Goal: Task Accomplishment & Management: Manage account settings

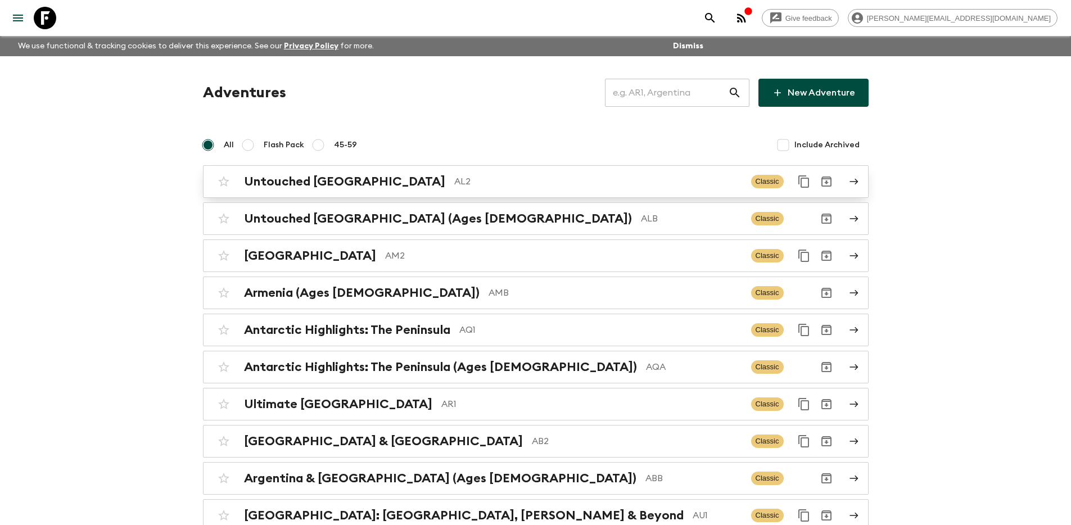
click at [553, 184] on p "AL2" at bounding box center [598, 181] width 288 height 13
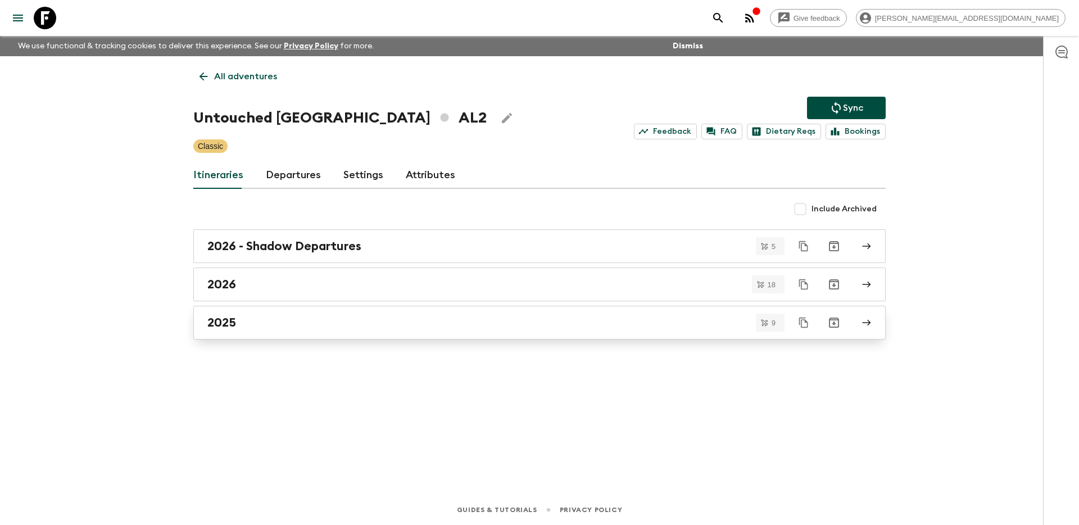
click at [540, 319] on div "2025" at bounding box center [528, 322] width 643 height 15
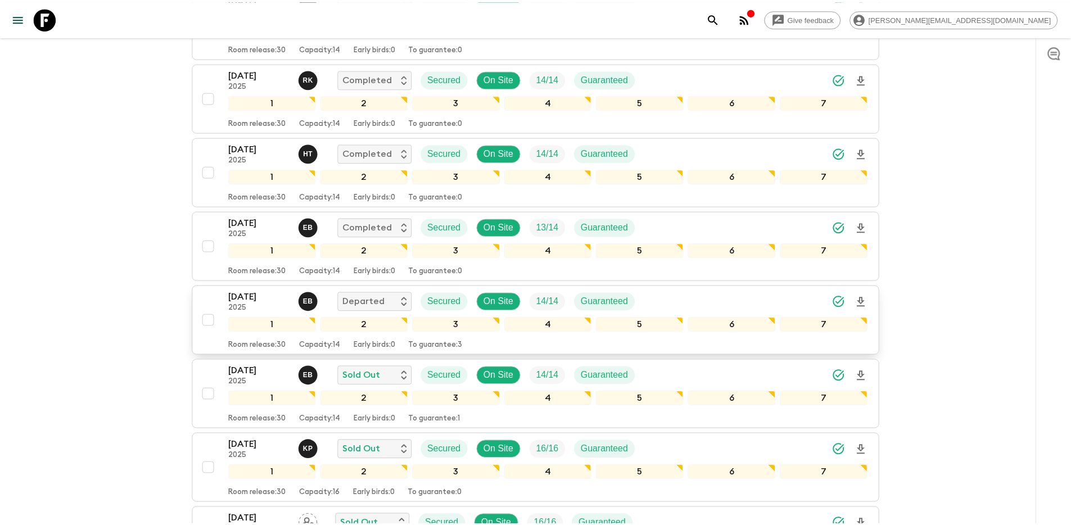
scroll to position [349, 0]
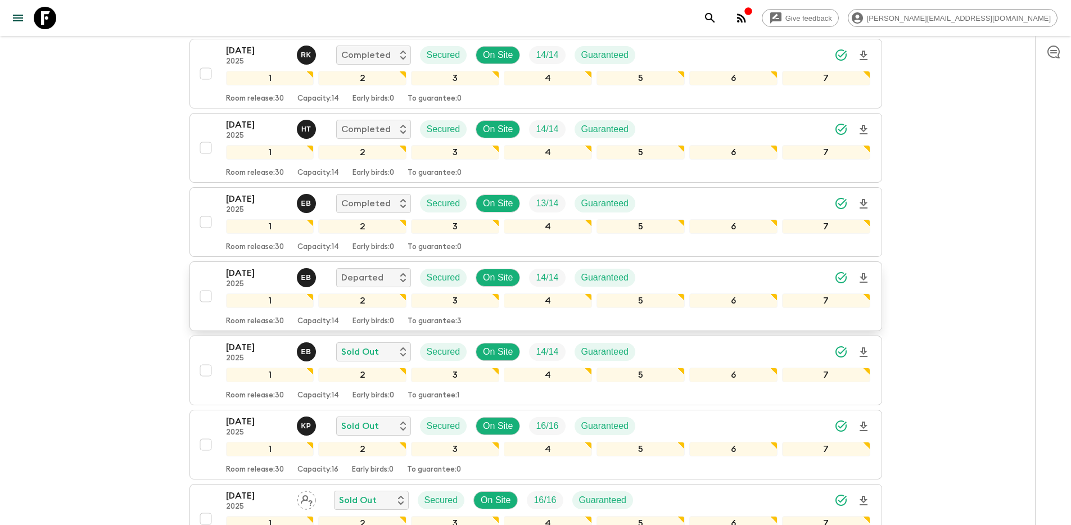
click at [200, 275] on div "14 Sep 2025 2025 E B Departed Secured On Site 14 / 14 Guaranteed 1 2 3 4 5 6 7 …" at bounding box center [533, 296] width 676 height 60
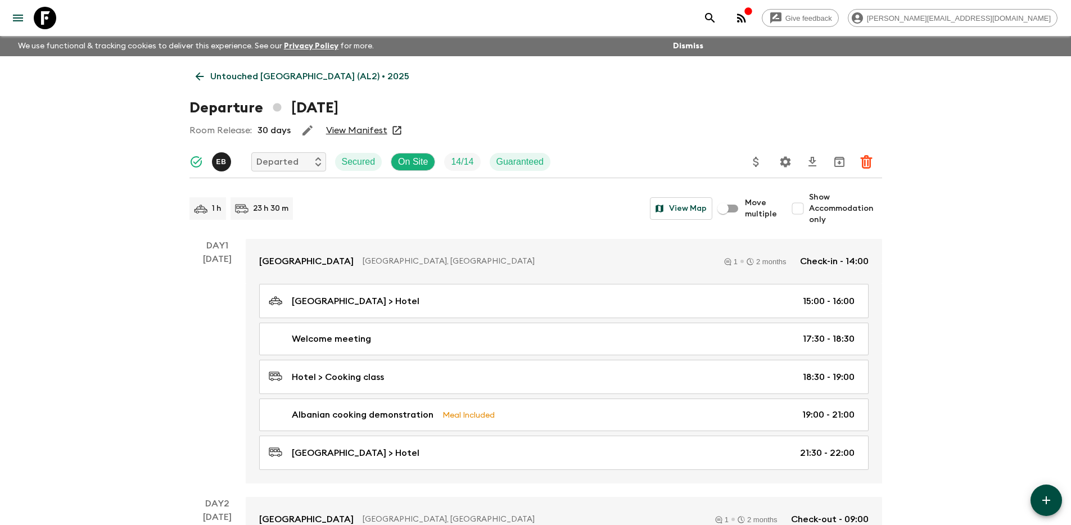
click at [804, 208] on input "Show Accommodation only" at bounding box center [798, 208] width 22 height 22
checkbox input "true"
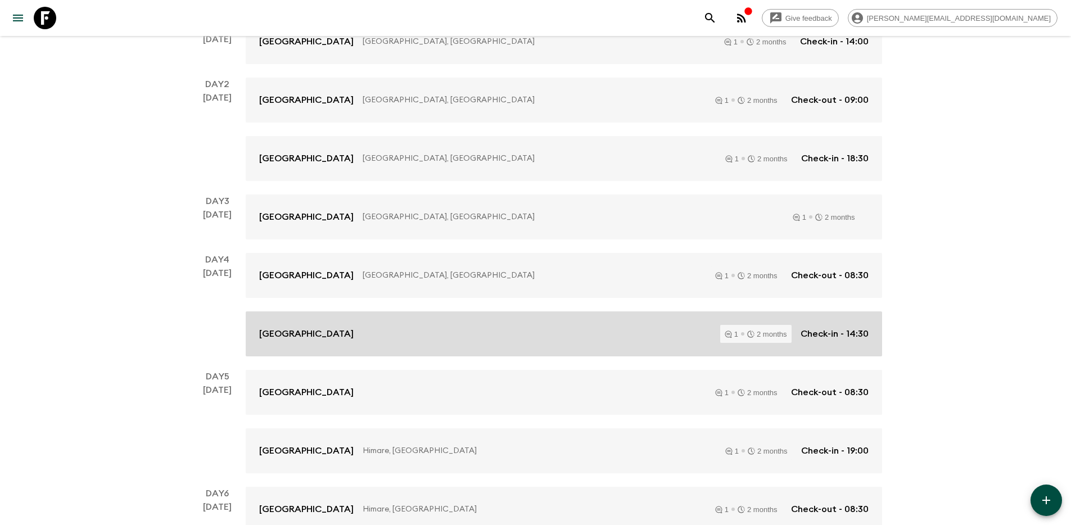
scroll to position [220, 0]
click at [468, 333] on div "Hotel Rose Garden 1 2 months Check-in - 14:30" at bounding box center [563, 333] width 609 height 18
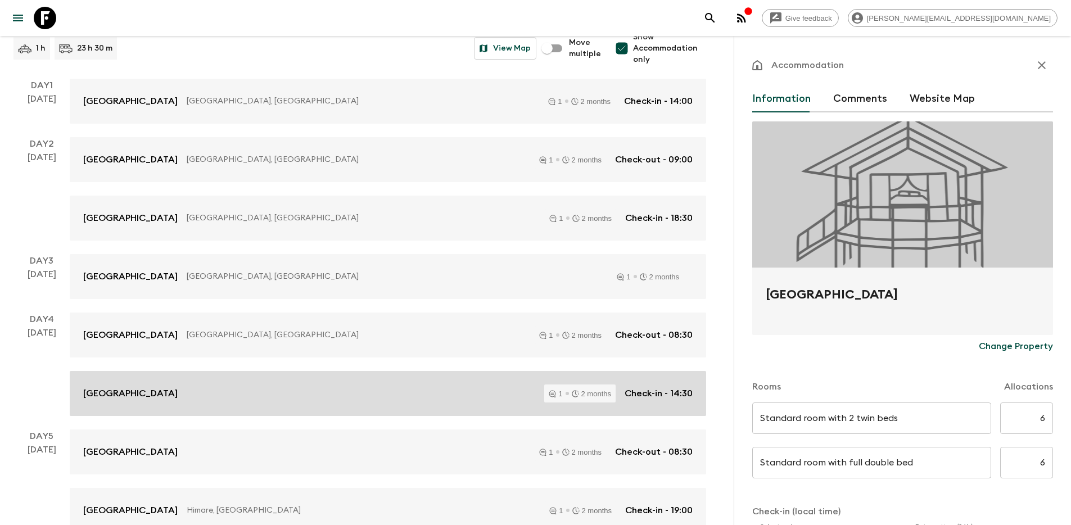
scroll to position [179, 0]
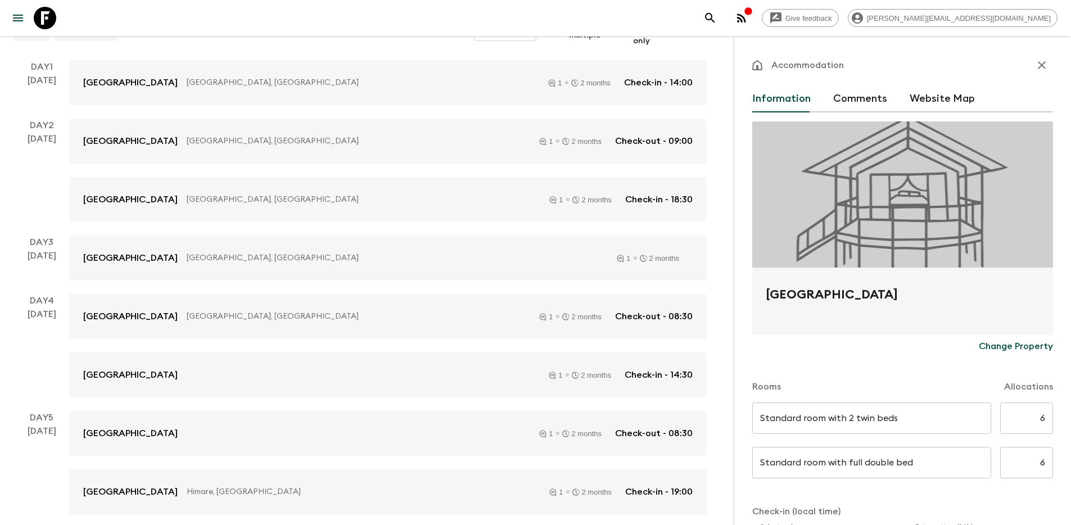
click at [841, 100] on button "Comments" at bounding box center [860, 98] width 54 height 27
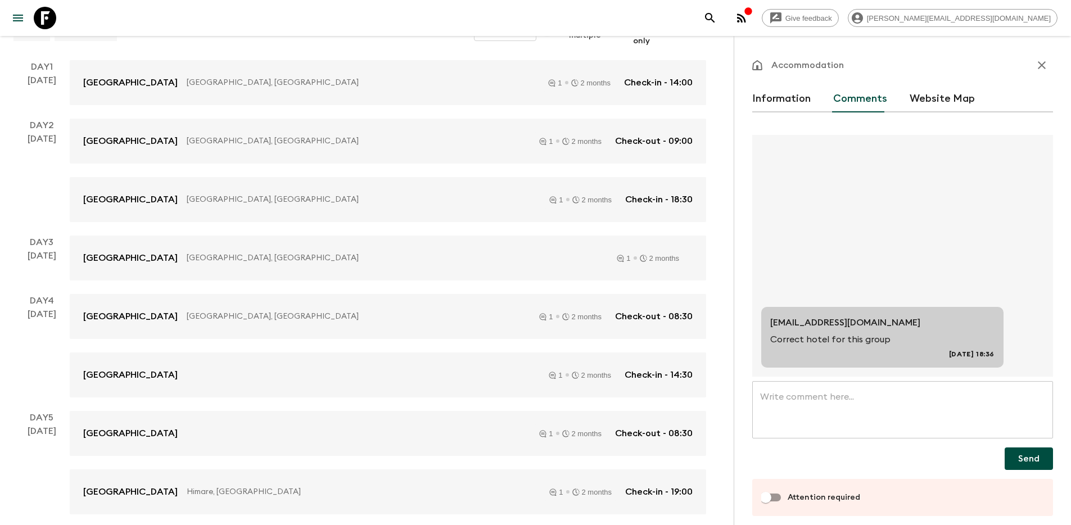
scroll to position [9, 0]
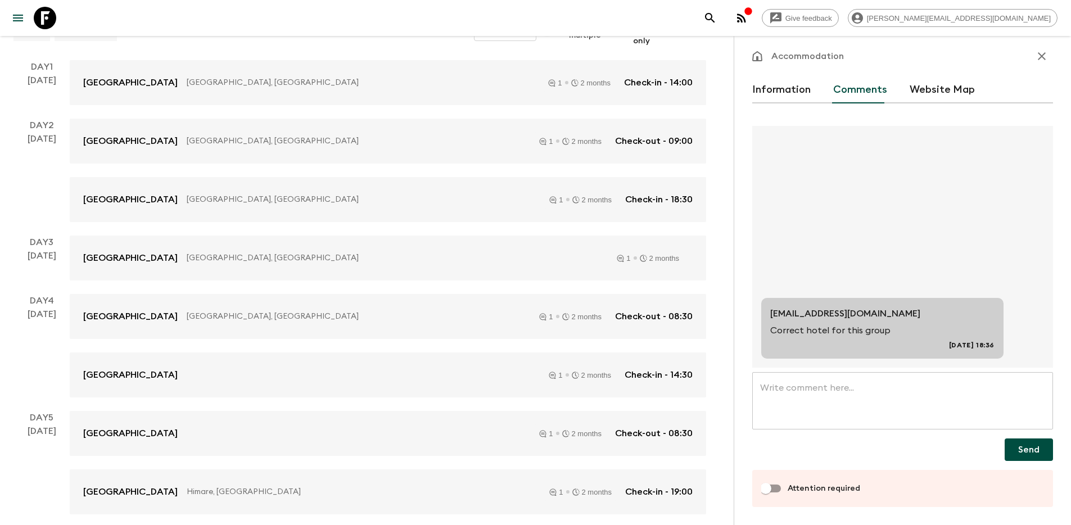
click at [781, 92] on button "Information" at bounding box center [781, 89] width 58 height 27
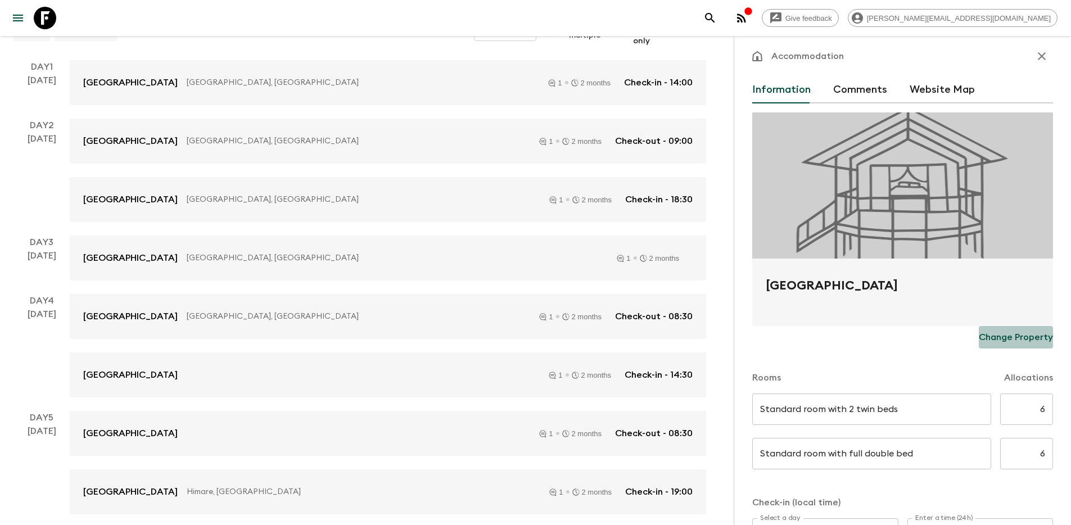
click at [1013, 341] on p "Change Property" at bounding box center [1016, 337] width 74 height 13
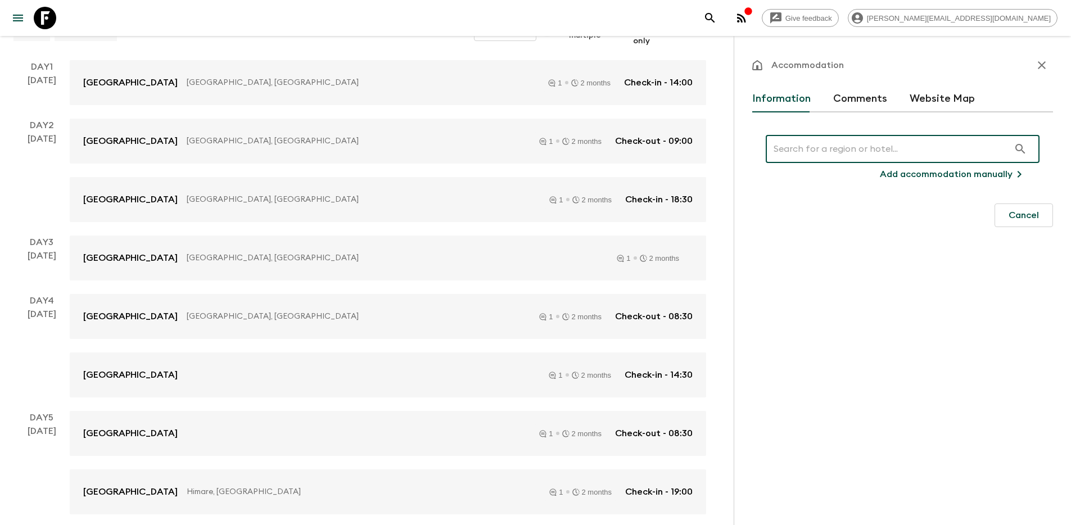
click at [791, 142] on input "text" at bounding box center [887, 148] width 243 height 31
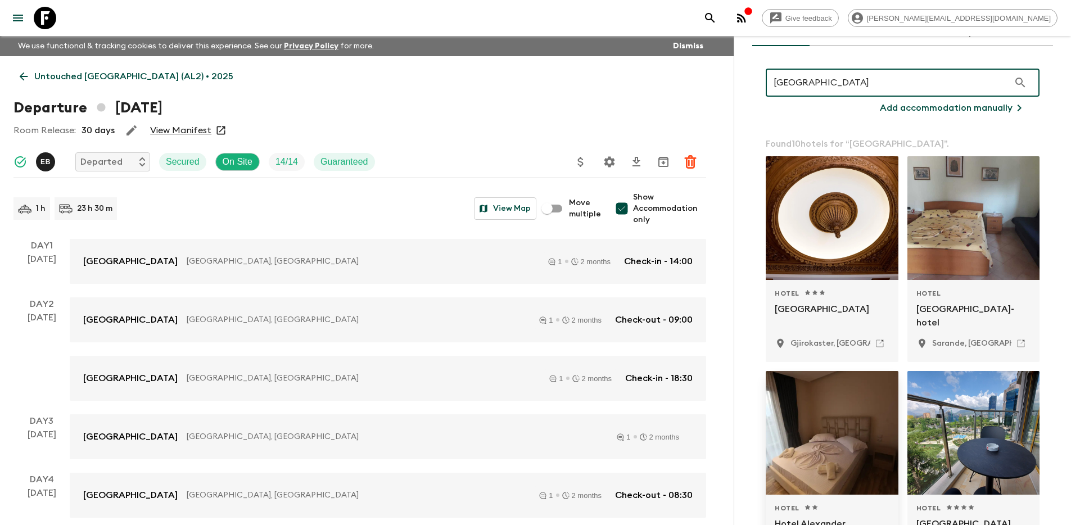
scroll to position [54, 0]
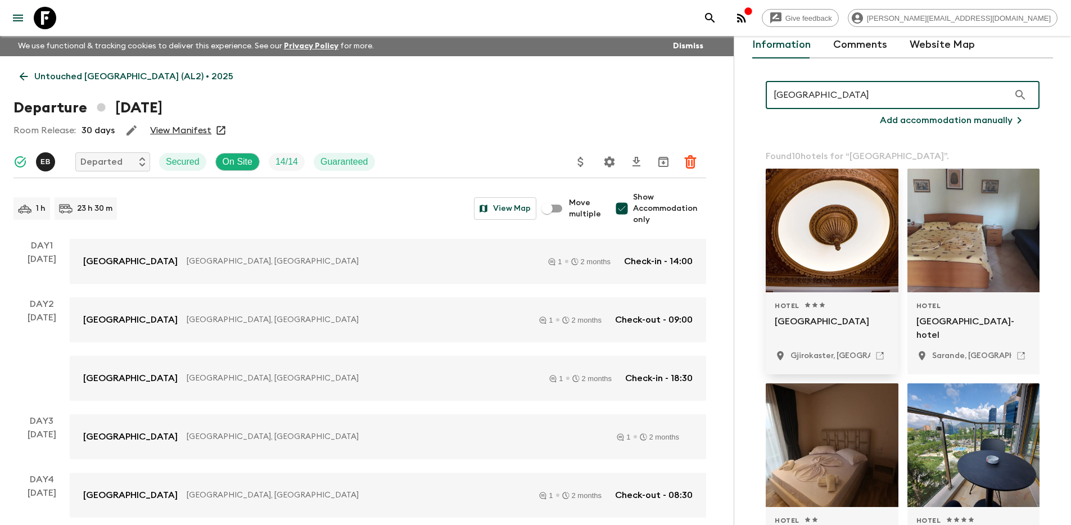
type input "Hotel Argjiro"
click at [875, 353] on icon at bounding box center [880, 356] width 10 height 10
click at [919, 119] on p "Add accommodation manually" at bounding box center [946, 120] width 133 height 13
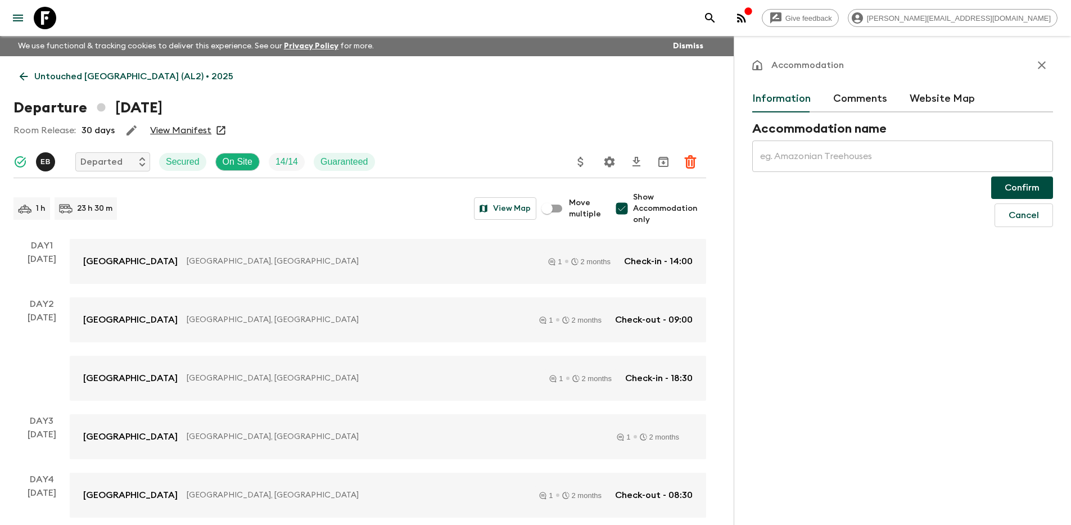
scroll to position [0, 0]
click at [1045, 61] on icon "button" at bounding box center [1041, 64] width 13 height 13
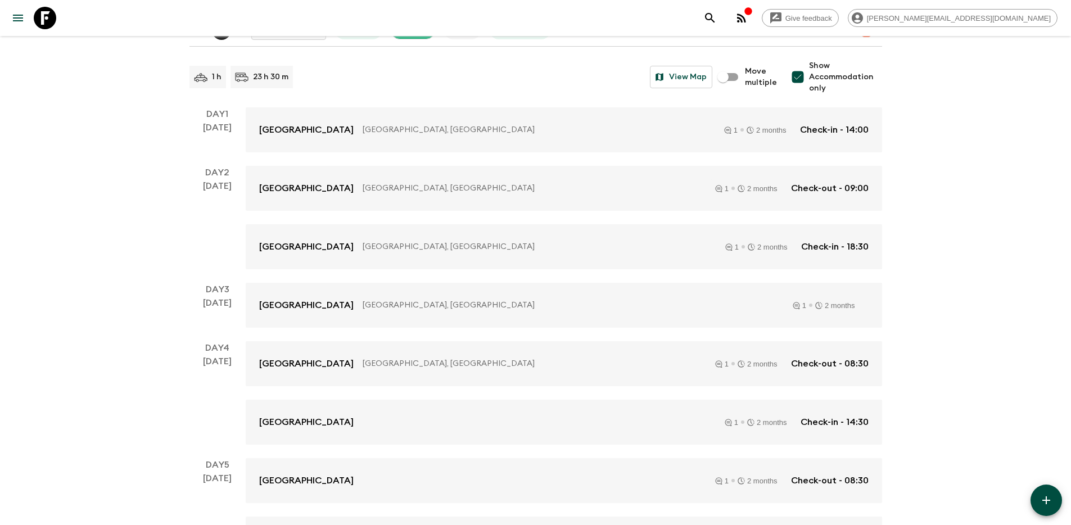
scroll to position [141, 0]
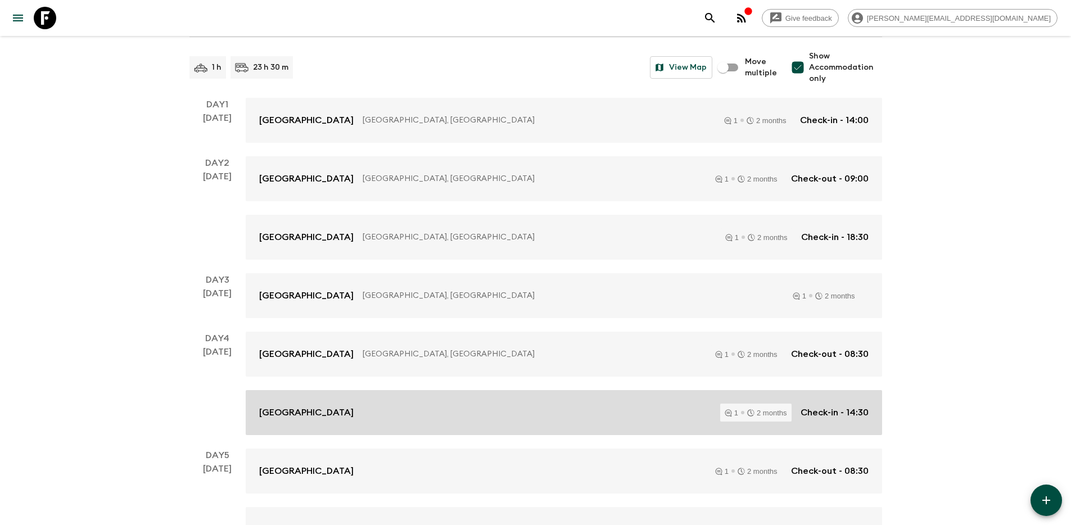
click at [369, 418] on div "[GEOGRAPHIC_DATA] 1 2 months Check-in - 14:30" at bounding box center [563, 413] width 609 height 18
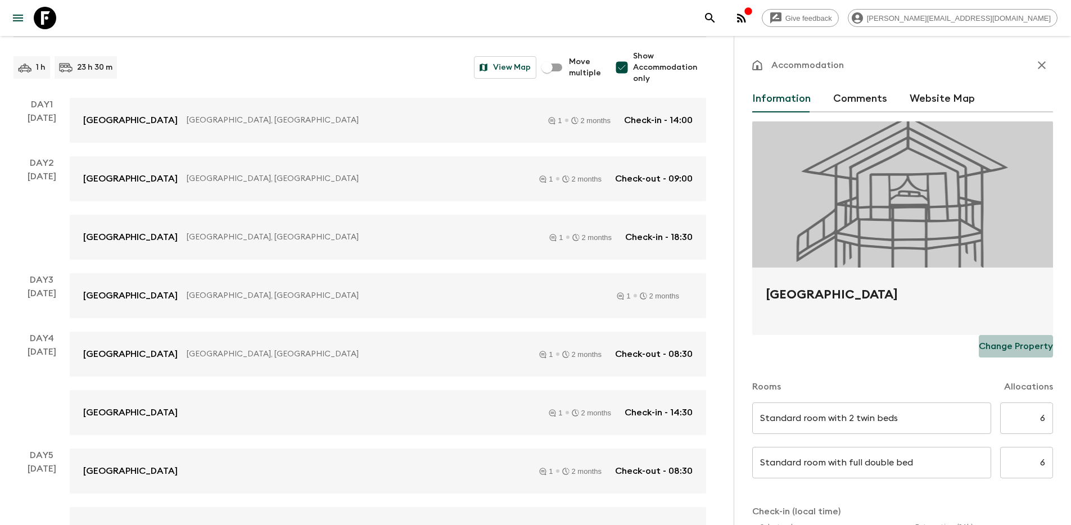
click at [1011, 346] on p "Change Property" at bounding box center [1016, 346] width 74 height 13
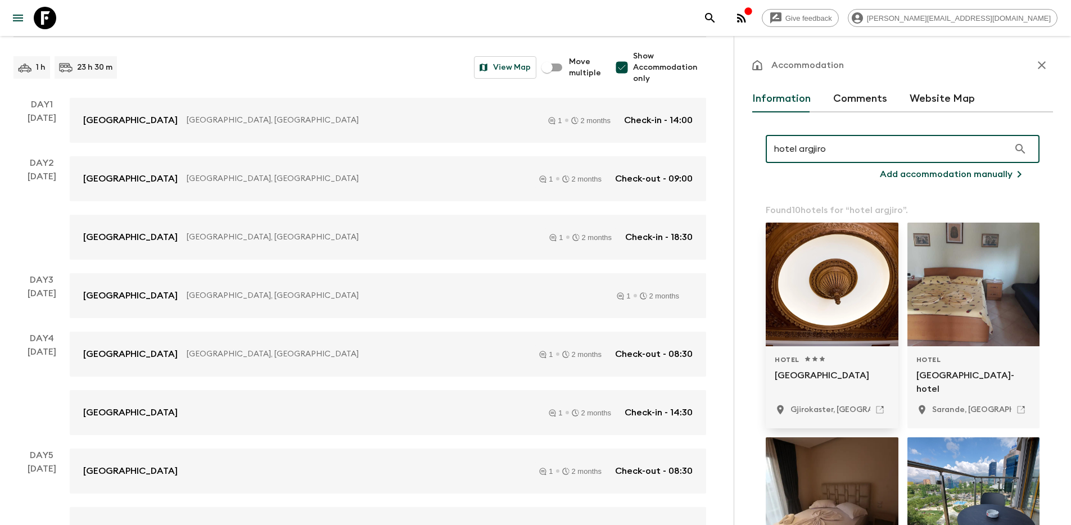
type input "hotel argjiro"
click at [823, 282] on div at bounding box center [832, 285] width 133 height 124
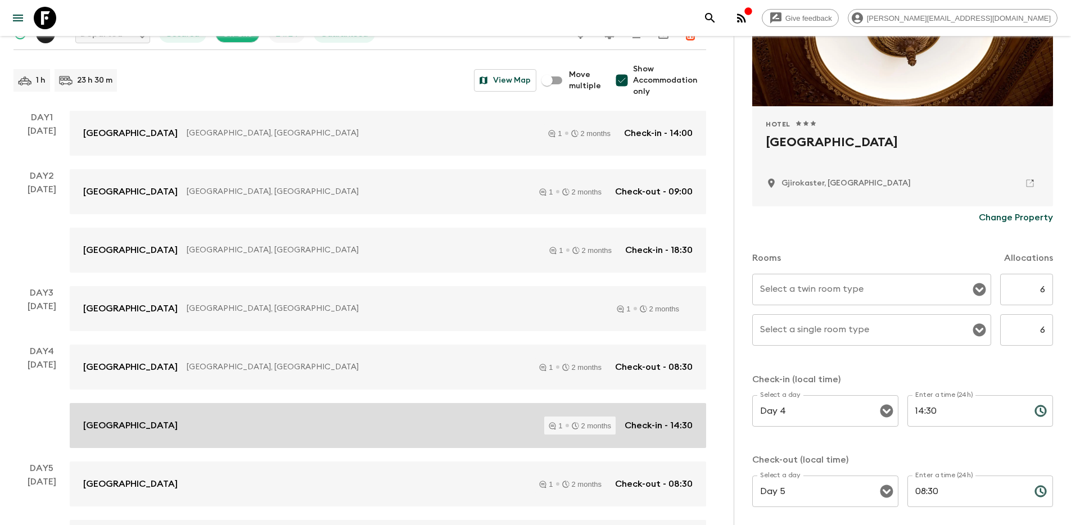
scroll to position [150, 0]
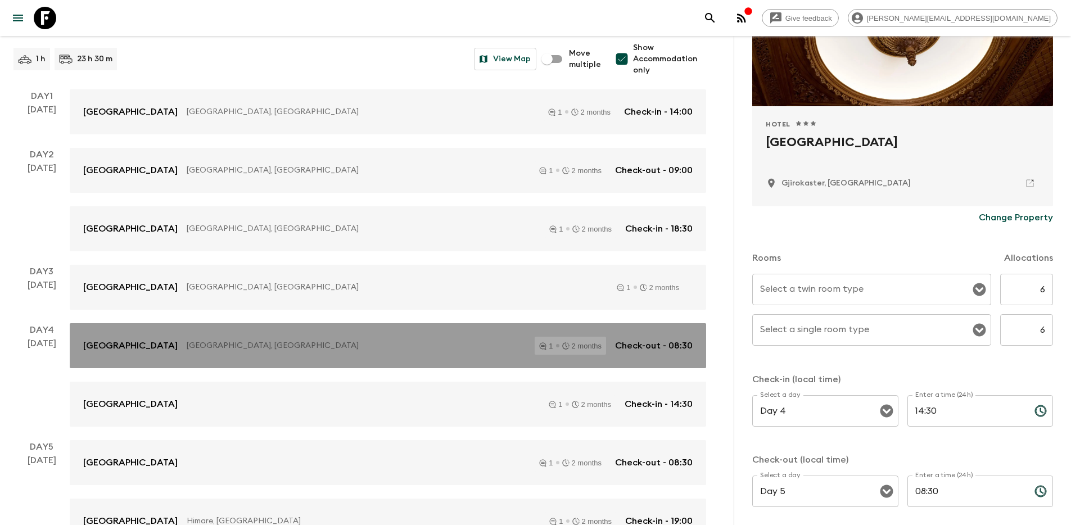
click at [276, 353] on div "[GEOGRAPHIC_DATA], [GEOGRAPHIC_DATA] 1 2 months Check-out - 08:30" at bounding box center [387, 346] width 609 height 18
type input "Standard Double room 2 twin beds"
type input "Standard room"
type input "Day 2"
type input "18:30"
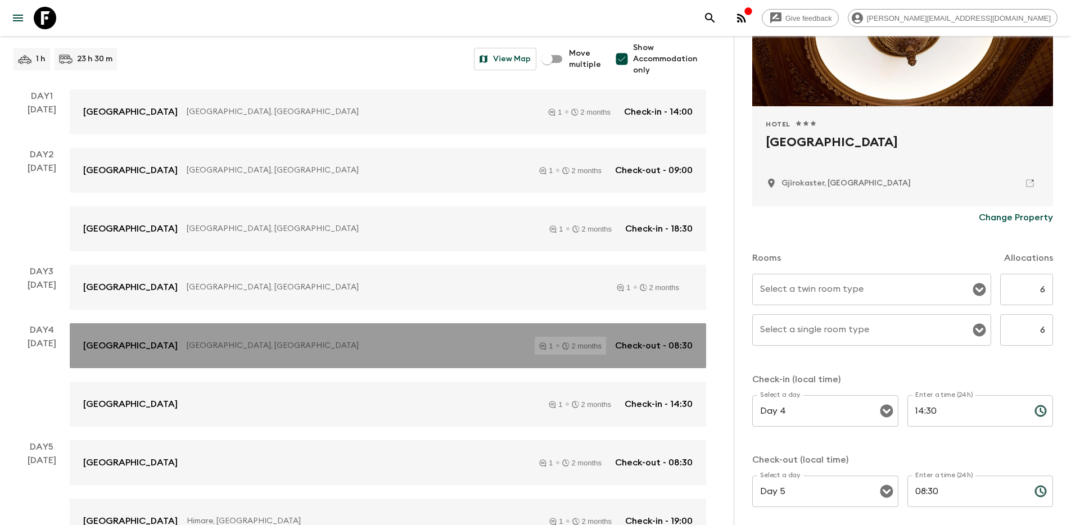
type input "Day 4"
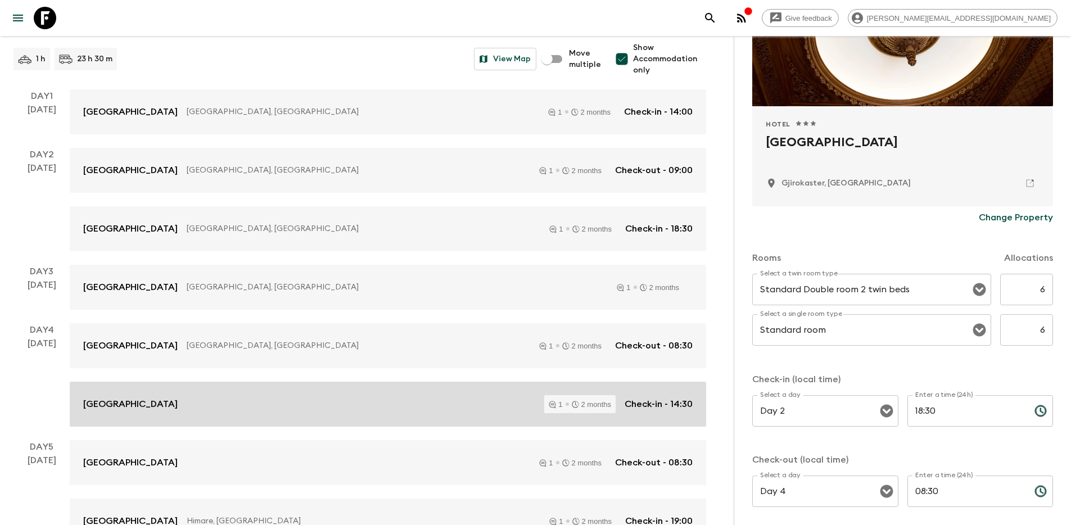
click at [283, 396] on div "[GEOGRAPHIC_DATA] 1 2 months Check-in - 14:30" at bounding box center [387, 404] width 609 height 18
type textarea "Located in [GEOGRAPHIC_DATA]. Boutique hotel with swimming pool. 400 yards from…"
type input "Day 4"
type input "14:30"
type input "Day 5"
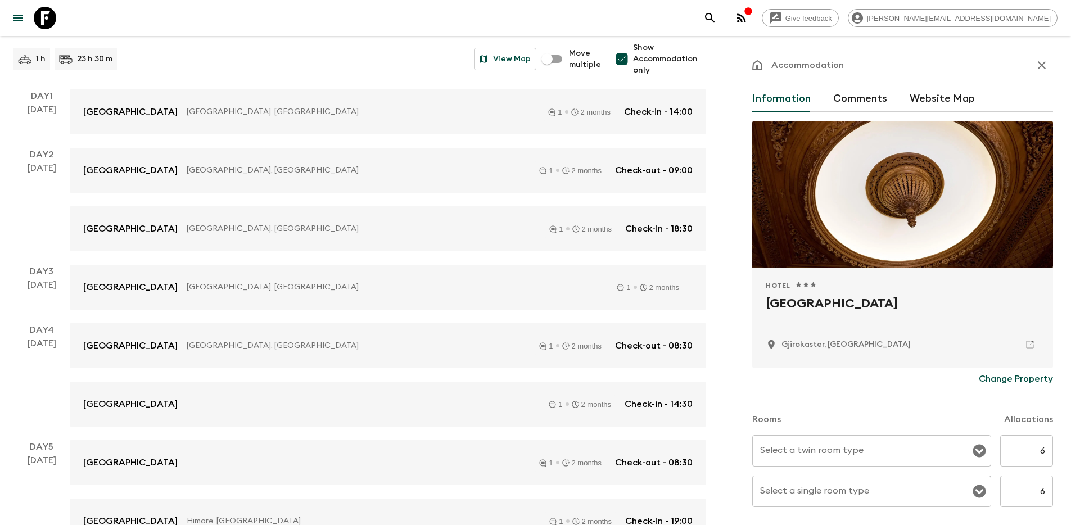
click at [1035, 60] on icon "button" at bounding box center [1041, 64] width 13 height 13
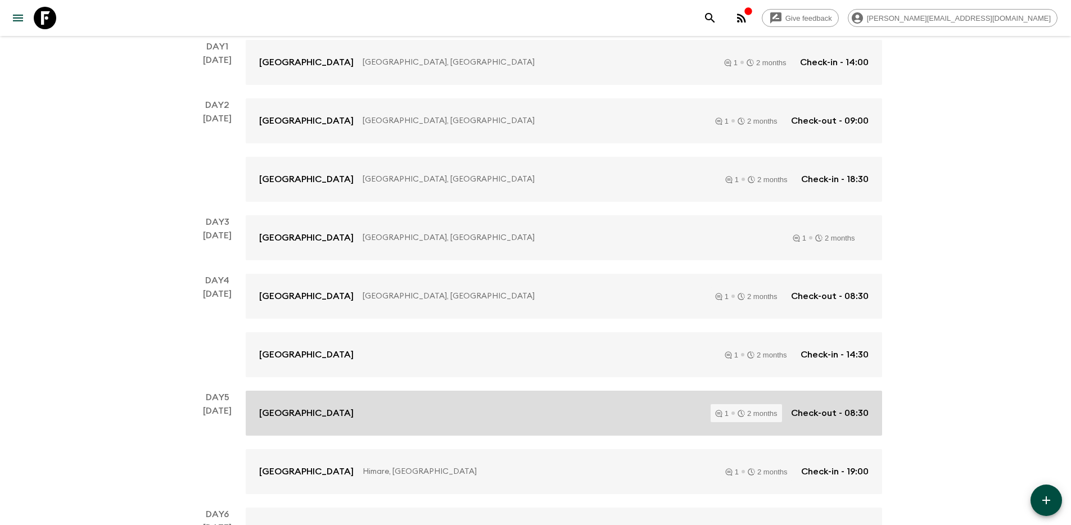
scroll to position [223, 0]
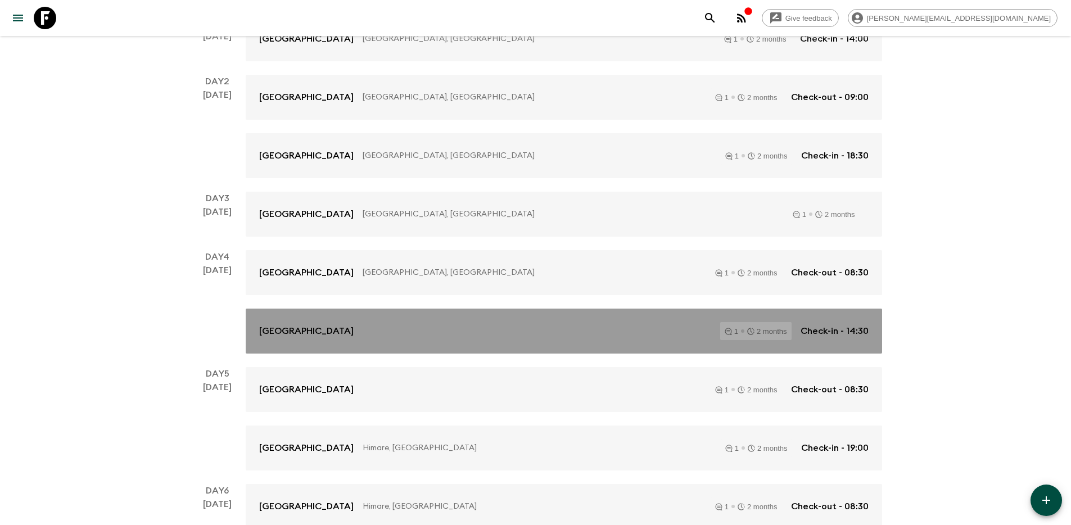
click at [424, 336] on div "[GEOGRAPHIC_DATA] 1 2 months Check-in - 14:30" at bounding box center [563, 331] width 609 height 18
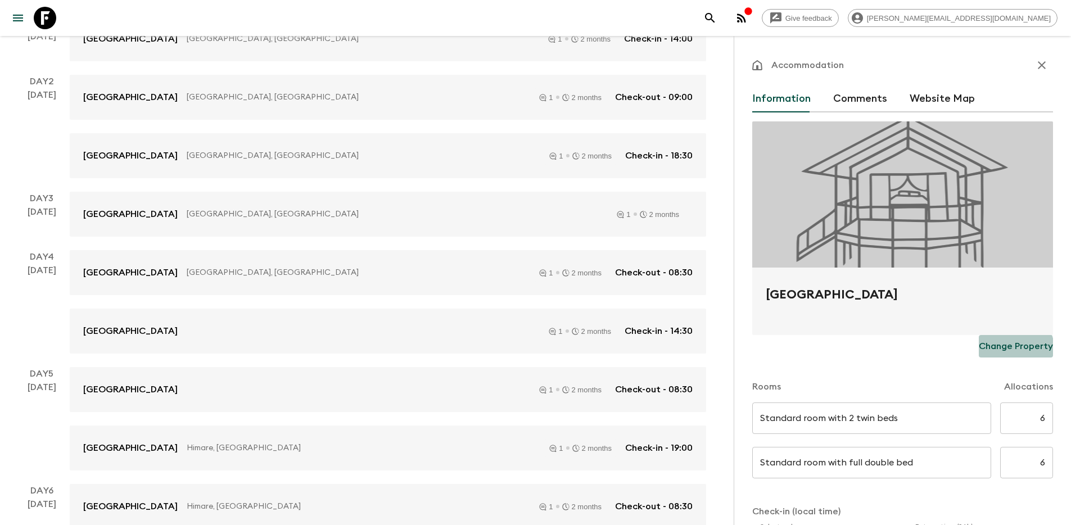
click at [1006, 347] on p "Change Property" at bounding box center [1016, 346] width 74 height 13
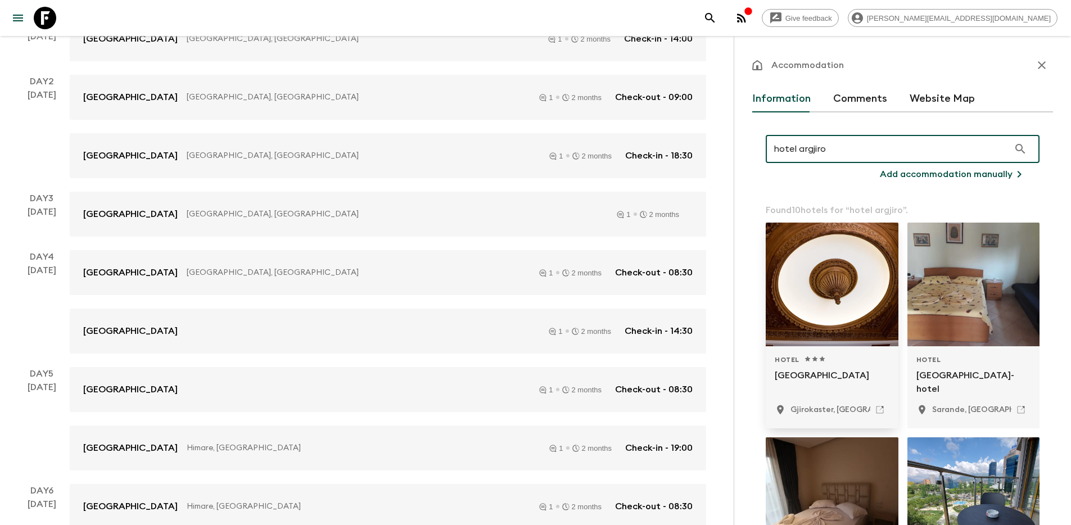
type input "hotel argjiro"
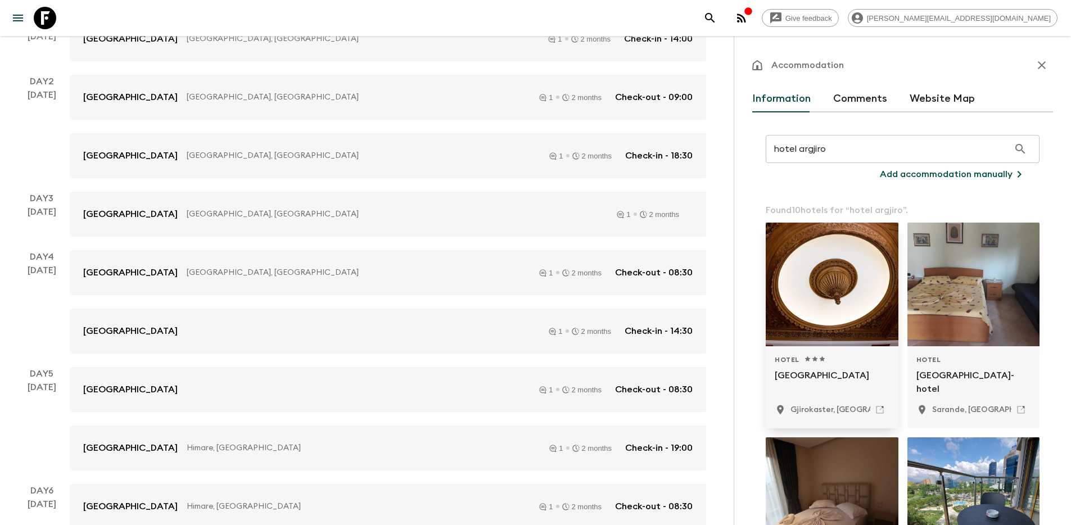
click at [842, 302] on div at bounding box center [832, 285] width 133 height 124
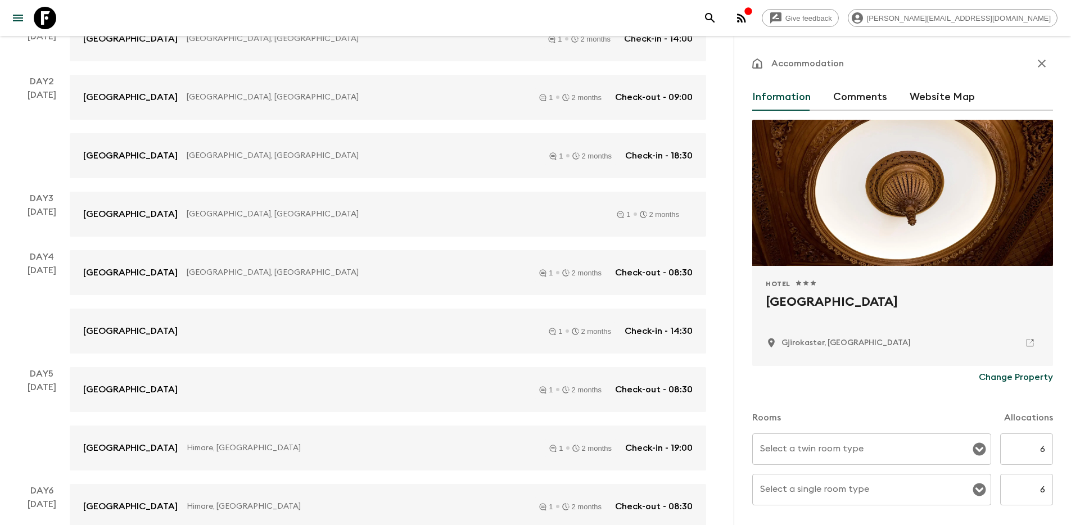
scroll to position [2, 0]
click at [999, 376] on p "Change Property" at bounding box center [1016, 376] width 74 height 13
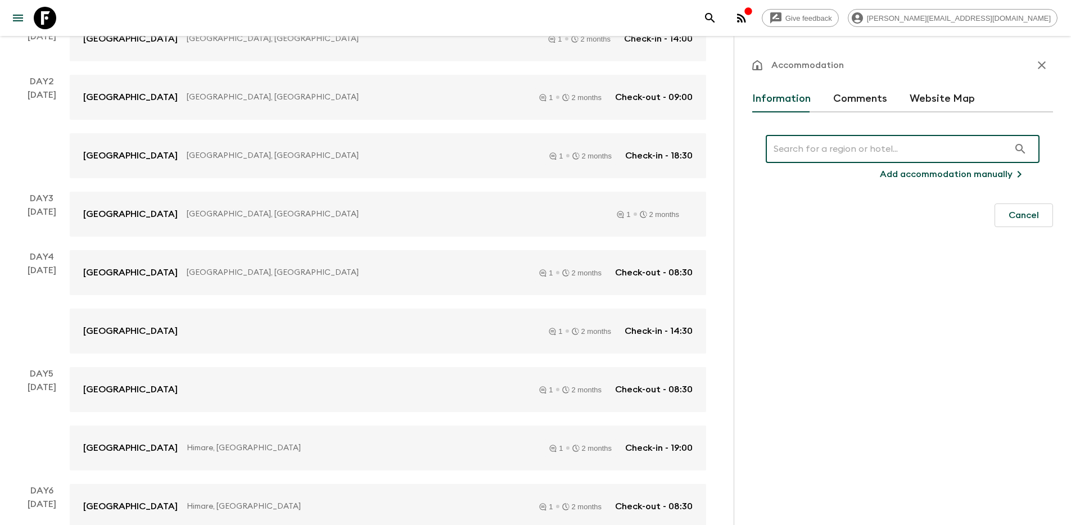
scroll to position [0, 0]
click at [850, 105] on button "Comments" at bounding box center [860, 98] width 54 height 27
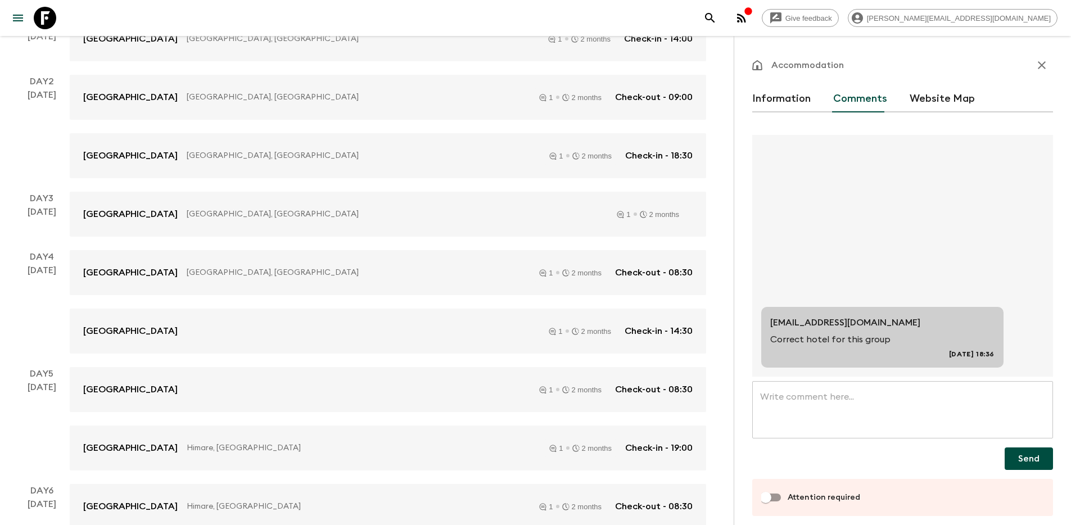
click at [767, 109] on button "Information" at bounding box center [781, 98] width 58 height 27
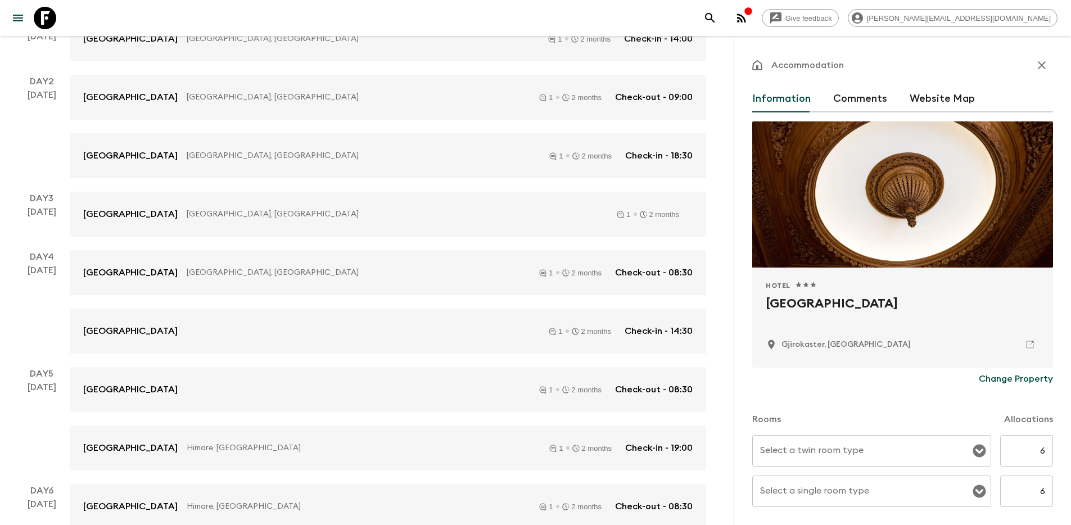
scroll to position [2, 0]
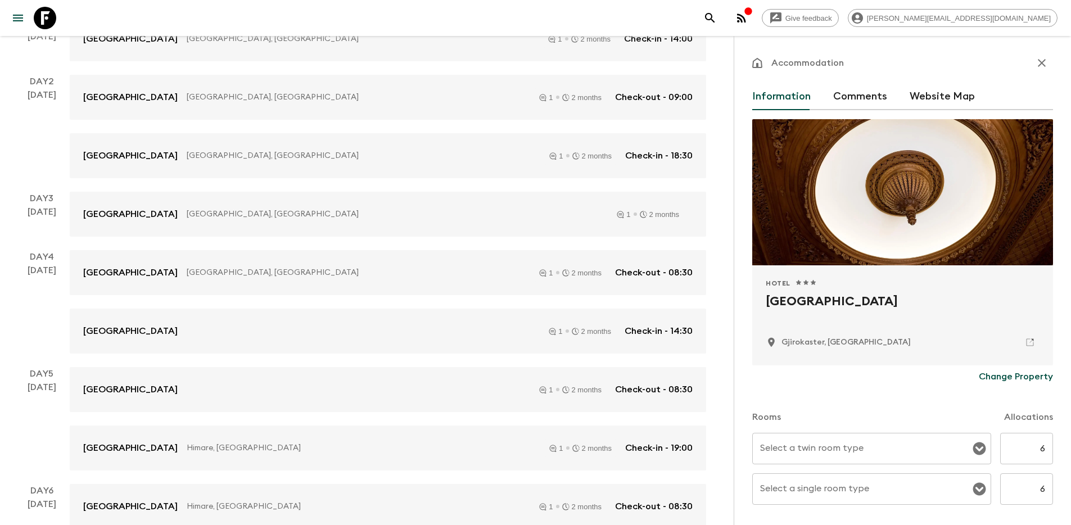
click at [1035, 61] on icon "button" at bounding box center [1041, 62] width 13 height 13
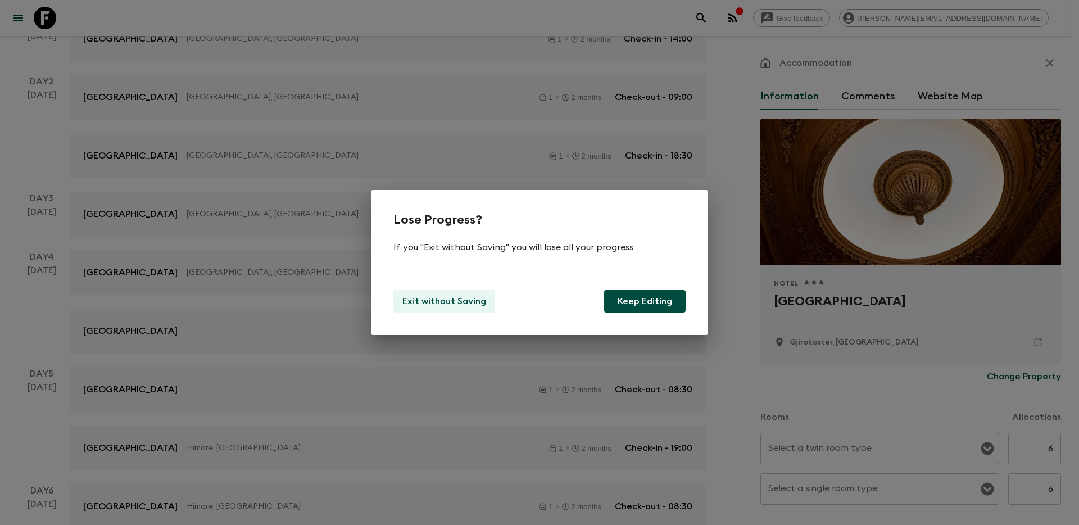
click at [471, 305] on p "Exit without Saving" at bounding box center [445, 301] width 84 height 13
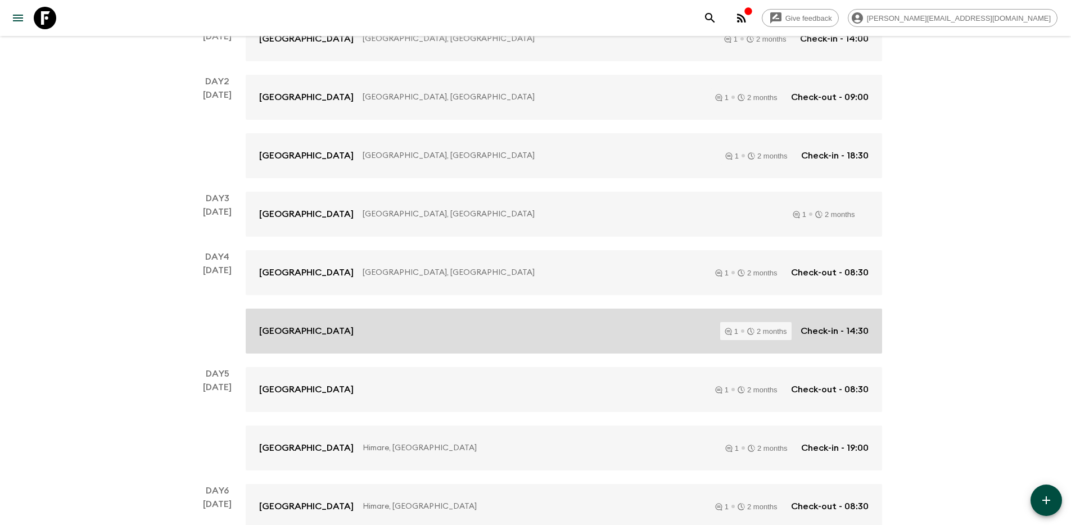
click at [370, 329] on div "[GEOGRAPHIC_DATA] 1 2 months Check-in - 14:30" at bounding box center [563, 331] width 609 height 18
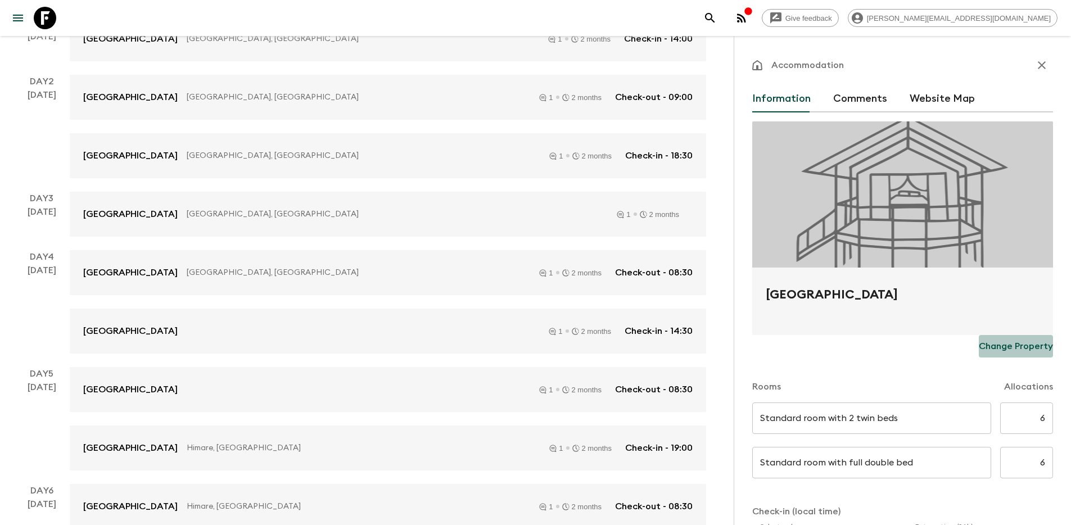
click at [1009, 341] on p "Change Property" at bounding box center [1016, 346] width 74 height 13
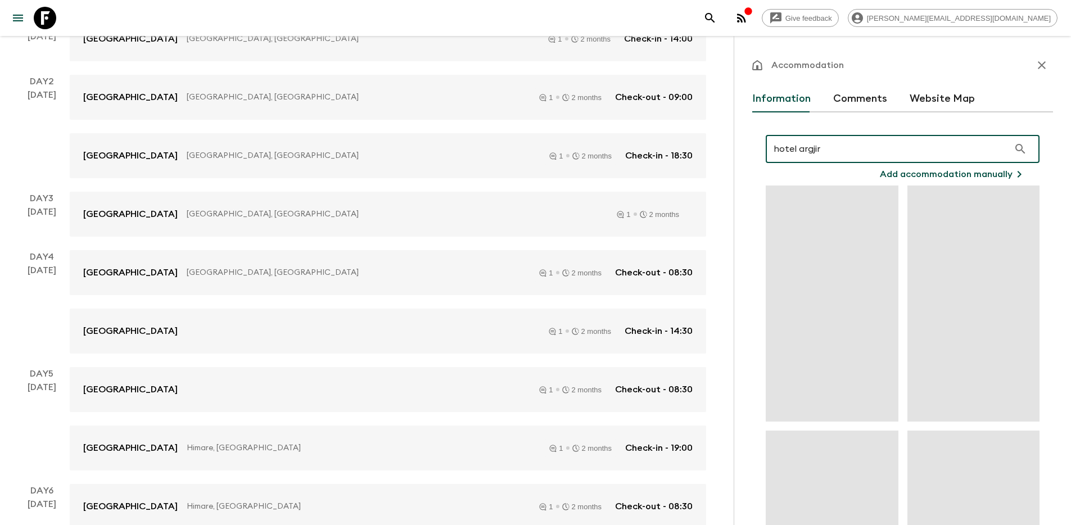
type input "hotel argjiro"
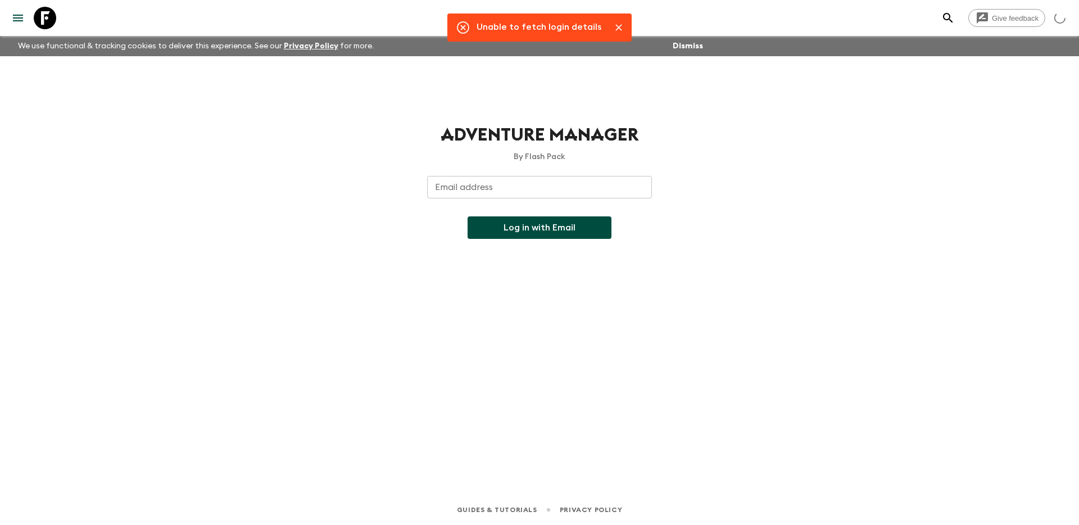
click at [497, 176] on input "Email address" at bounding box center [539, 187] width 225 height 22
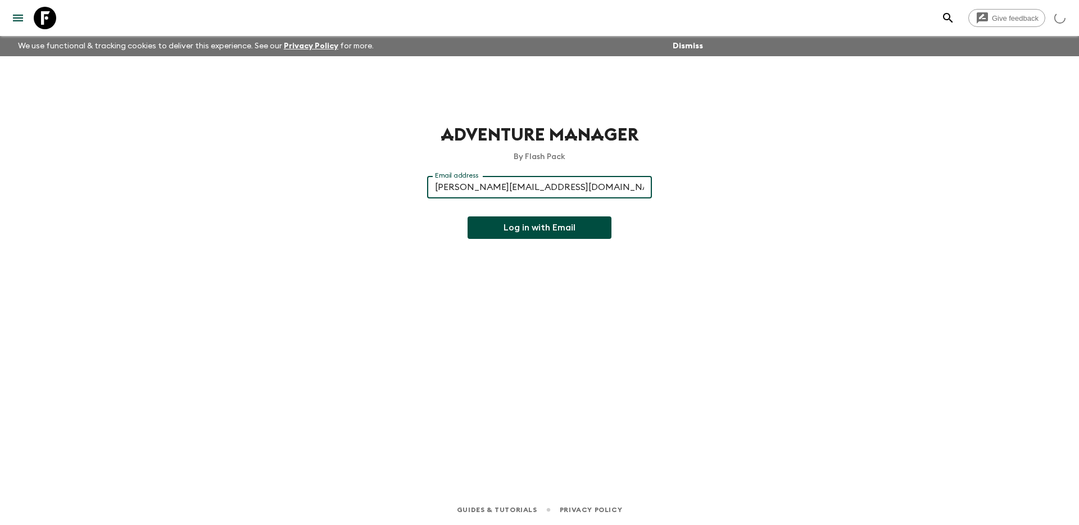
type input "[PERSON_NAME][EMAIL_ADDRESS][DOMAIN_NAME]"
click at [553, 225] on button "Log in with Email" at bounding box center [540, 227] width 144 height 22
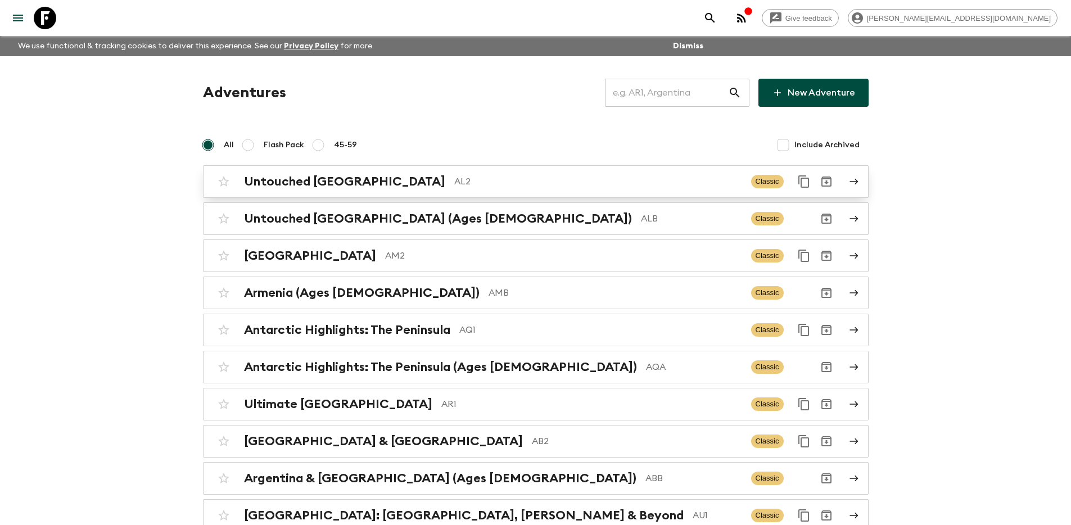
click at [519, 172] on div "Untouched Albania AL2 Classic" at bounding box center [514, 181] width 603 height 22
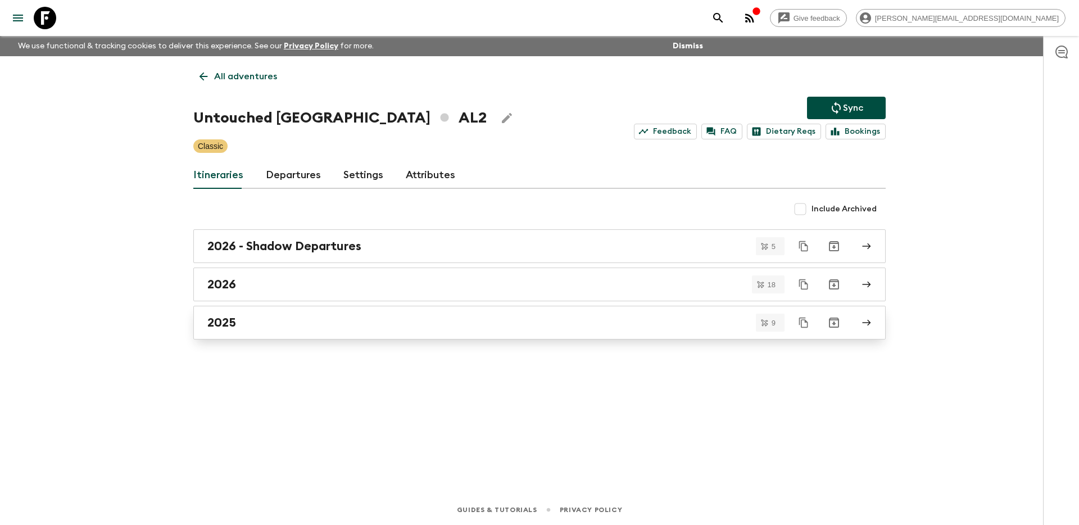
click at [466, 320] on div "2025" at bounding box center [528, 322] width 643 height 15
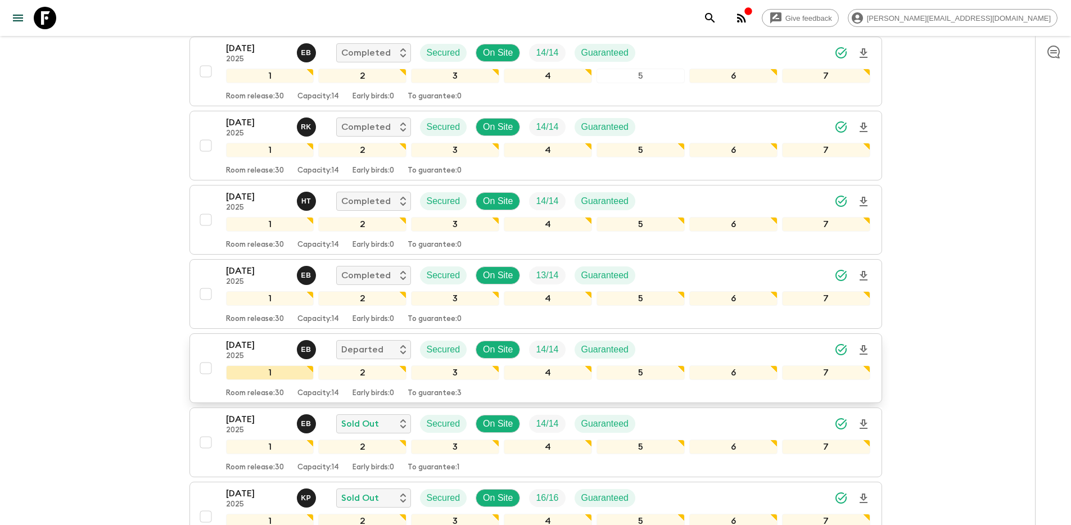
scroll to position [281, 0]
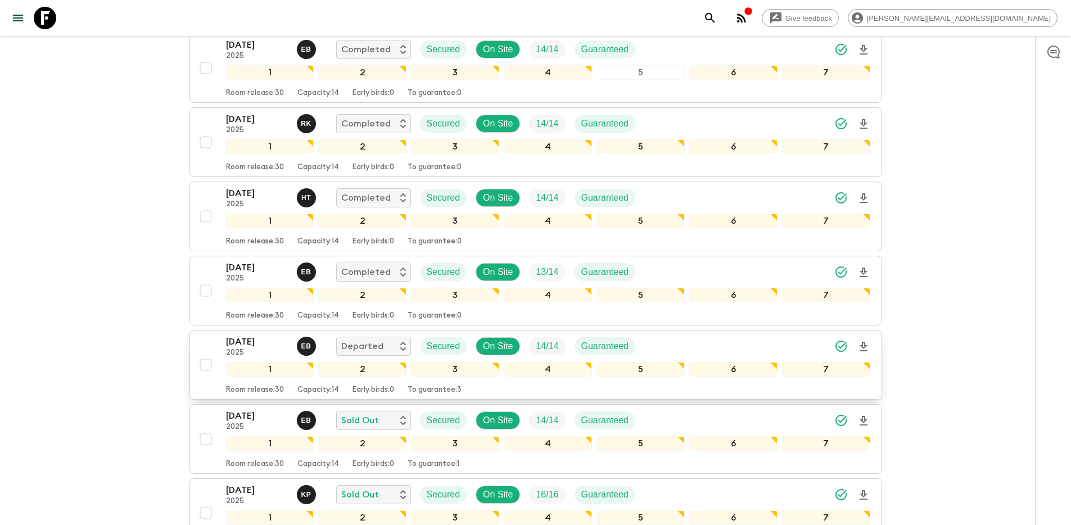
click at [205, 346] on div "14 Sep 2025 2025 E B Departed Secured On Site 14 / 14 Guaranteed 1 2 3 4 5 6 7 …" at bounding box center [533, 365] width 676 height 60
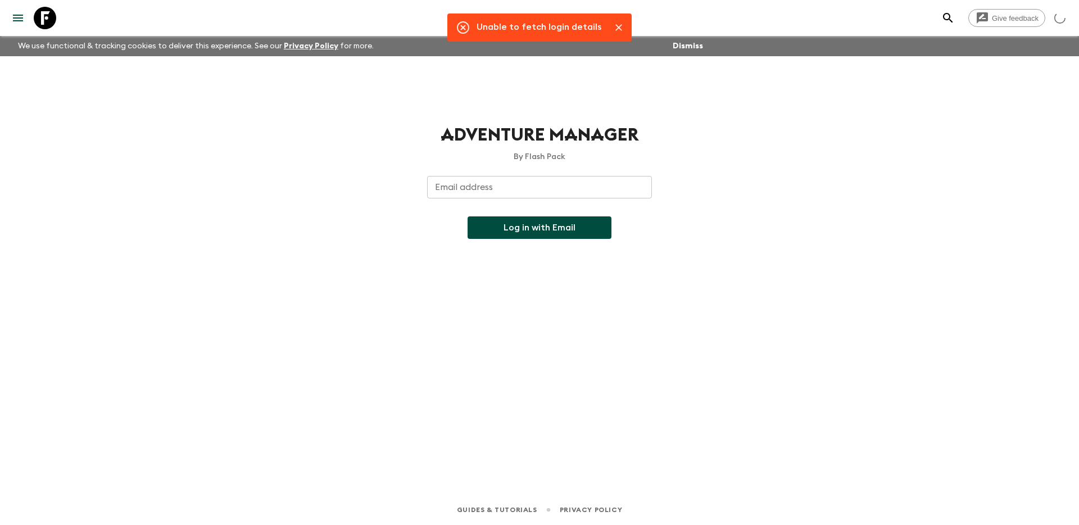
click at [512, 185] on input "Email address" at bounding box center [539, 187] width 225 height 22
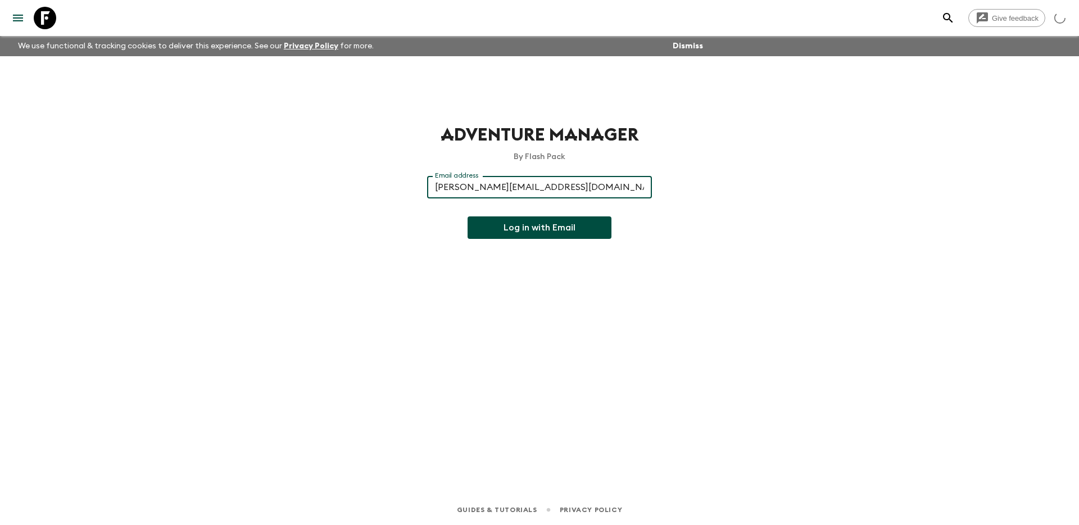
type input "[PERSON_NAME][EMAIL_ADDRESS][DOMAIN_NAME]"
click at [531, 228] on button "Log in with Email" at bounding box center [540, 227] width 144 height 22
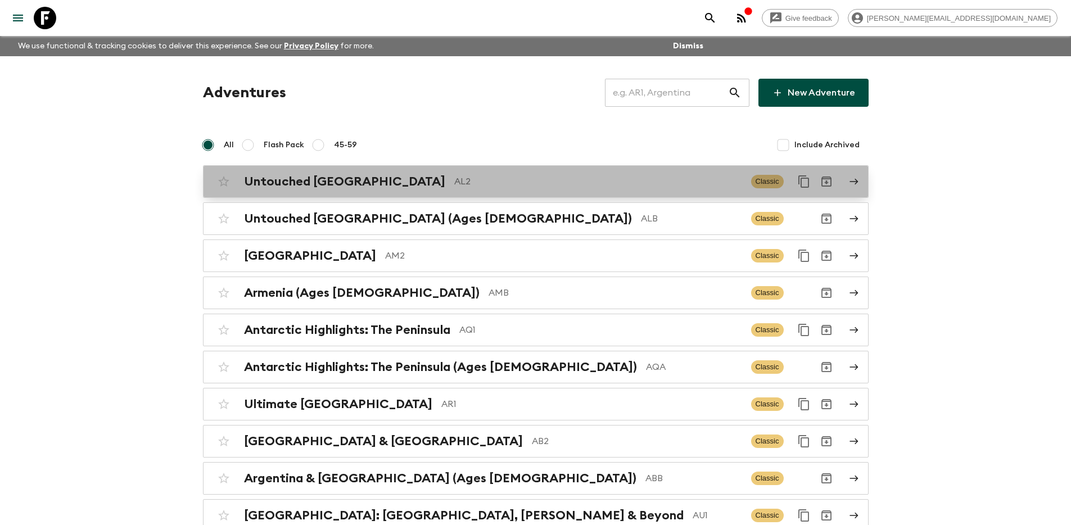
click at [536, 180] on p "AL2" at bounding box center [598, 181] width 288 height 13
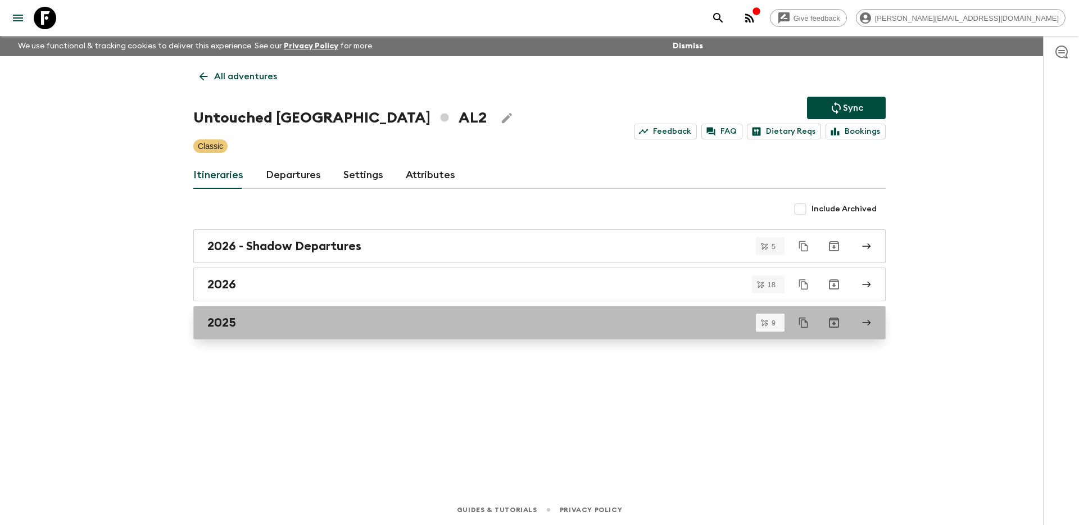
click at [467, 328] on div "2025" at bounding box center [528, 322] width 643 height 15
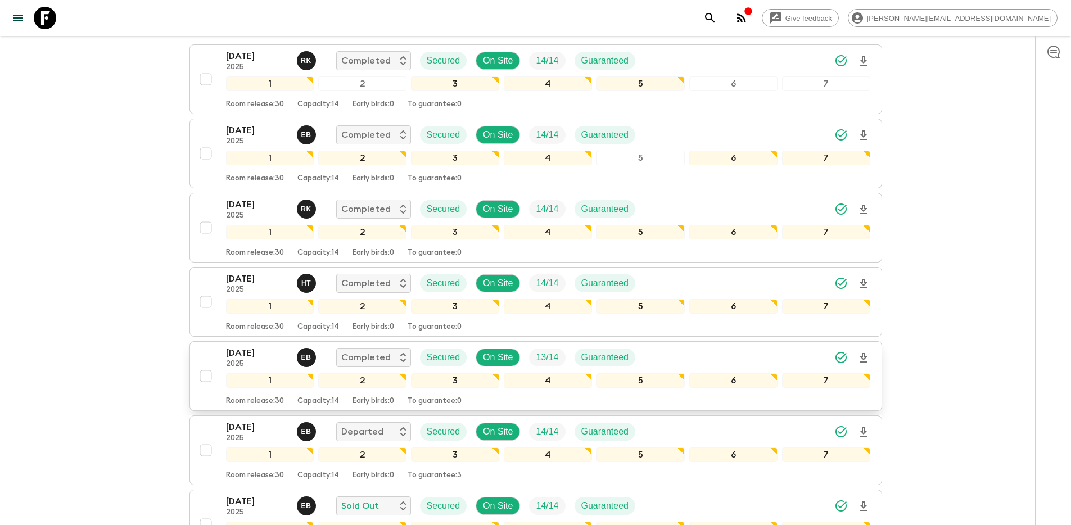
scroll to position [212, 0]
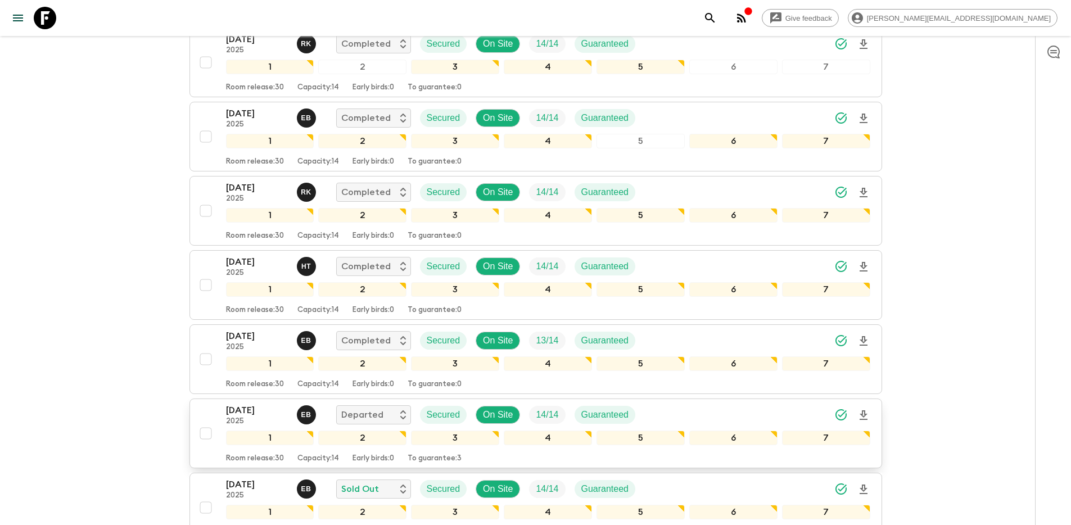
click at [204, 415] on div "14 Sep 2025 2025 E B Departed Secured On Site 14 / 14 Guaranteed 1 2 3 4 5 6 7 …" at bounding box center [533, 434] width 676 height 60
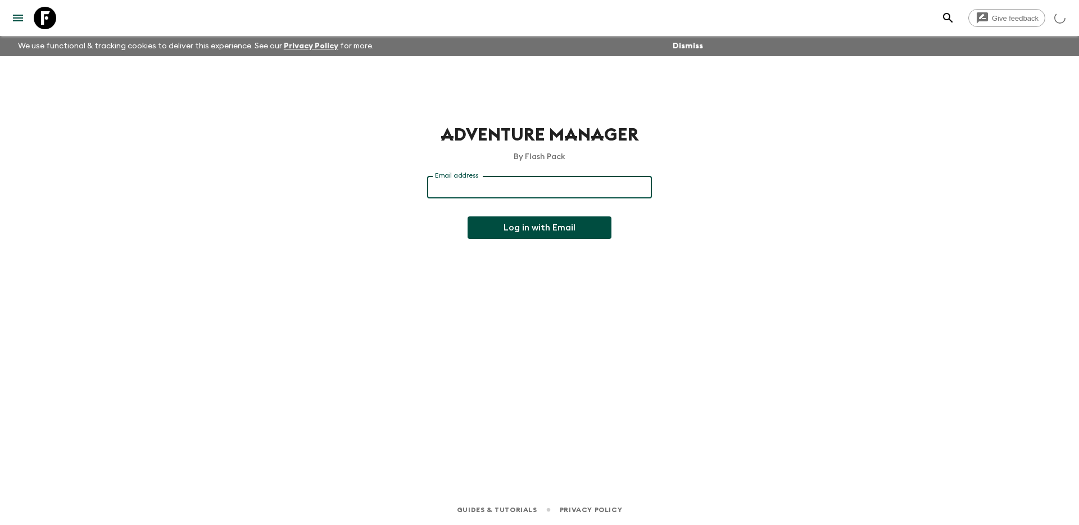
click at [486, 183] on div "Email address Email address ​" at bounding box center [539, 194] width 225 height 36
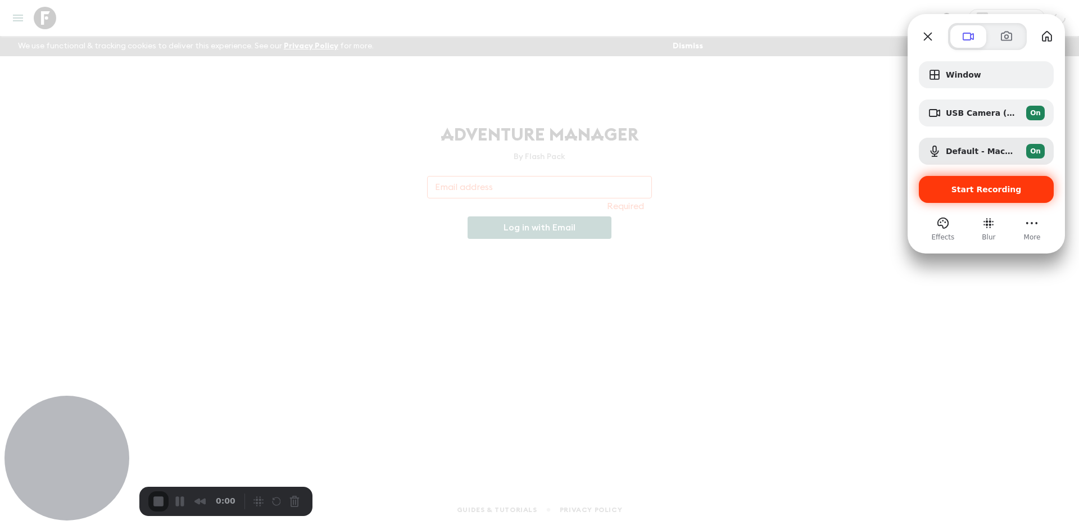
click at [992, 191] on span "Start Recording" at bounding box center [987, 189] width 70 height 9
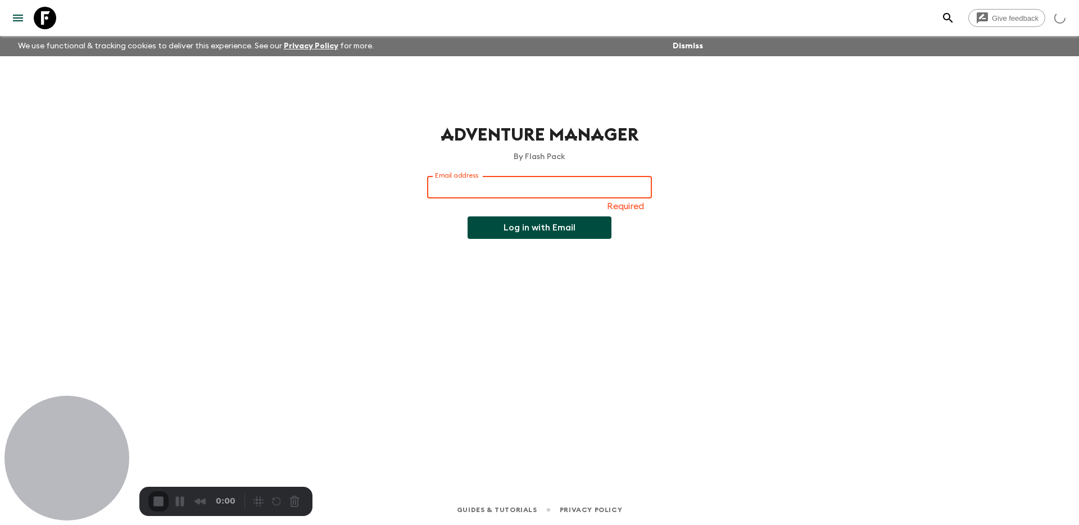
click at [493, 183] on input "Email address" at bounding box center [539, 187] width 225 height 22
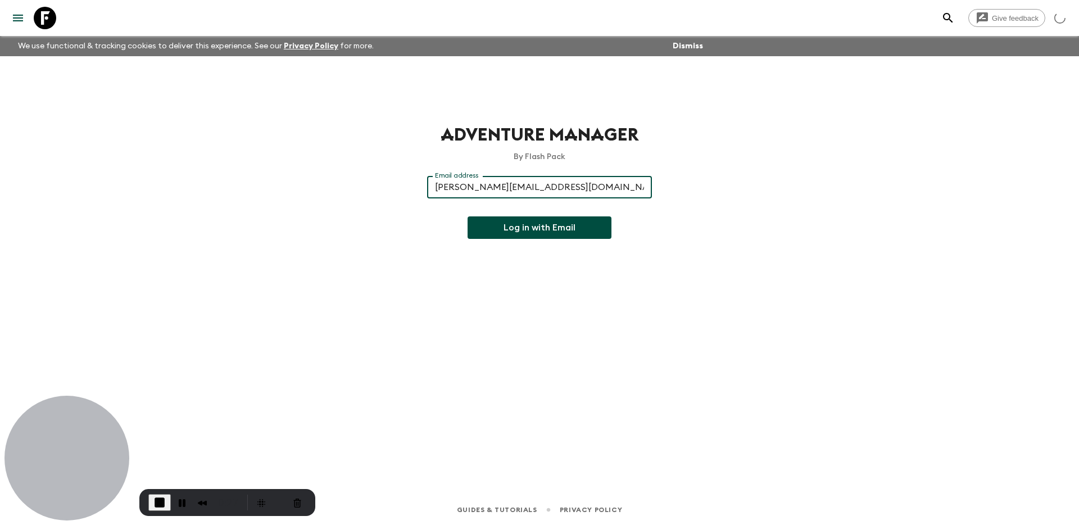
type input "[PERSON_NAME][EMAIL_ADDRESS][DOMAIN_NAME]"
click at [525, 231] on button "Log in with Email" at bounding box center [540, 227] width 144 height 22
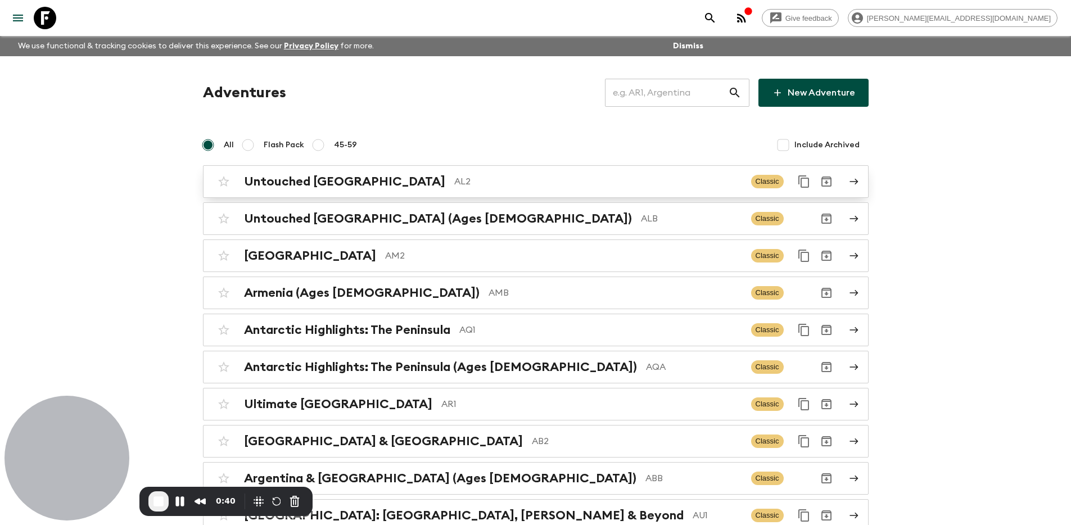
click at [579, 180] on p "AL2" at bounding box center [598, 181] width 288 height 13
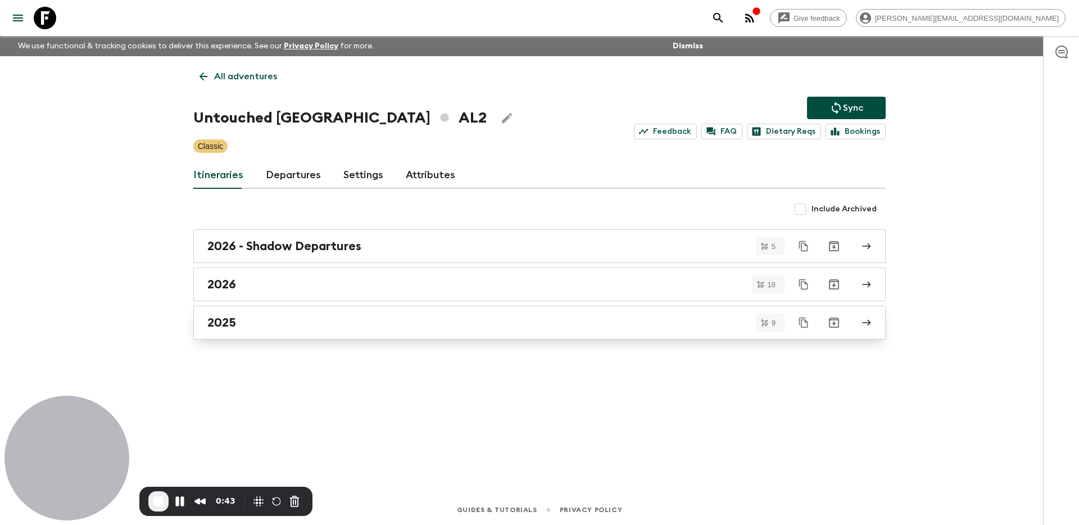
click at [436, 322] on div "2025" at bounding box center [528, 322] width 643 height 15
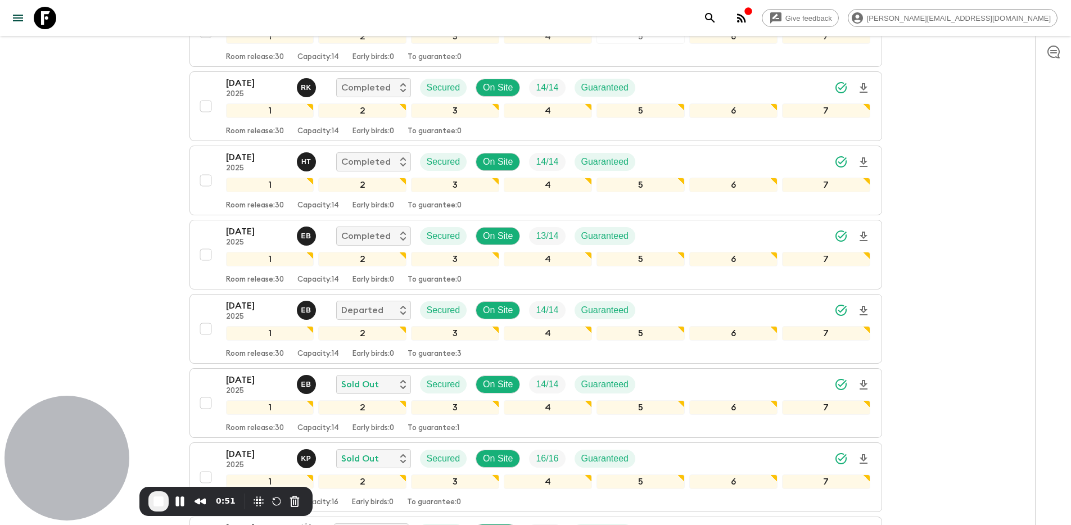
scroll to position [374, 0]
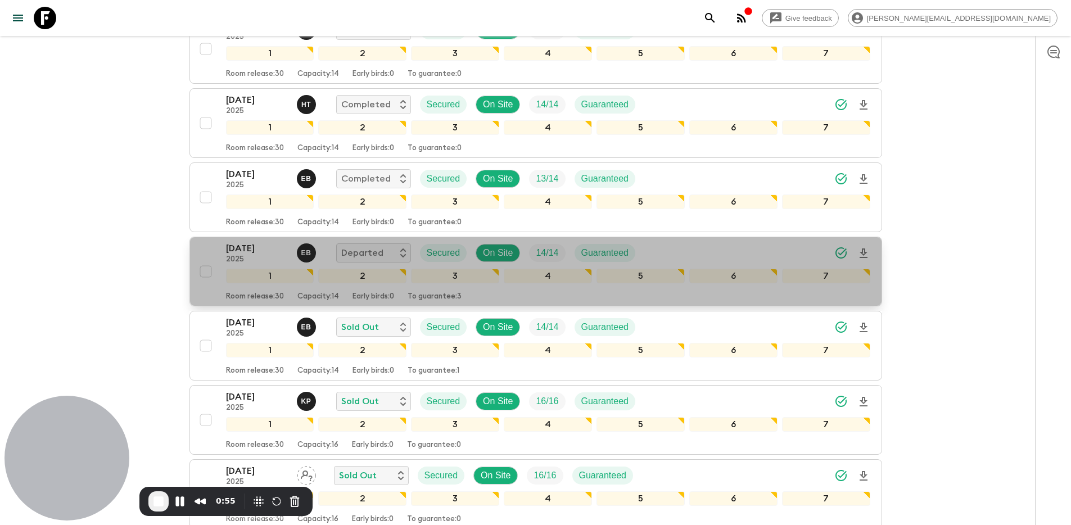
click at [216, 250] on div "14 Sep 2025 2025 E B Departed Secured On Site 14 / 14 Guaranteed 1 2 3 4 5 6 7 …" at bounding box center [533, 272] width 676 height 60
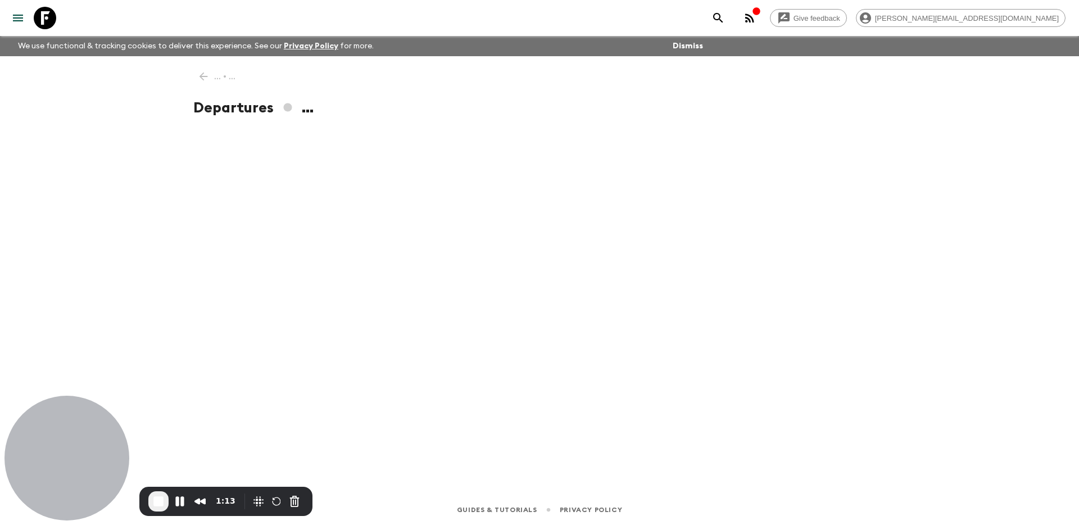
click at [467, 292] on div "... • ... Departures ..." at bounding box center [540, 259] width 720 height 407
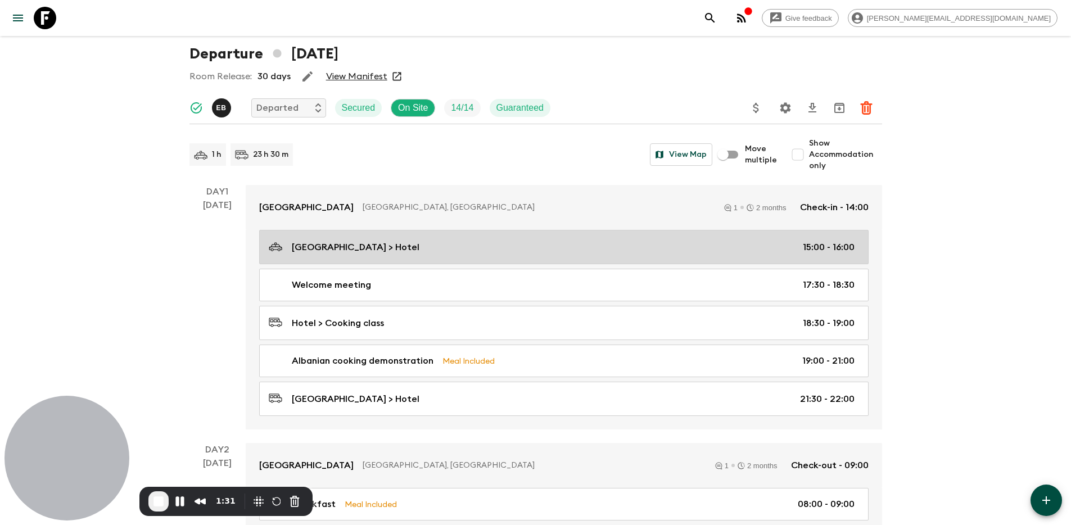
scroll to position [53, 0]
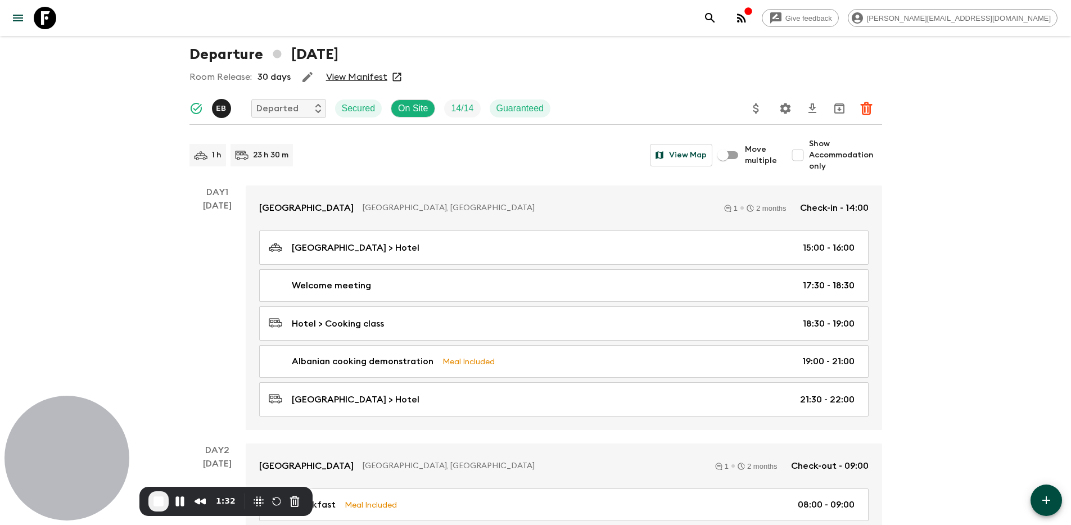
click at [806, 155] on input "Show Accommodation only" at bounding box center [798, 155] width 22 height 22
checkbox input "true"
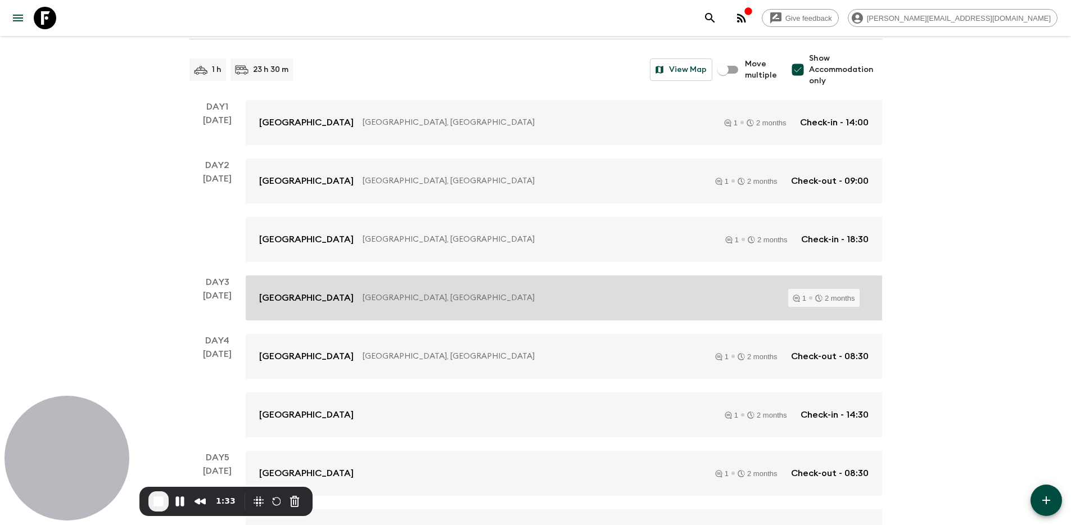
scroll to position [172, 0]
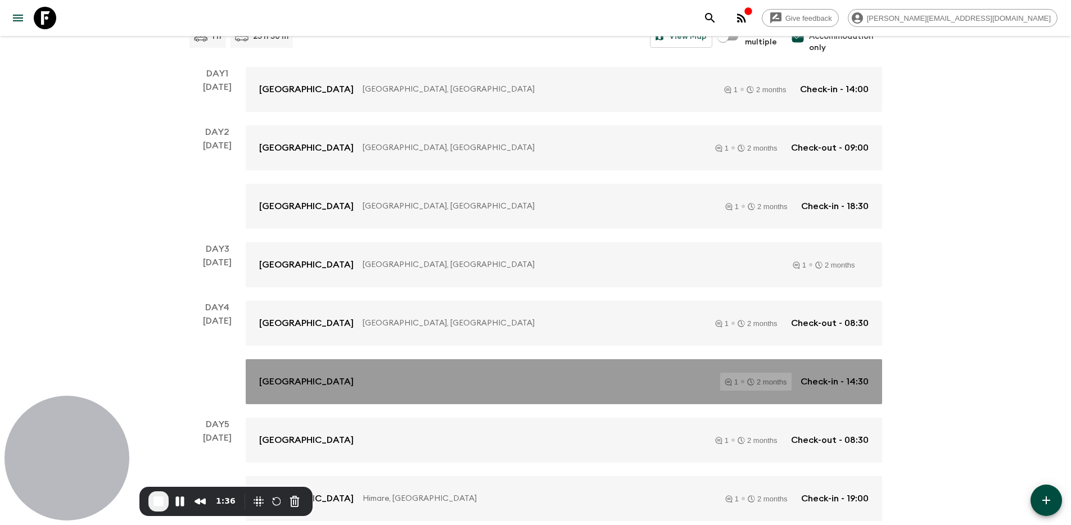
click at [575, 386] on div "[GEOGRAPHIC_DATA] 1 2 months Check-in - 14:30" at bounding box center [563, 382] width 609 height 18
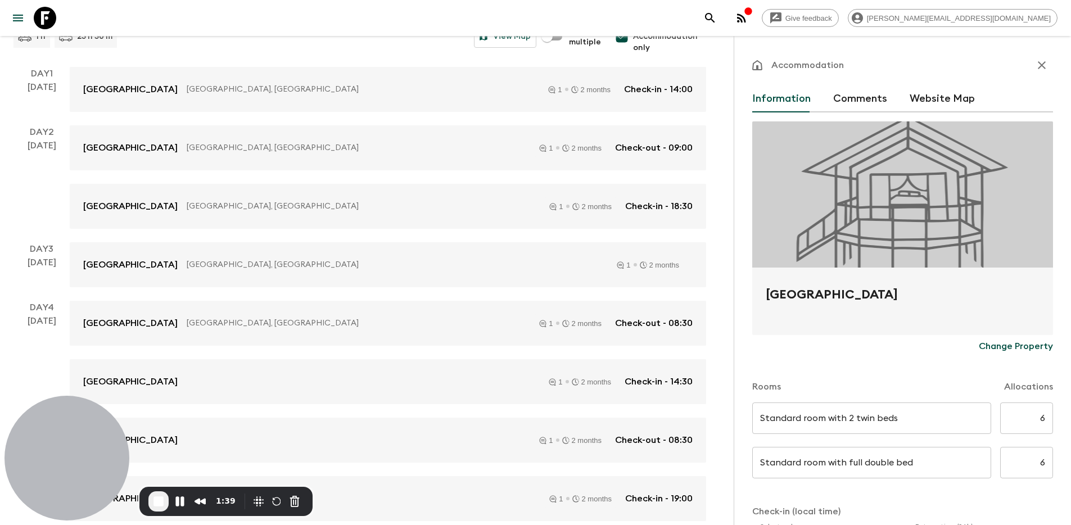
click at [1010, 351] on p "Change Property" at bounding box center [1016, 346] width 74 height 13
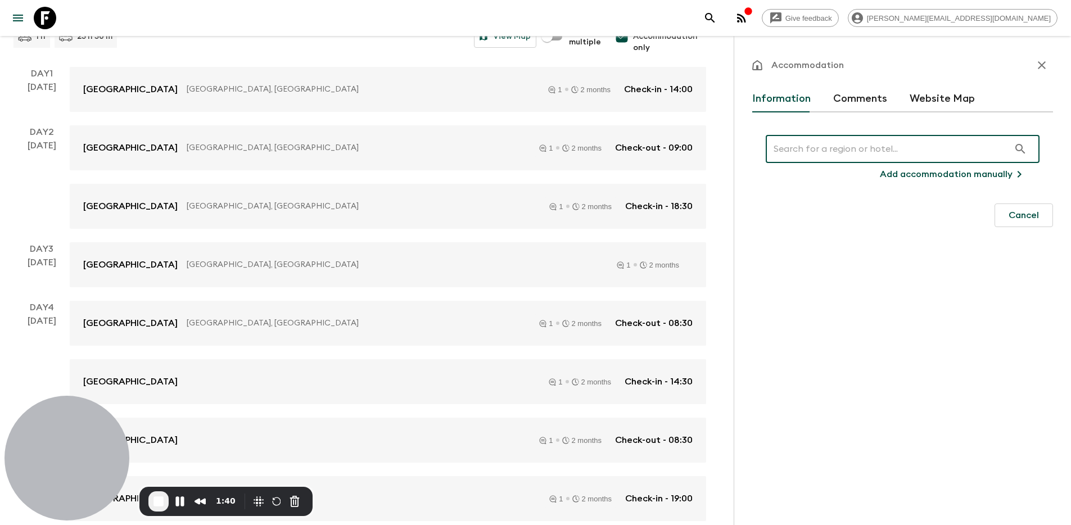
click at [819, 142] on input "text" at bounding box center [887, 148] width 243 height 31
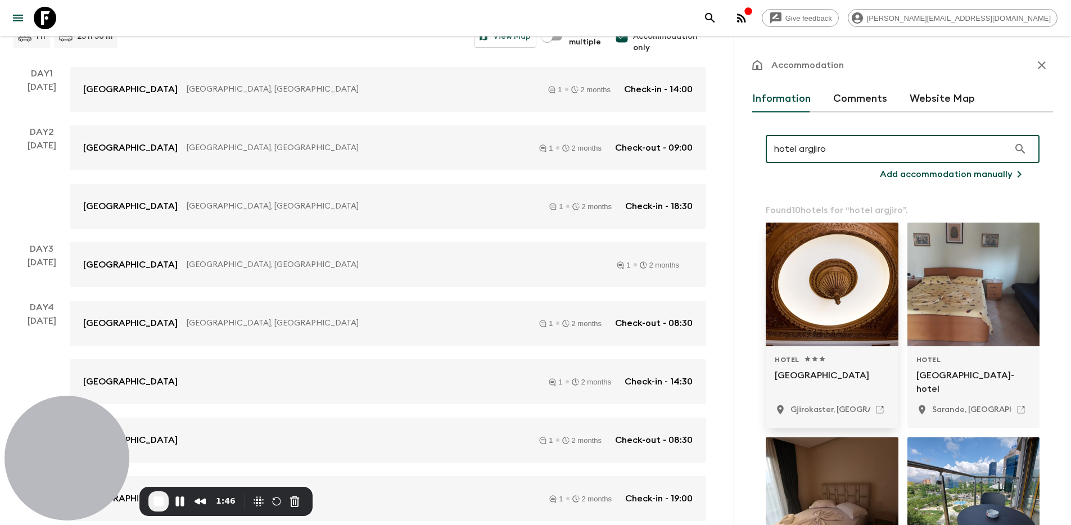
type input "hotel argjiro"
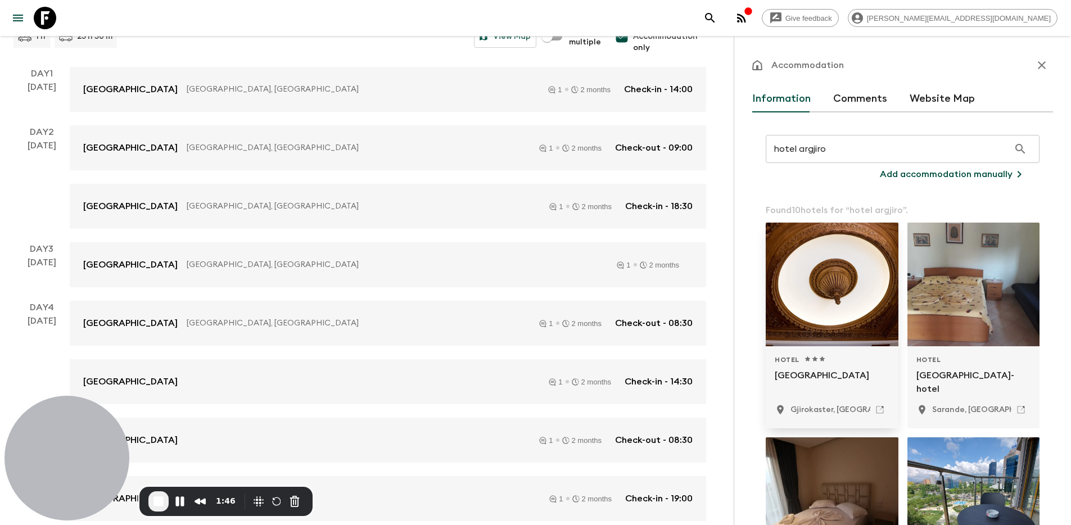
click at [823, 277] on div at bounding box center [832, 285] width 133 height 124
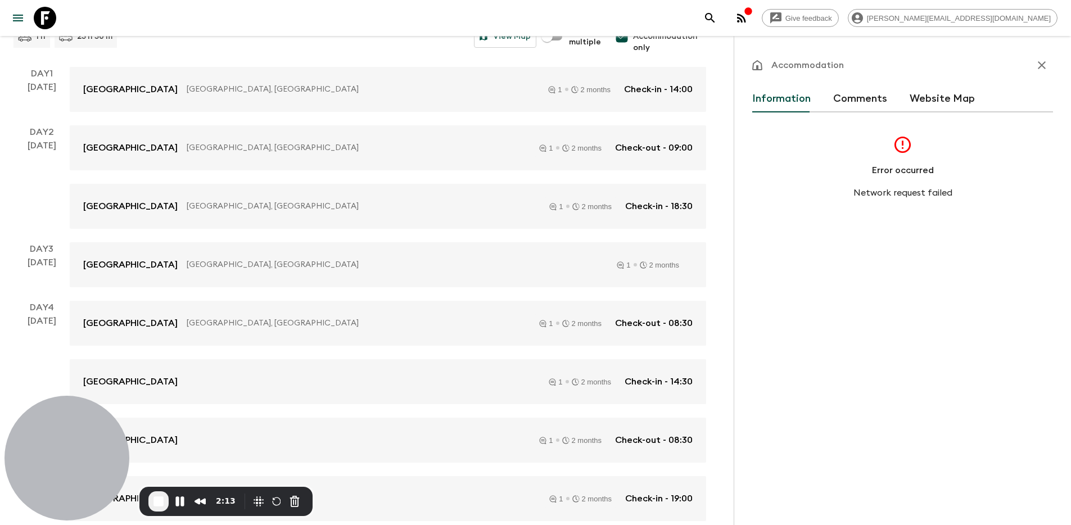
click at [1038, 62] on icon "button" at bounding box center [1042, 65] width 8 height 8
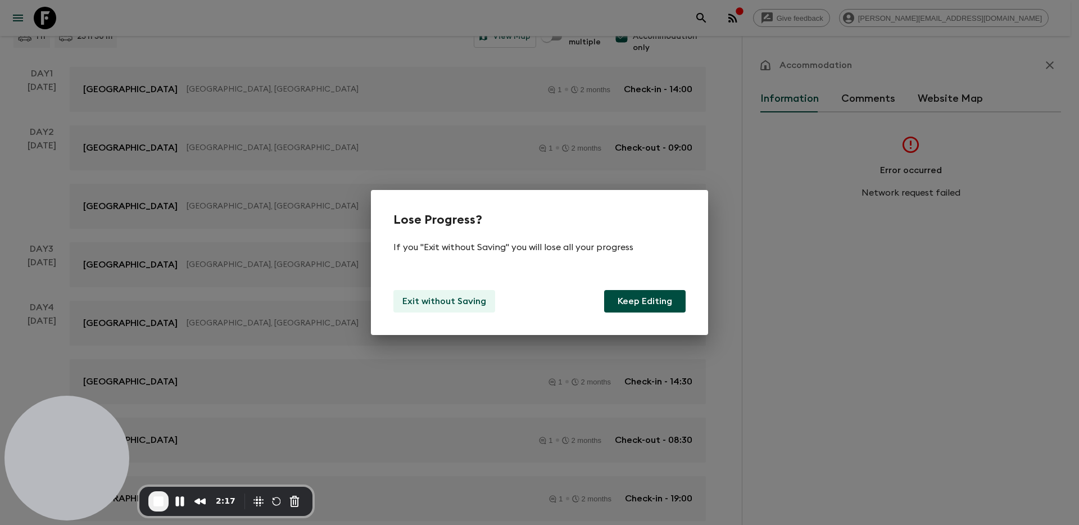
click at [421, 301] on p "Exit without Saving" at bounding box center [445, 301] width 84 height 13
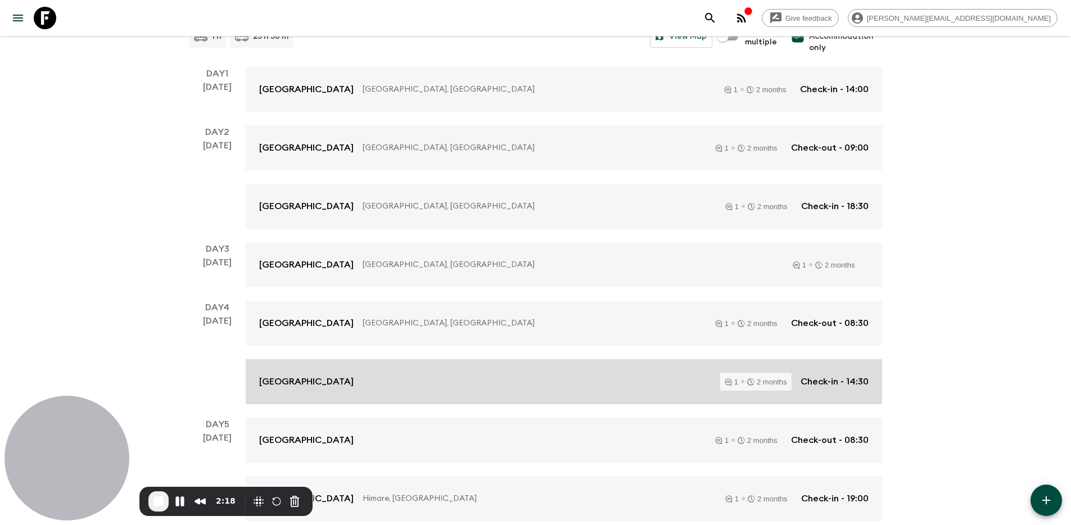
click at [426, 386] on div "[GEOGRAPHIC_DATA] 1 2 months Check-in - 14:30" at bounding box center [563, 382] width 609 height 18
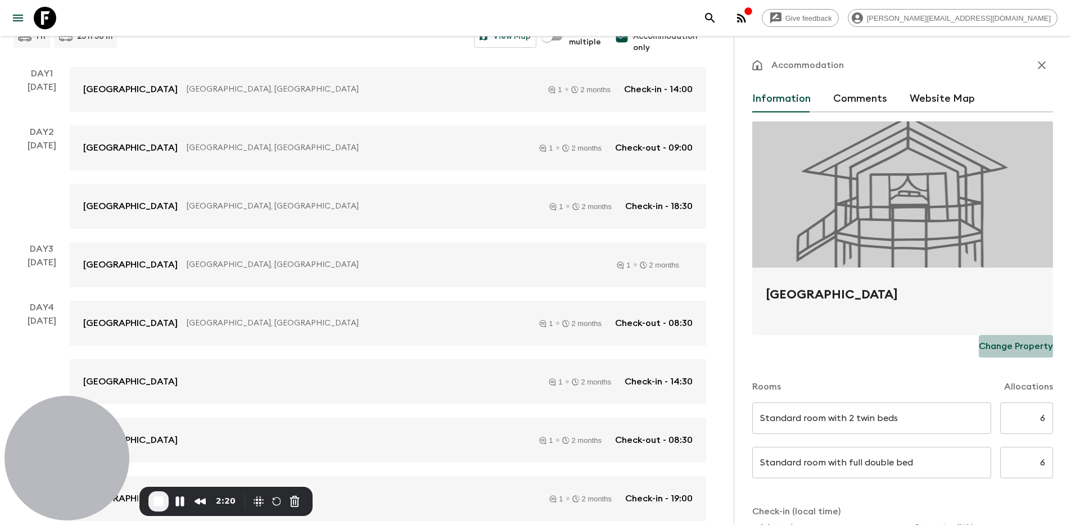
click at [1014, 342] on p "Change Property" at bounding box center [1016, 346] width 74 height 13
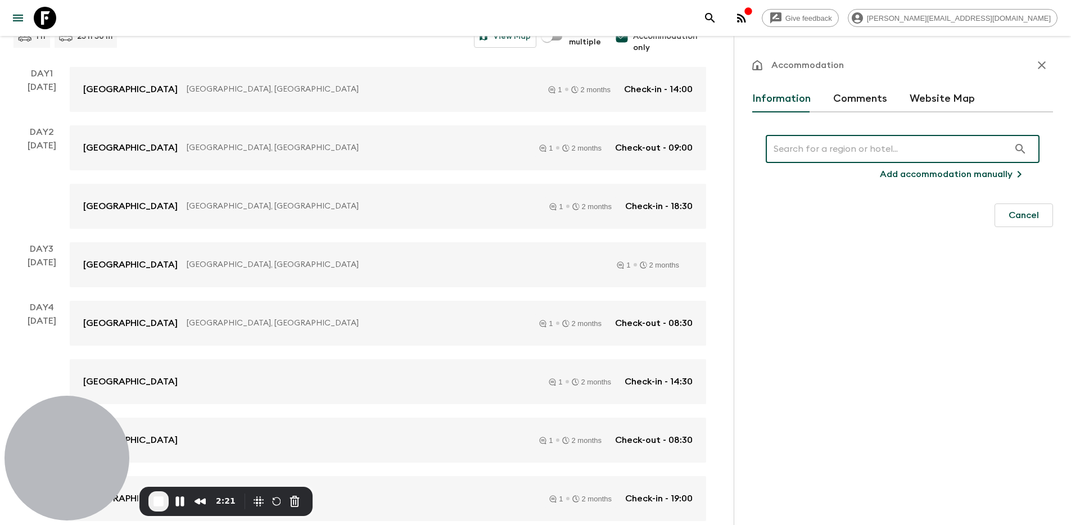
click at [846, 149] on input "text" at bounding box center [887, 148] width 243 height 31
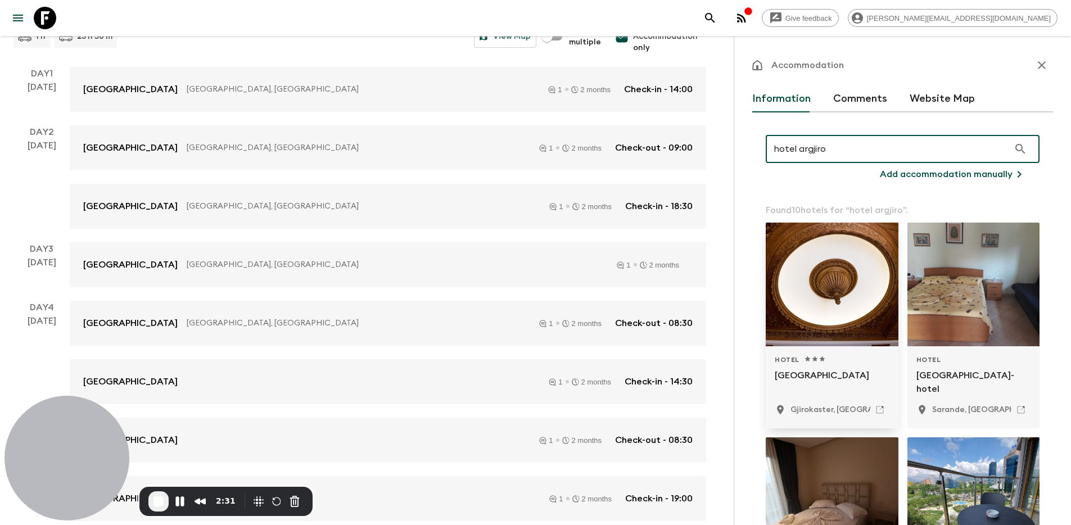
type input "hotel argjiro"
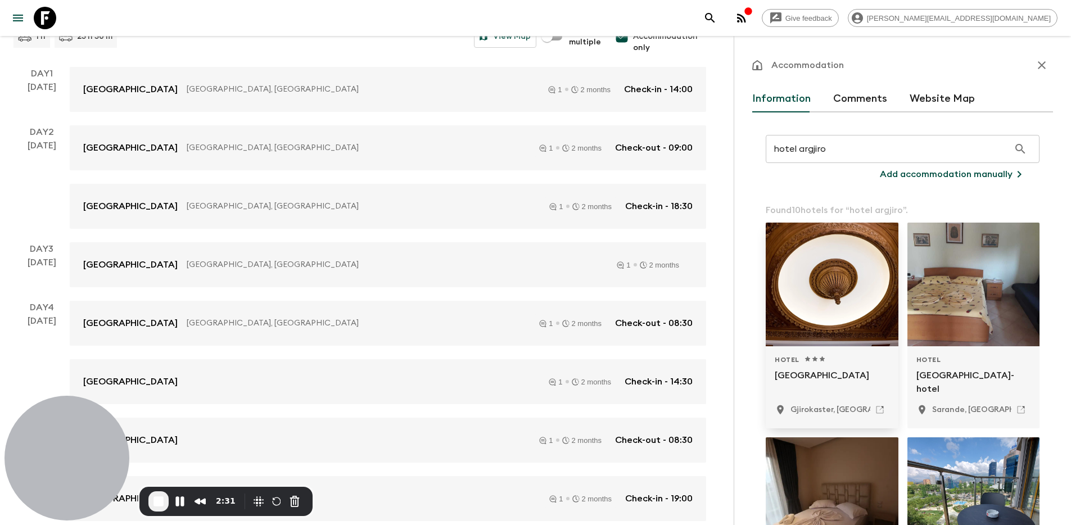
click at [814, 266] on div at bounding box center [832, 285] width 133 height 124
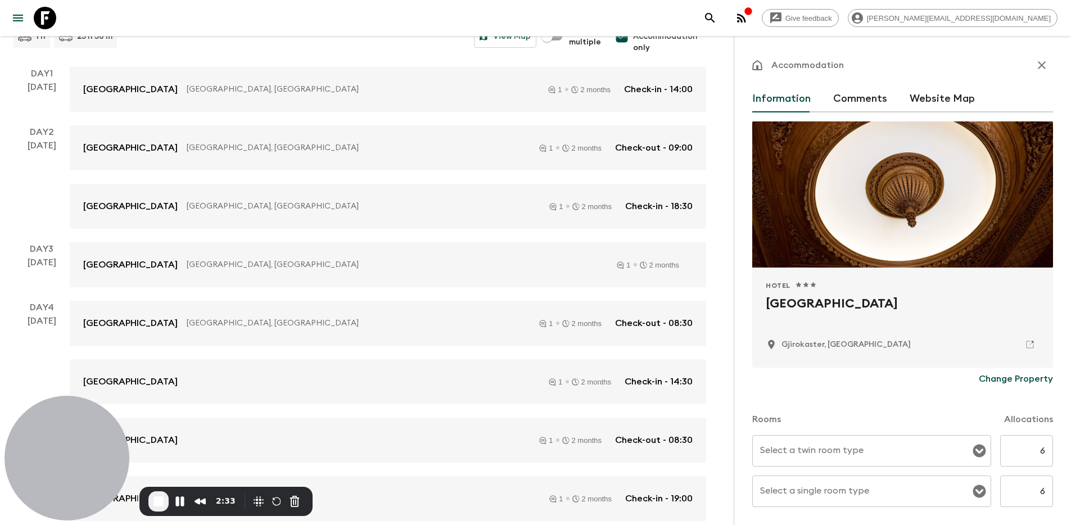
click at [1006, 381] on p "Change Property" at bounding box center [1016, 378] width 74 height 13
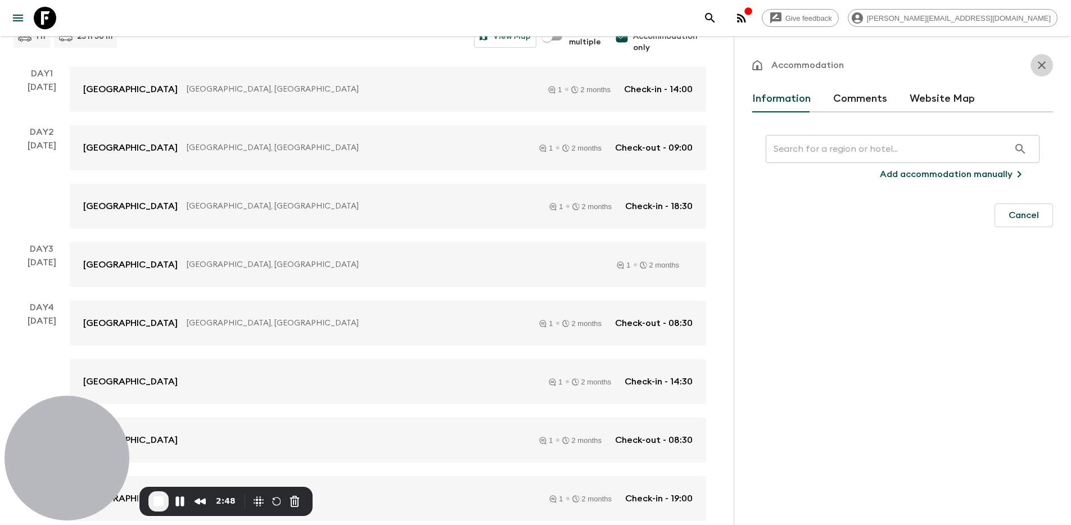
click at [1034, 65] on button "button" at bounding box center [1042, 65] width 22 height 22
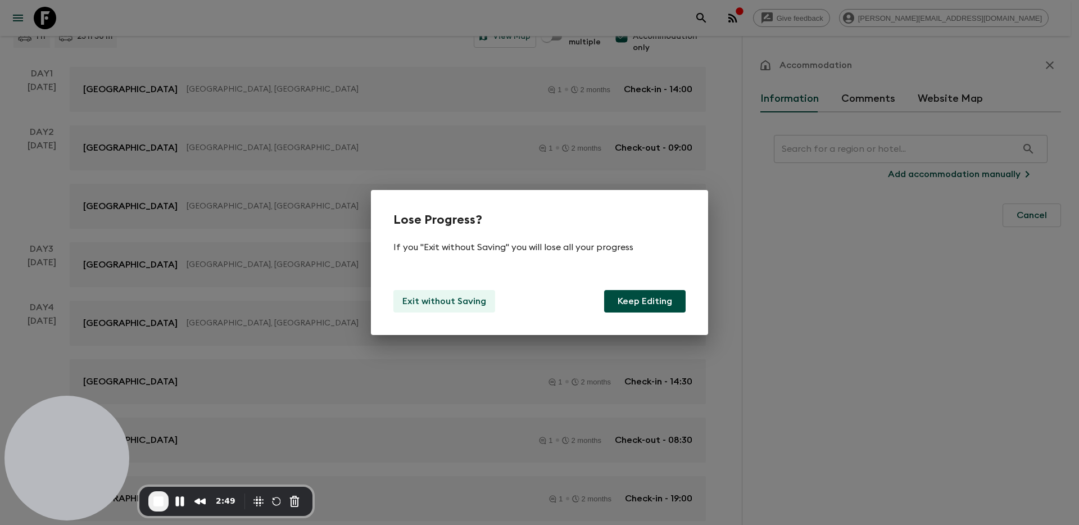
click at [429, 300] on p "Exit without Saving" at bounding box center [445, 301] width 84 height 13
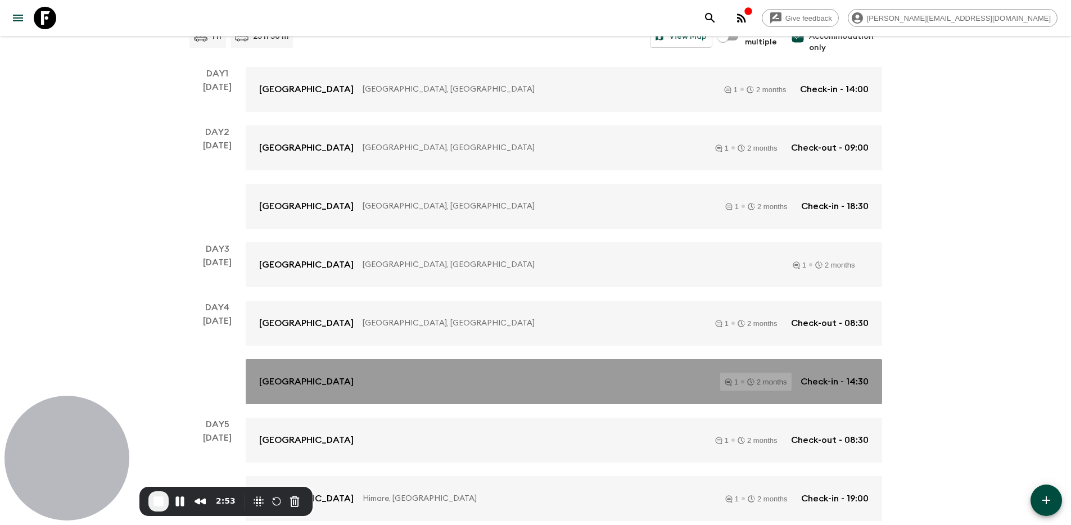
click at [378, 380] on div "[GEOGRAPHIC_DATA] 1 2 months Check-in - 14:30" at bounding box center [563, 382] width 609 height 18
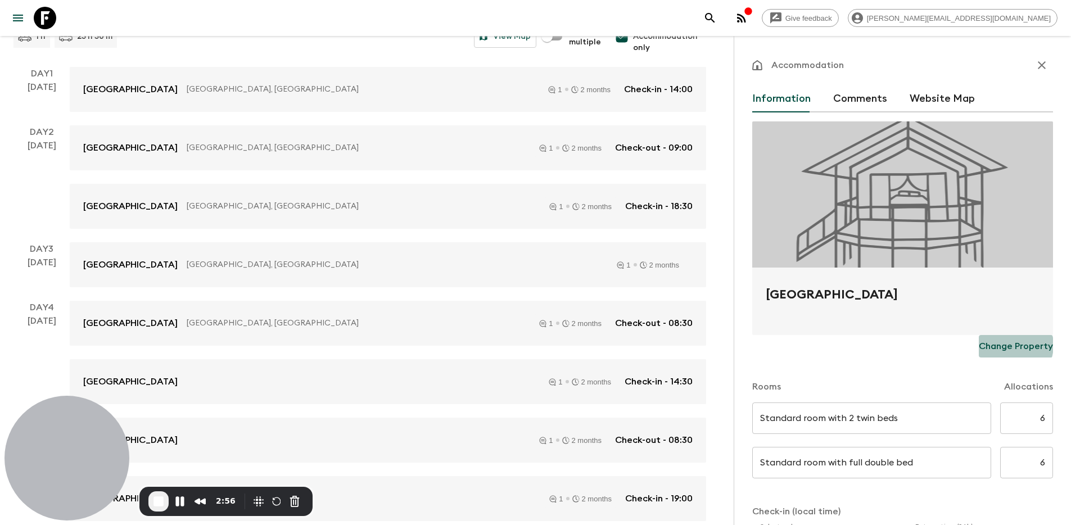
click at [999, 345] on p "Change Property" at bounding box center [1016, 346] width 74 height 13
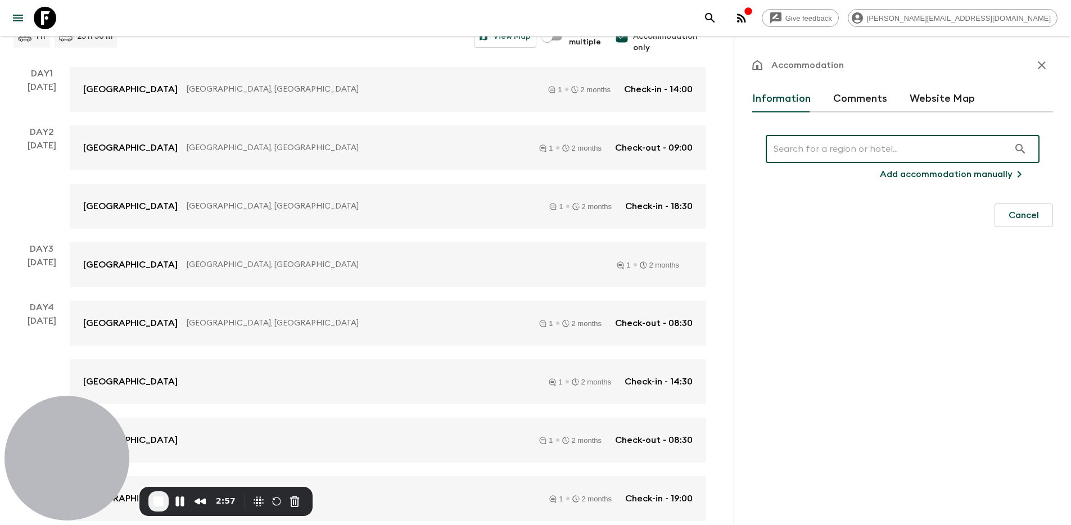
click at [812, 150] on input "text" at bounding box center [887, 148] width 243 height 31
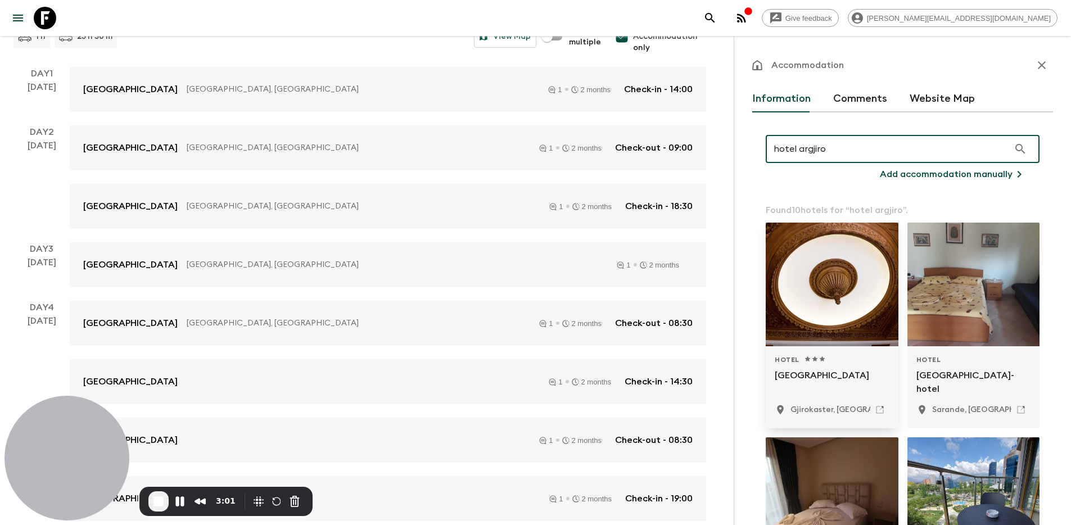
type input "hotel argjiro"
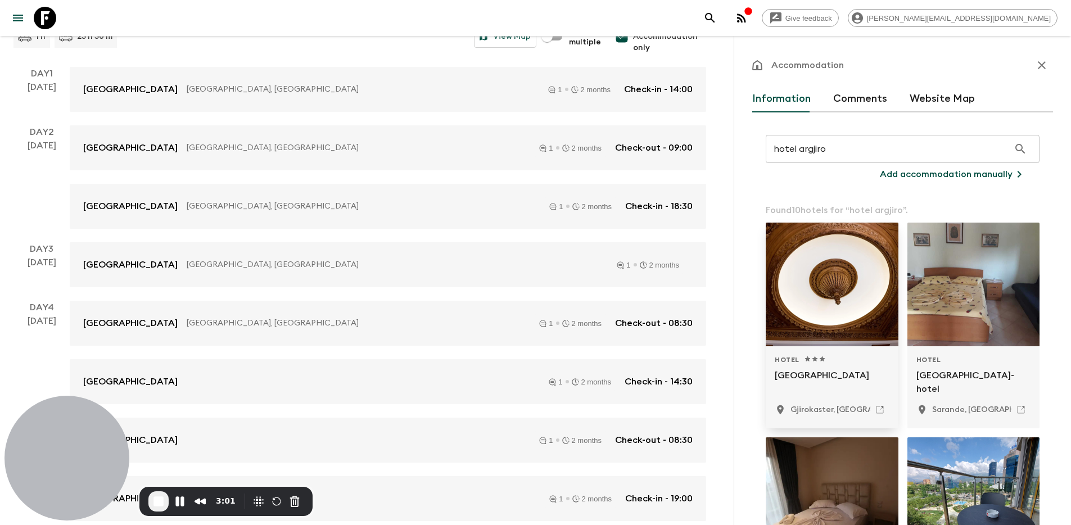
click at [826, 304] on div at bounding box center [832, 285] width 133 height 124
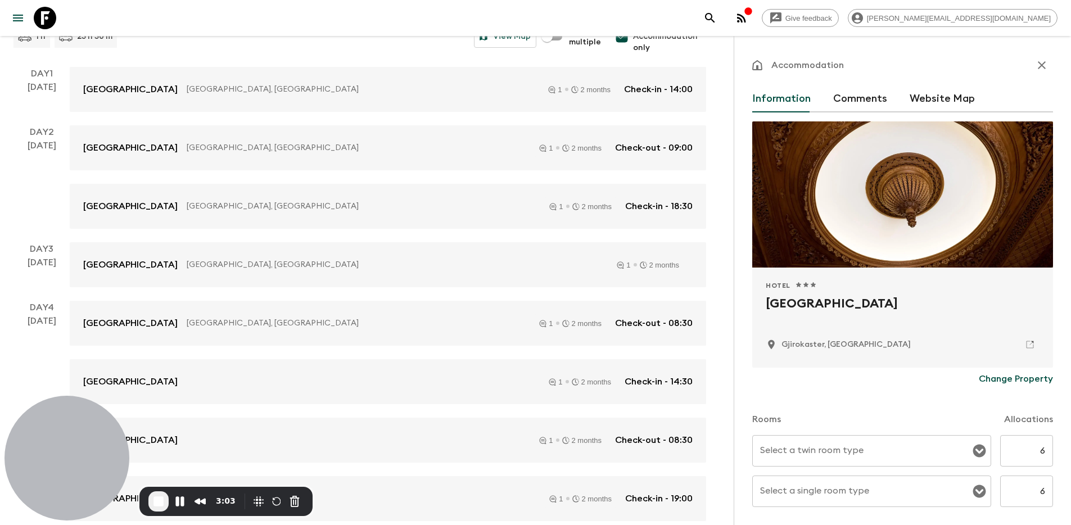
click at [990, 378] on p "Change Property" at bounding box center [1016, 378] width 74 height 13
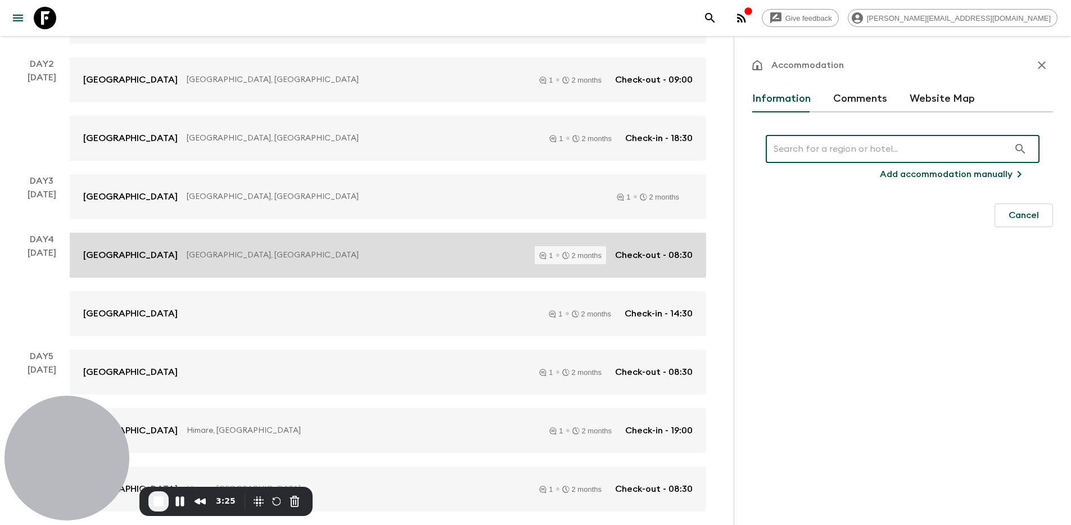
scroll to position [241, 0]
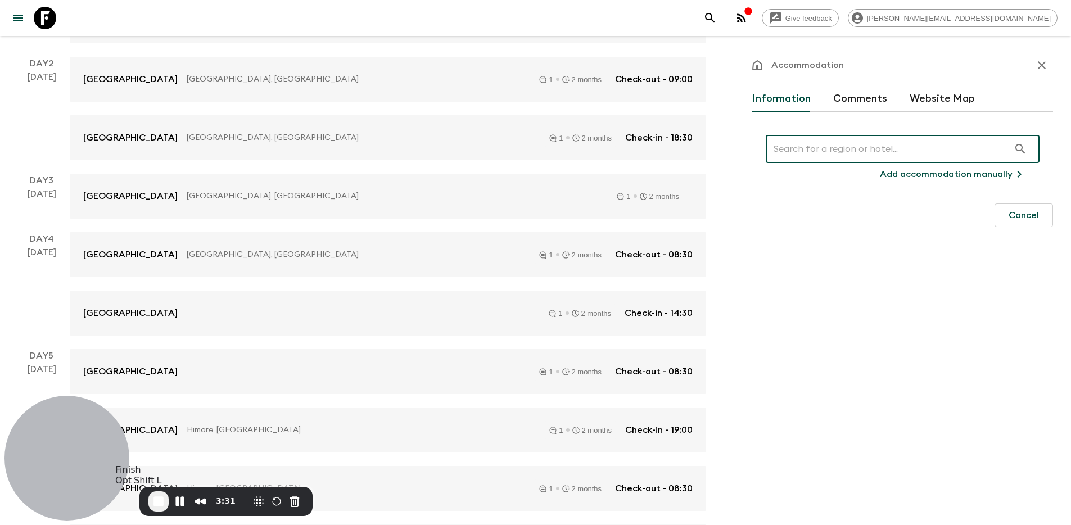
click at [159, 502] on span "End Recording" at bounding box center [158, 501] width 13 height 13
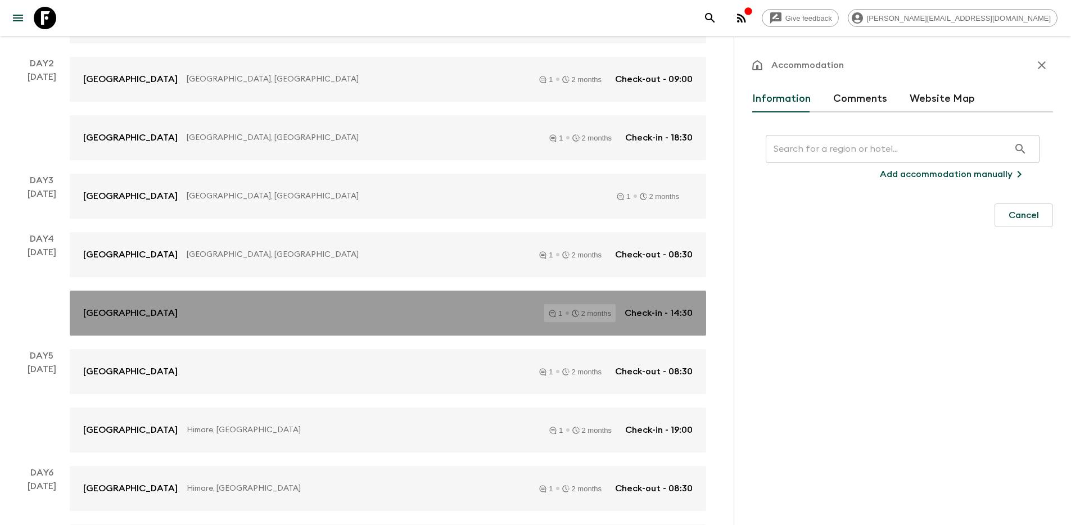
click at [296, 317] on div "[GEOGRAPHIC_DATA] 1 2 months Check-in - 14:30" at bounding box center [387, 313] width 609 height 18
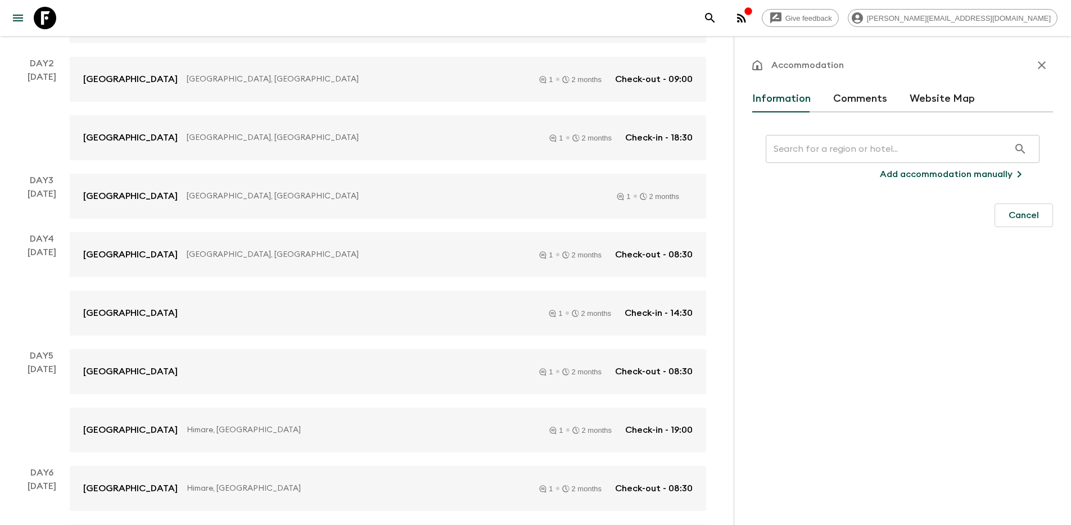
click at [1047, 71] on icon "button" at bounding box center [1041, 64] width 13 height 13
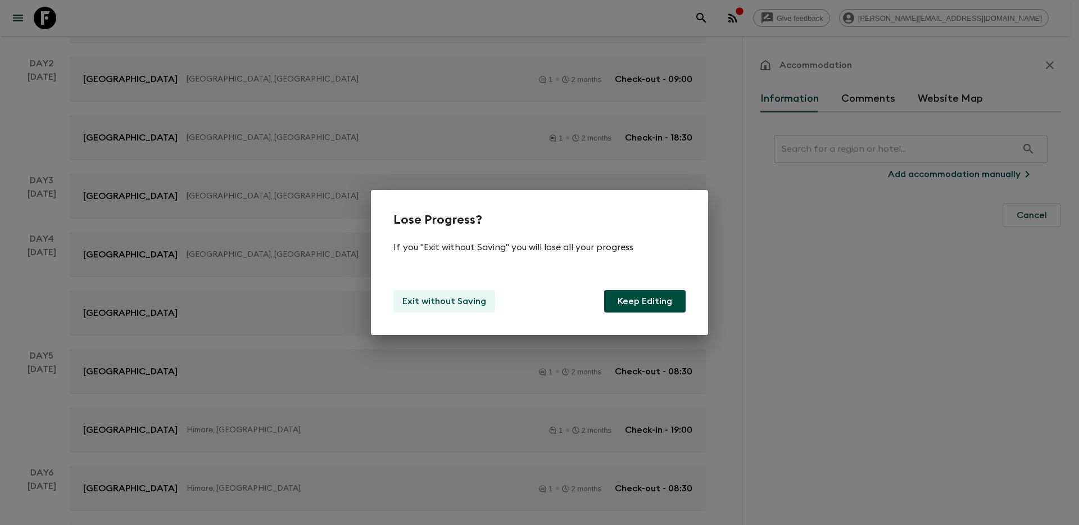
click at [432, 297] on p "Exit without Saving" at bounding box center [445, 301] width 84 height 13
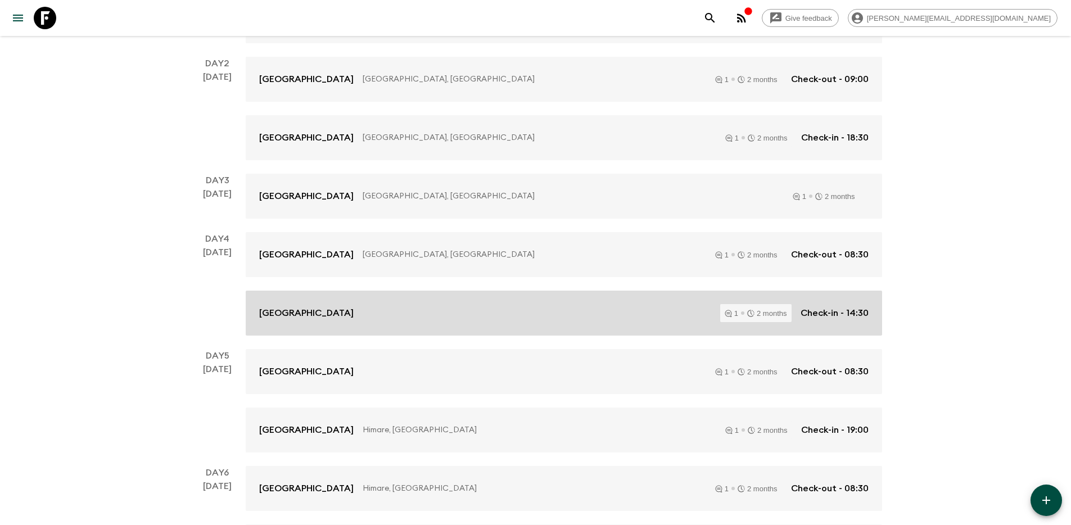
click at [454, 308] on div "[GEOGRAPHIC_DATA] 1 2 months Check-in - 14:30" at bounding box center [563, 313] width 609 height 18
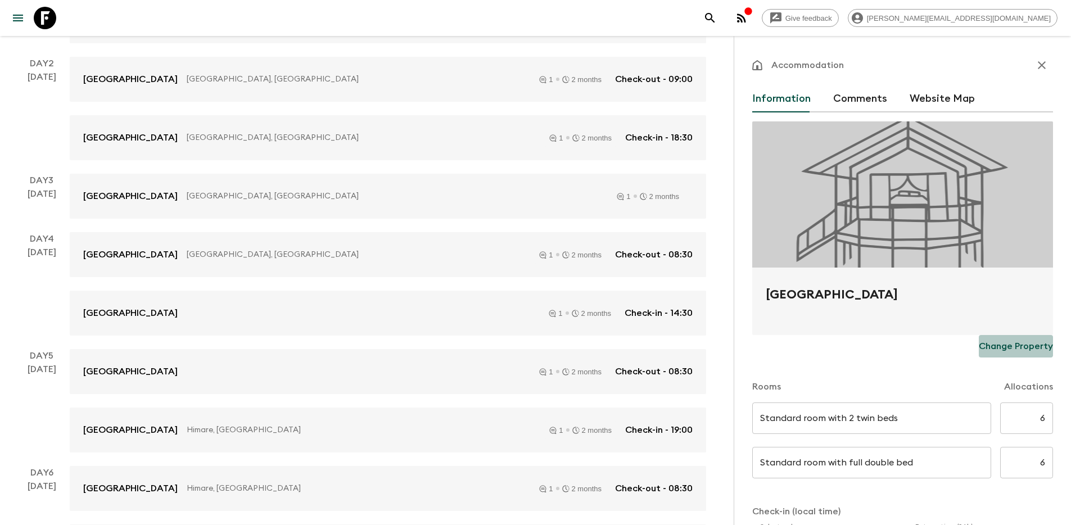
click at [1004, 342] on p "Change Property" at bounding box center [1016, 346] width 74 height 13
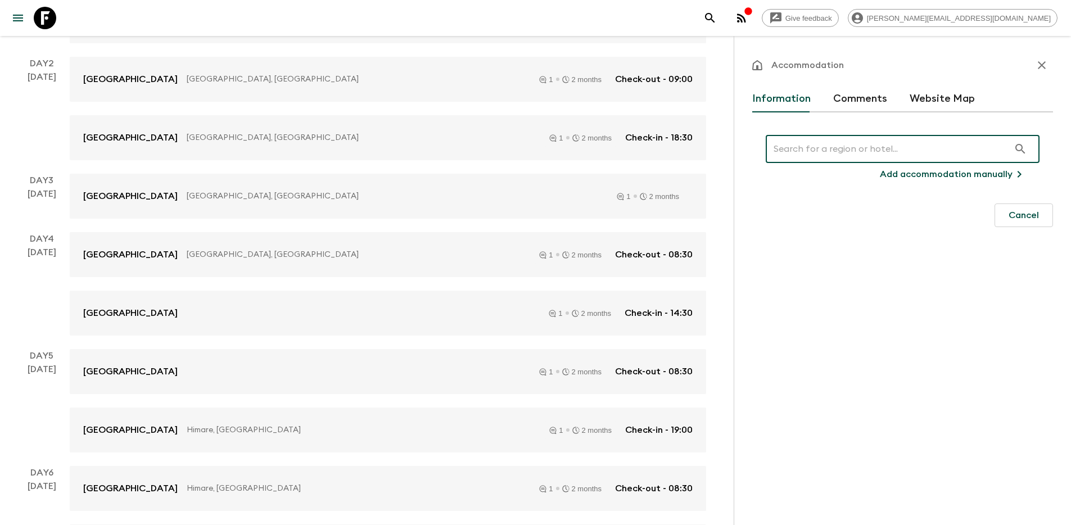
click at [823, 159] on input "text" at bounding box center [887, 148] width 243 height 31
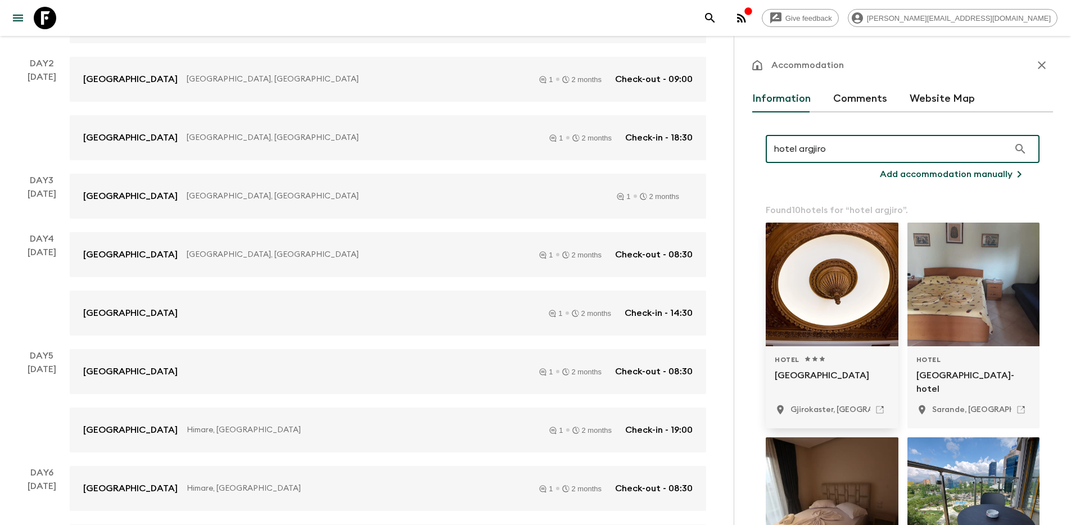
type input "hotel argjiro"
click at [821, 273] on div at bounding box center [832, 285] width 133 height 124
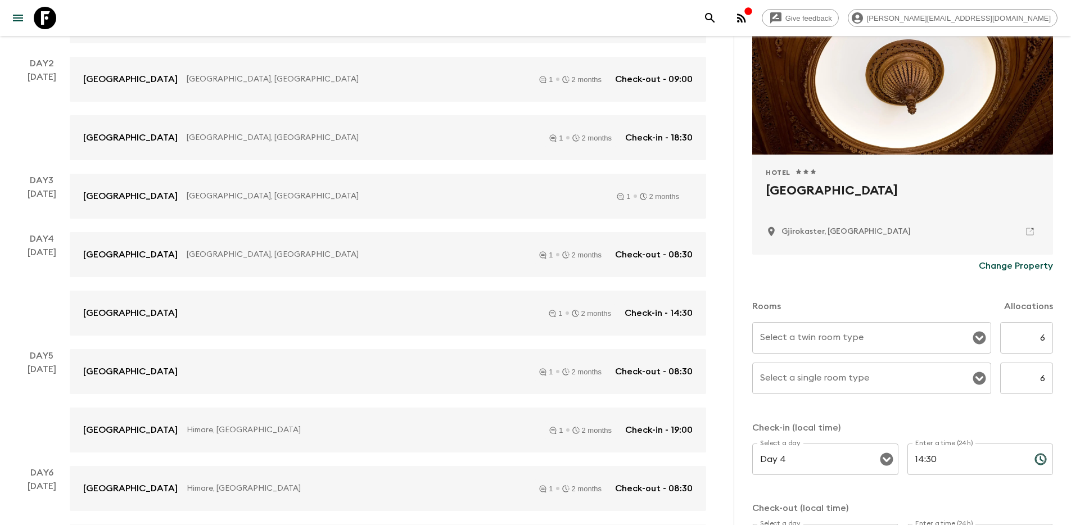
scroll to position [115, 0]
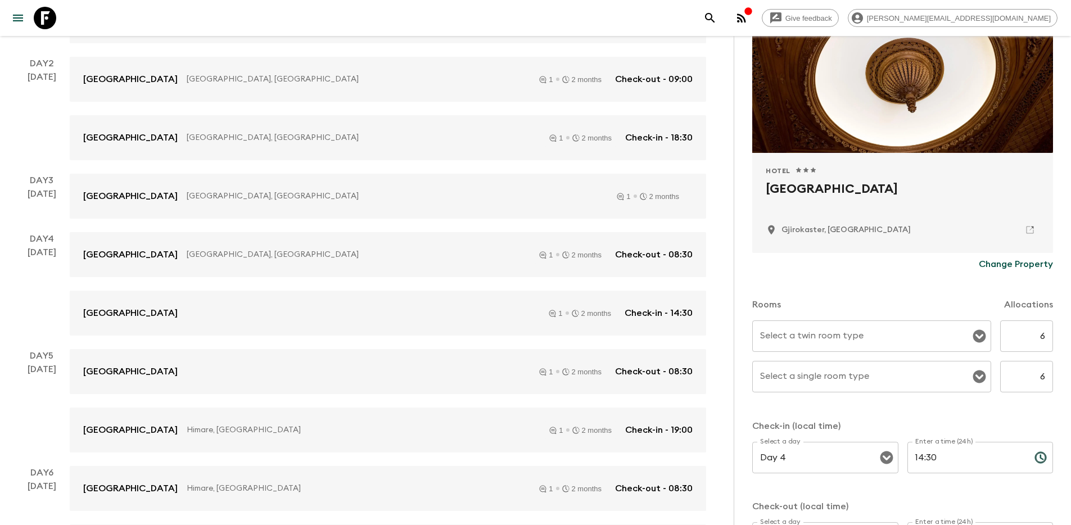
click at [879, 338] on input "Select a twin room type" at bounding box center [863, 336] width 212 height 21
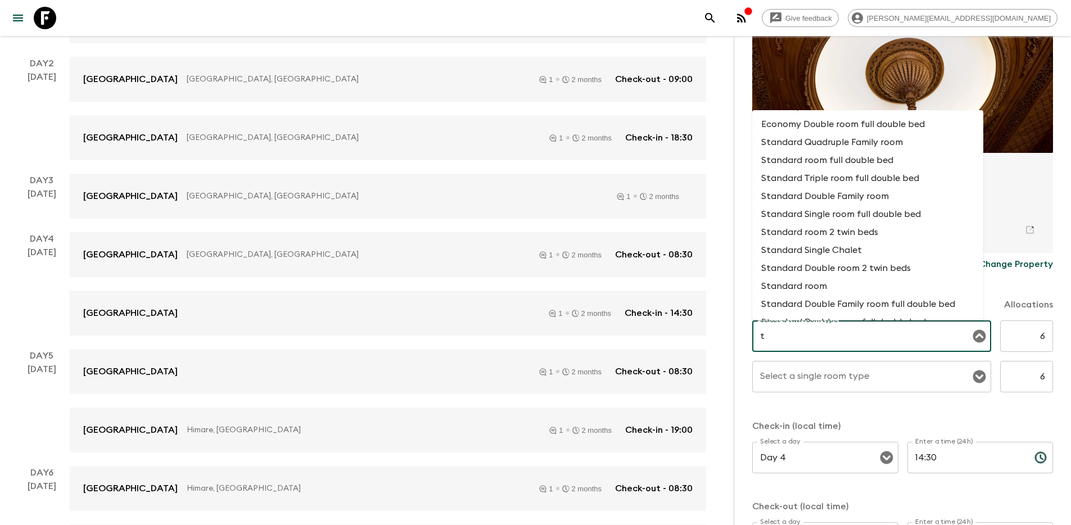
scroll to position [0, 0]
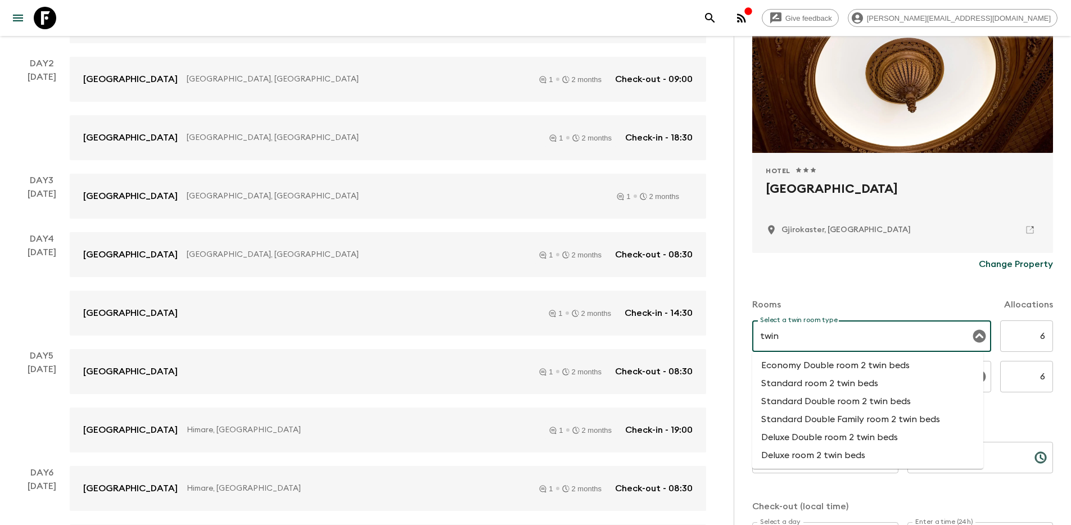
type input "twin"
click at [852, 288] on div "Rooms Allocations" at bounding box center [902, 297] width 301 height 45
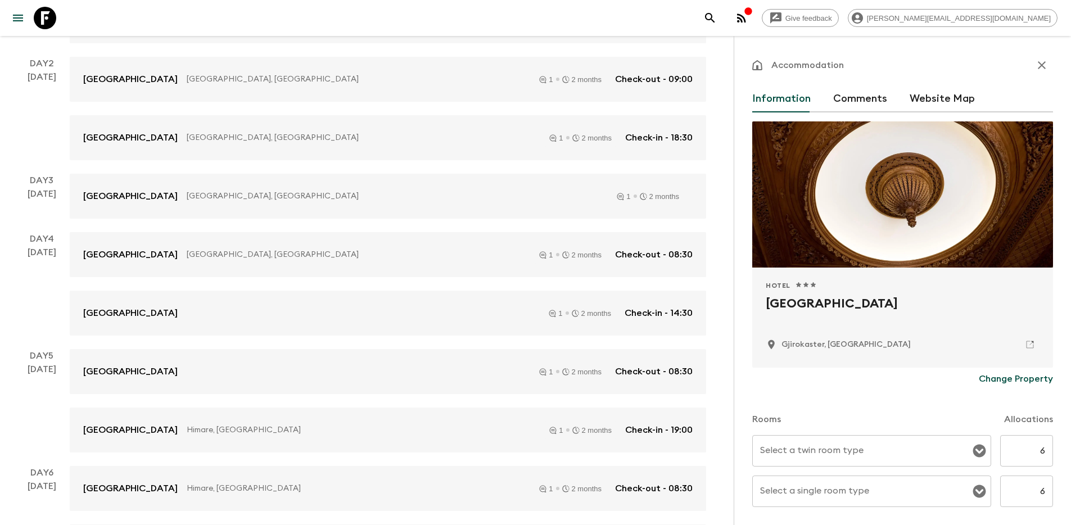
click at [1031, 57] on button "button" at bounding box center [1042, 65] width 22 height 22
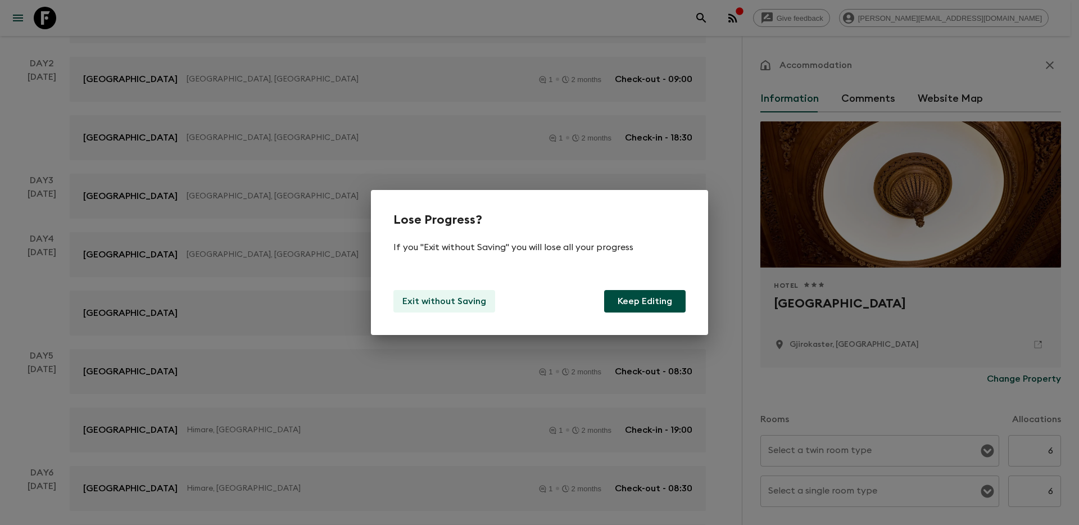
click at [455, 302] on p "Exit without Saving" at bounding box center [445, 301] width 84 height 13
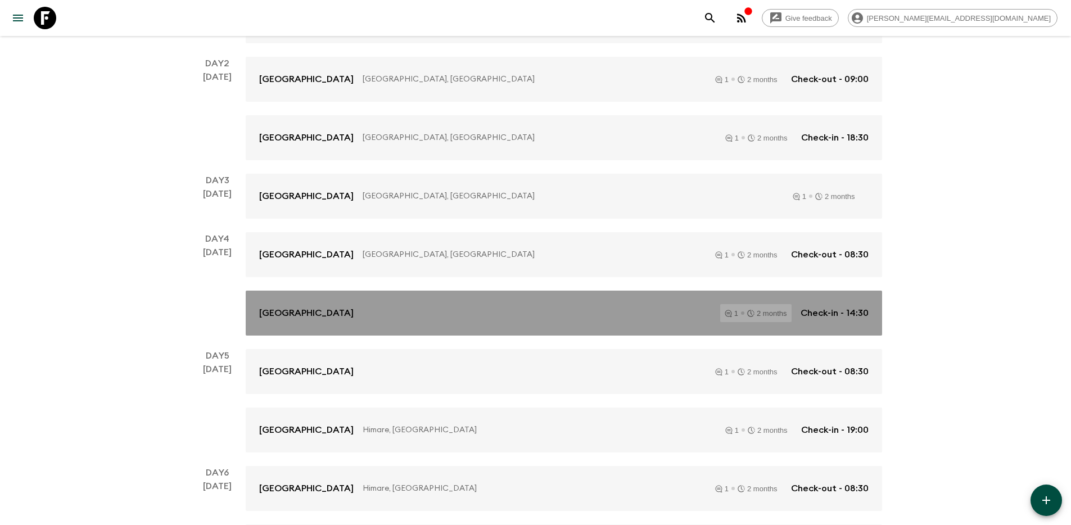
click at [365, 305] on div "[GEOGRAPHIC_DATA] 1 2 months Check-in - 14:30" at bounding box center [563, 313] width 609 height 18
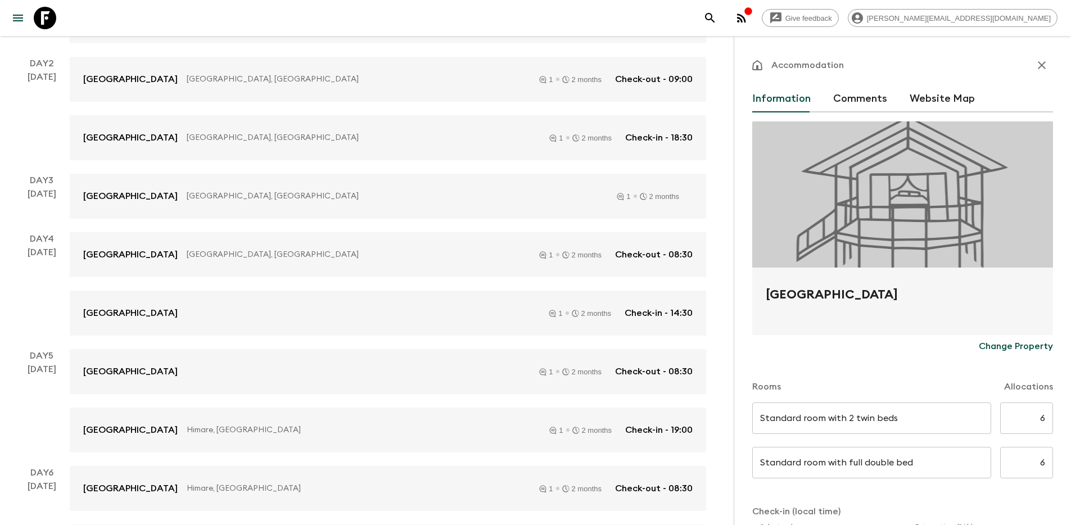
click at [991, 342] on p "Change Property" at bounding box center [1016, 346] width 74 height 13
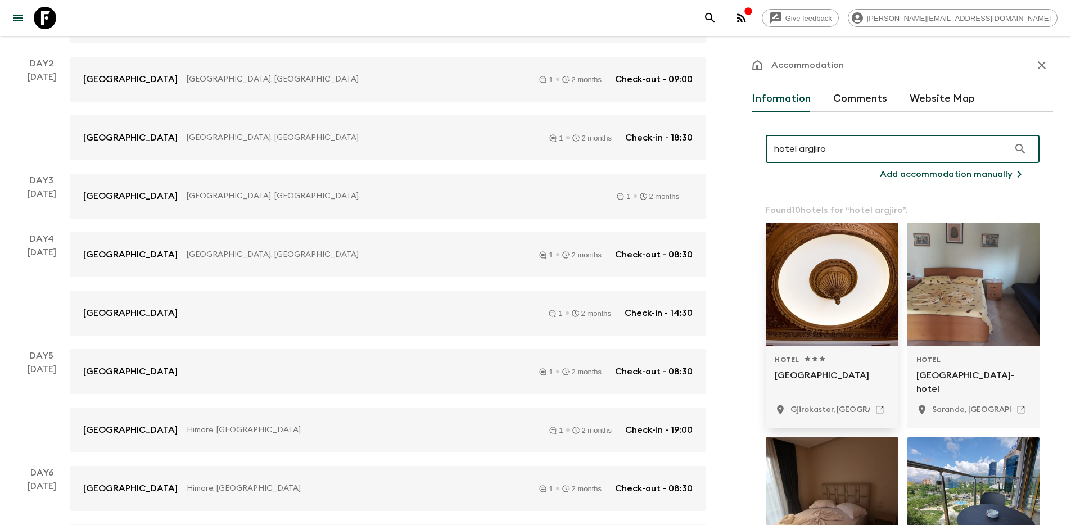
type input "hotel argjiro"
click at [853, 280] on div at bounding box center [832, 285] width 133 height 124
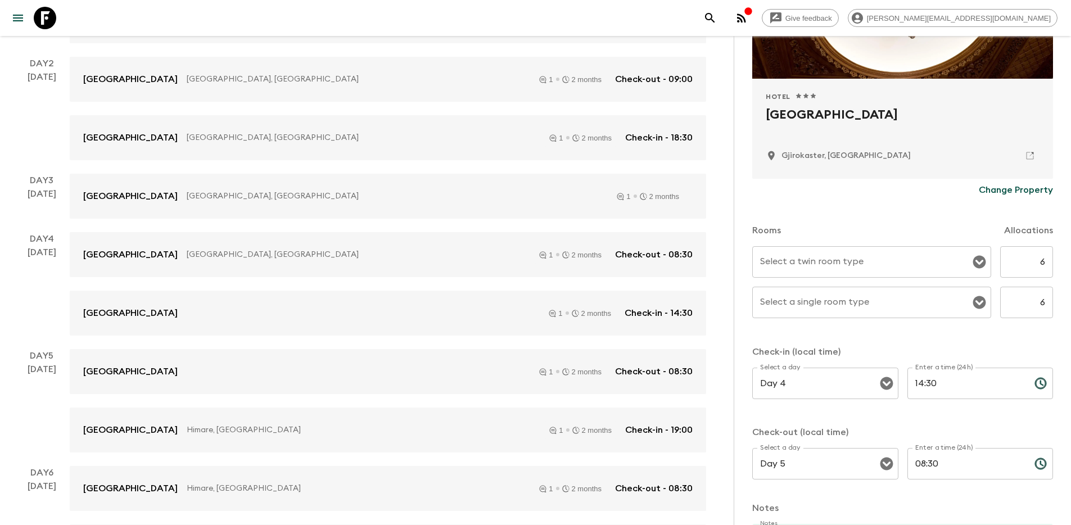
scroll to position [219, 0]
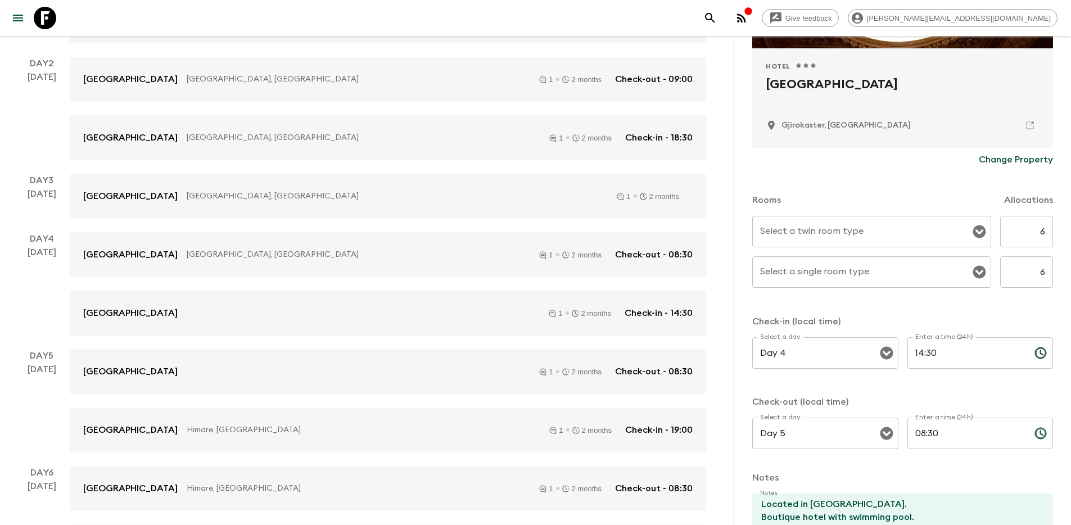
click at [888, 245] on div "Select a twin room type" at bounding box center [871, 231] width 239 height 31
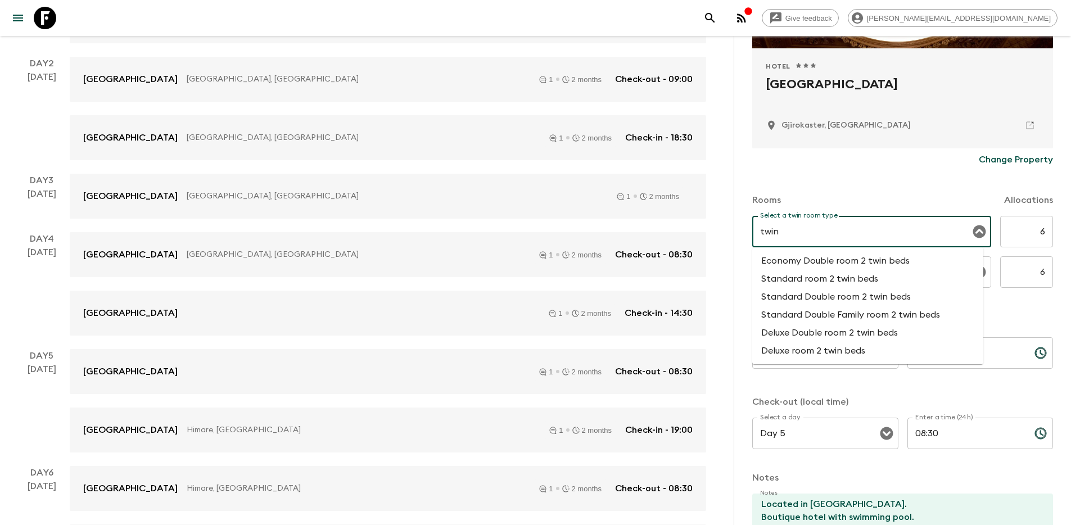
click at [878, 277] on li "Standard room 2 twin beds" at bounding box center [867, 279] width 231 height 18
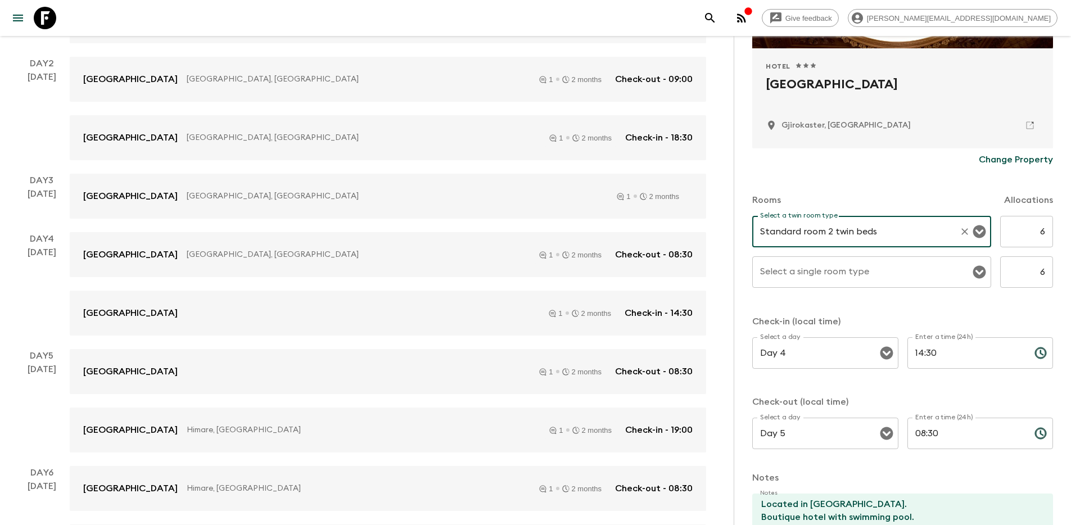
type input "Standard room 2 twin beds"
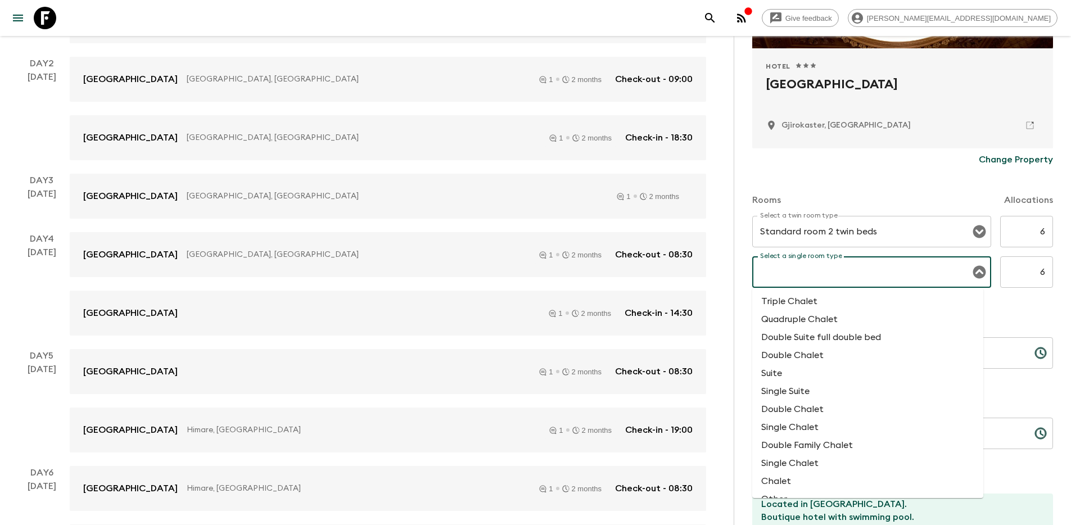
click at [849, 272] on input "Select a single room type" at bounding box center [863, 271] width 212 height 21
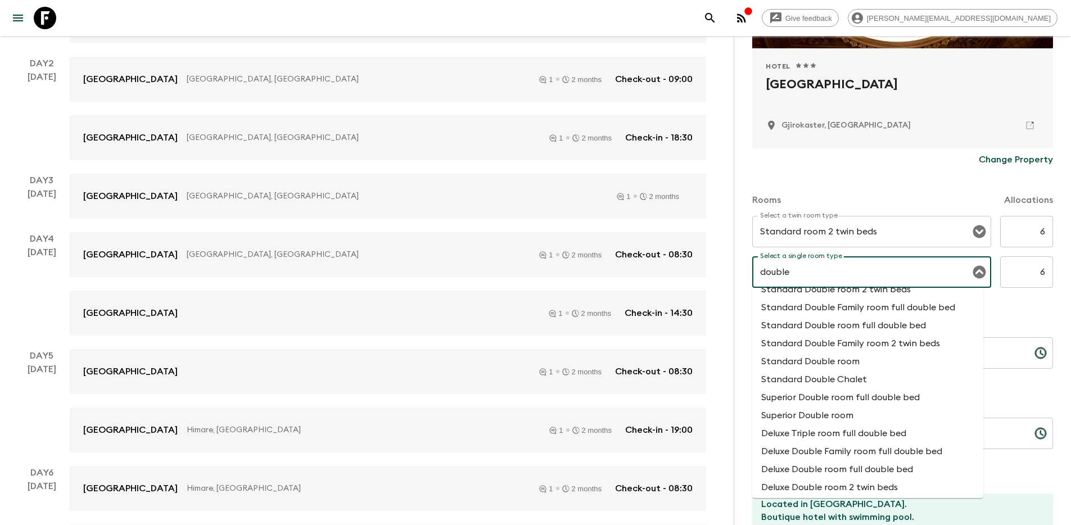
scroll to position [206, 0]
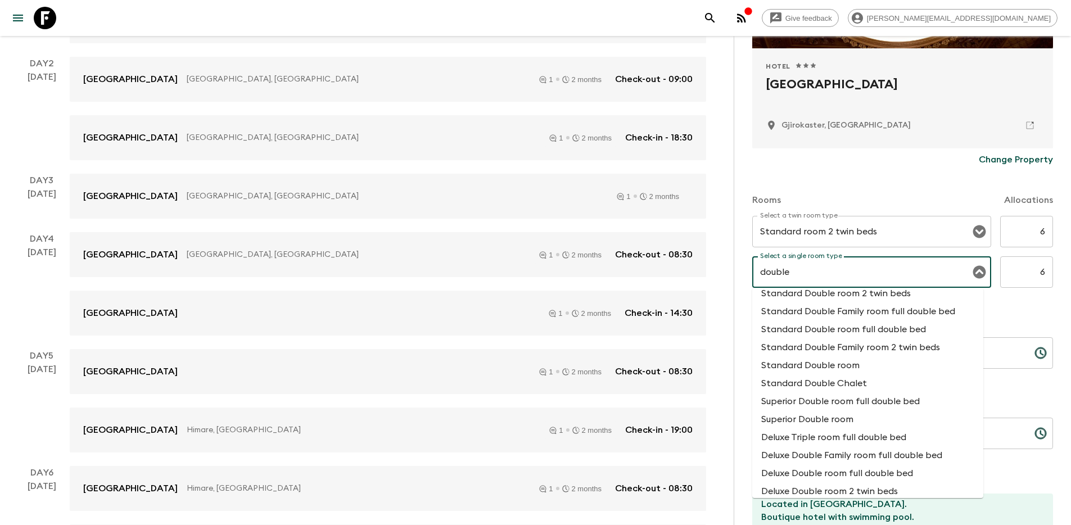
type input "double"
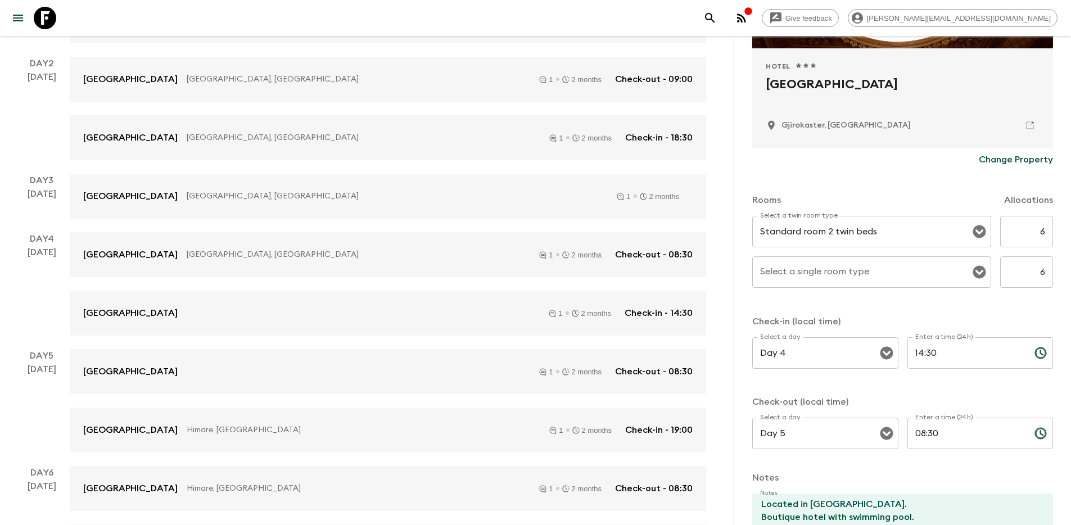
click at [897, 180] on div "Rooms Allocations" at bounding box center [902, 193] width 301 height 45
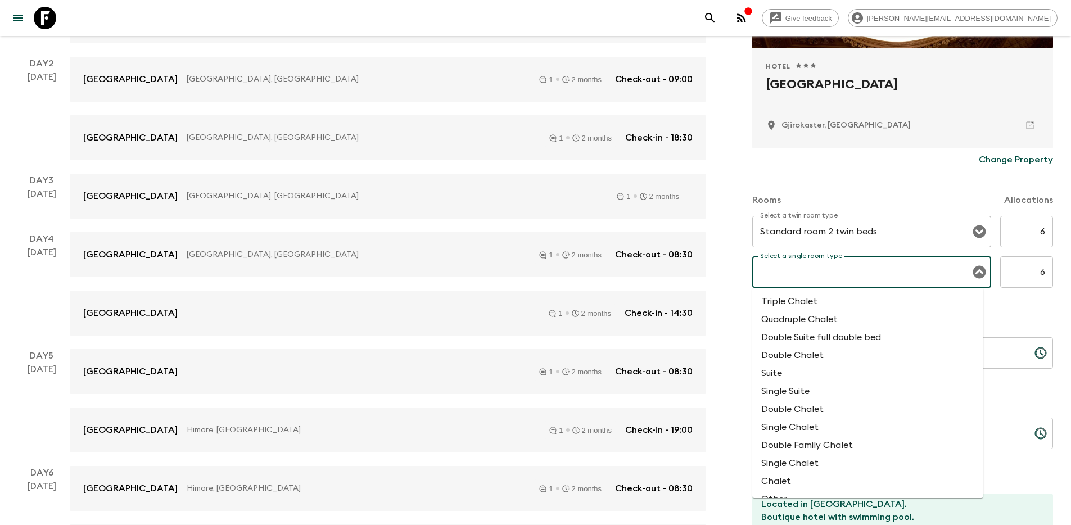
click at [872, 273] on input "Select a single room type" at bounding box center [863, 271] width 212 height 21
paste input "Standard room with full double bed"
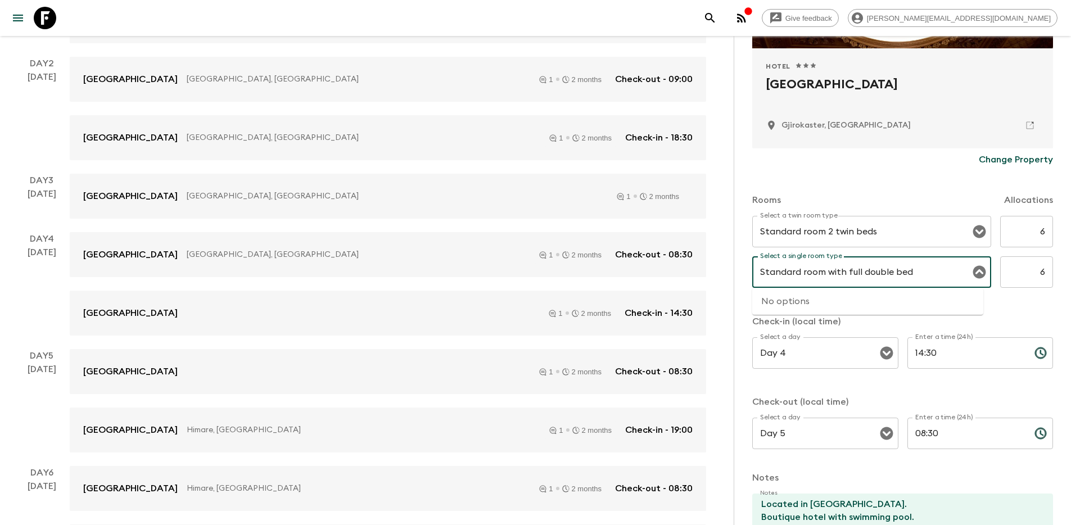
type input "Standard room with full double bed"
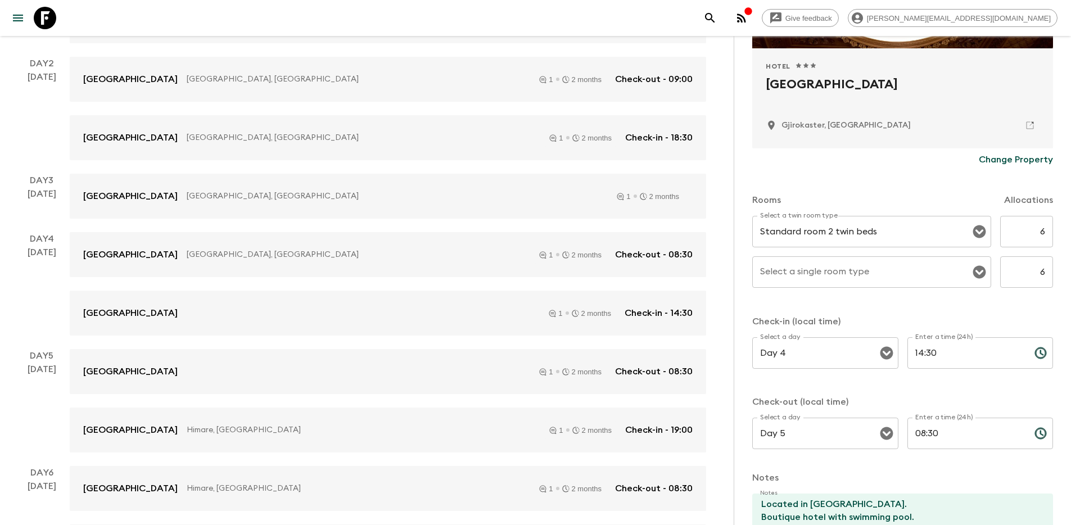
click at [1017, 312] on div "Rooms Allocations Select a twin room type Standard room 2 twin beds Select a tw…" at bounding box center [902, 316] width 301 height 291
click at [945, 278] on input "Select a single room type" at bounding box center [863, 271] width 212 height 21
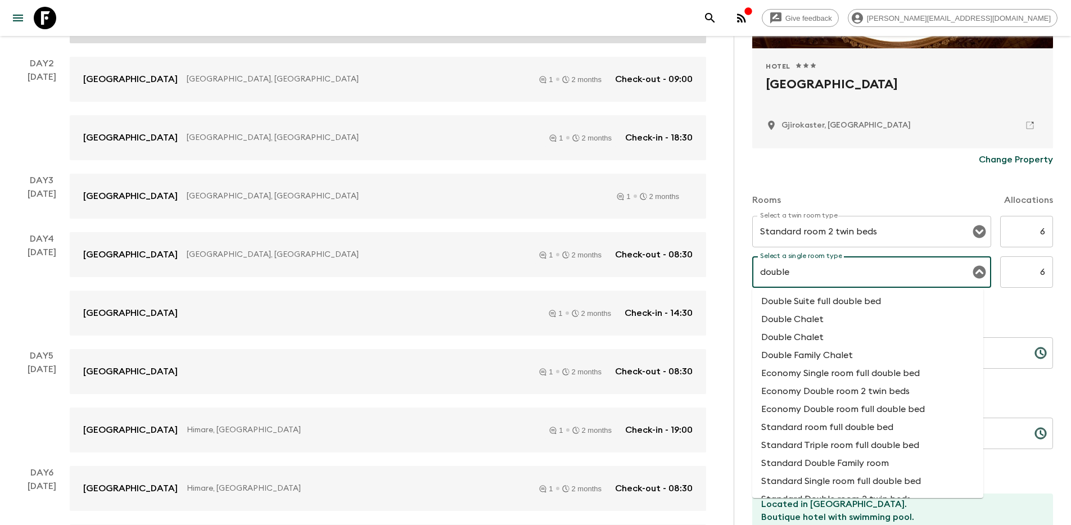
type input "double"
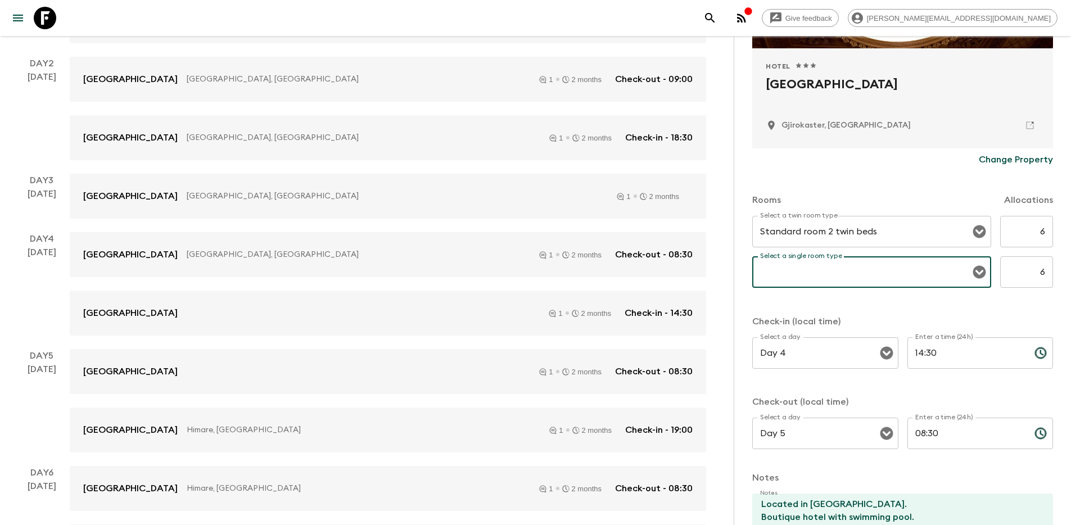
click at [957, 286] on div "Select a single room type" at bounding box center [871, 271] width 239 height 31
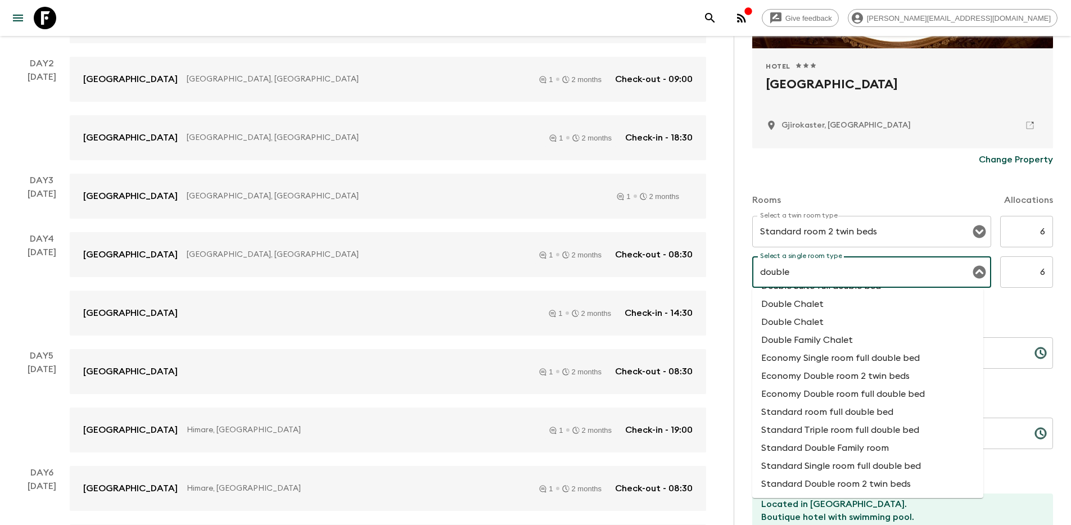
scroll to position [16, 0]
click at [854, 411] on li "Standard room full double bed" at bounding box center [867, 411] width 231 height 18
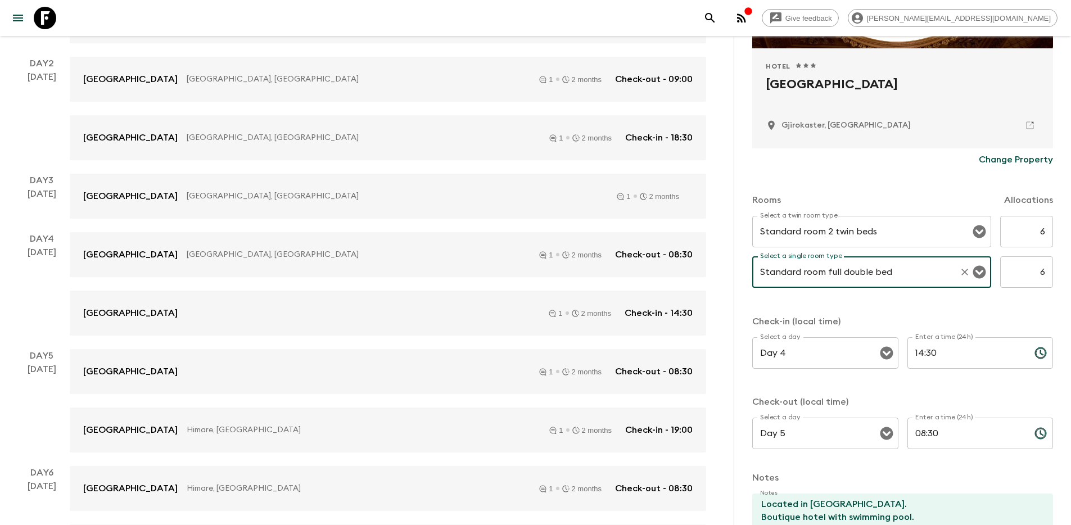
type input "Standard room full double bed"
click at [1000, 309] on div "Rooms Allocations Select a twin room type Standard room 2 twin beds Select a tw…" at bounding box center [902, 316] width 301 height 291
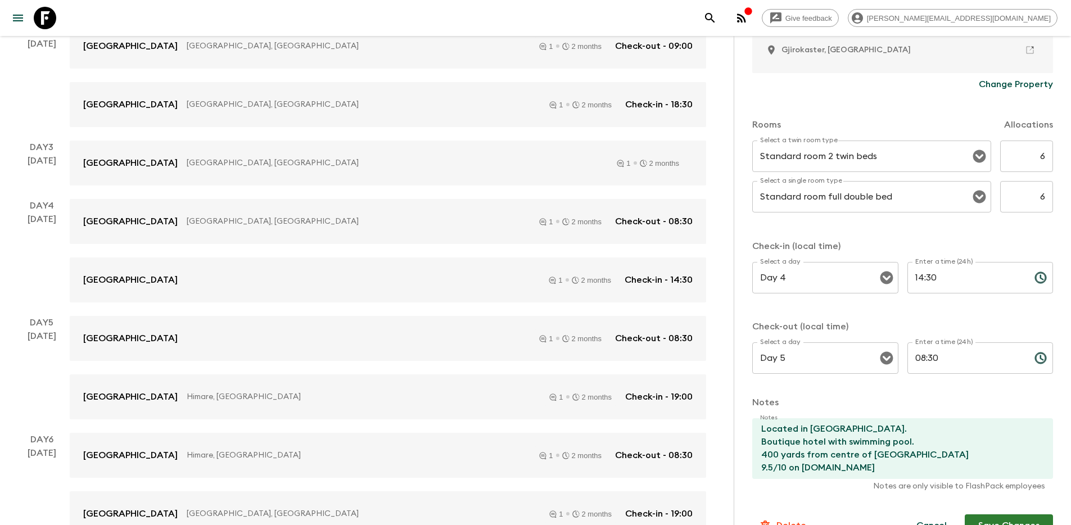
scroll to position [315, 0]
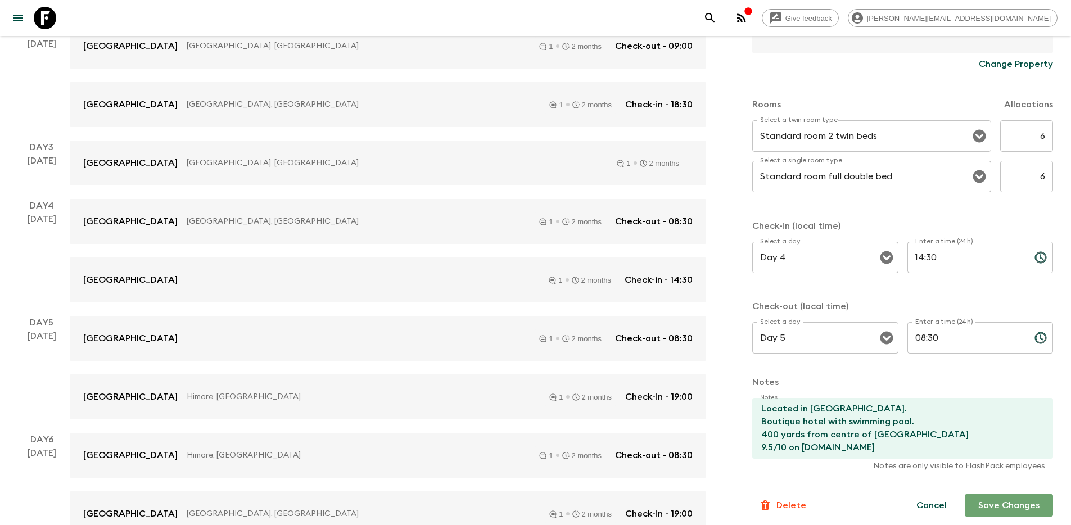
click at [1005, 509] on button "Save Changes" at bounding box center [1009, 505] width 88 height 22
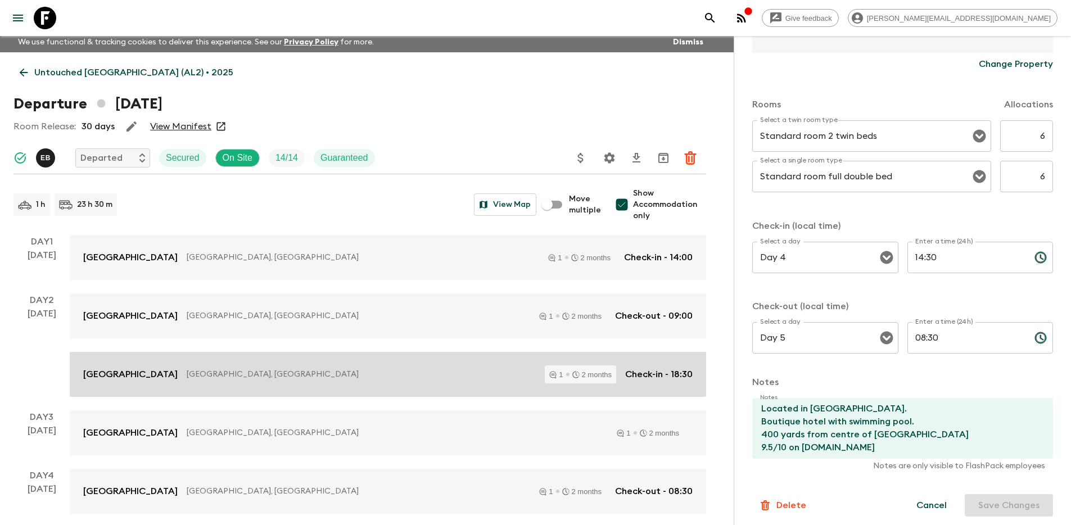
scroll to position [21, 0]
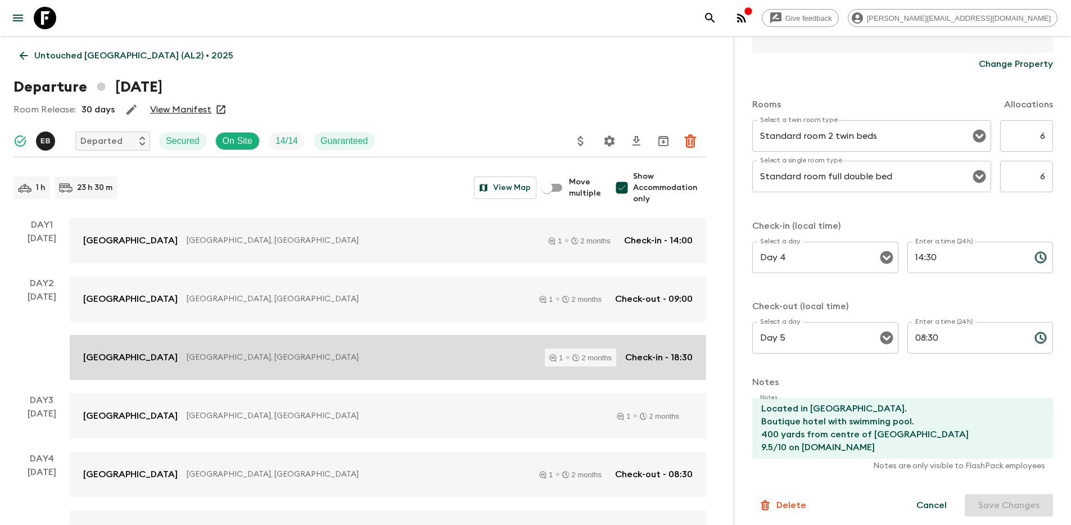
click at [262, 356] on p "[GEOGRAPHIC_DATA], [GEOGRAPHIC_DATA]" at bounding box center [361, 357] width 349 height 11
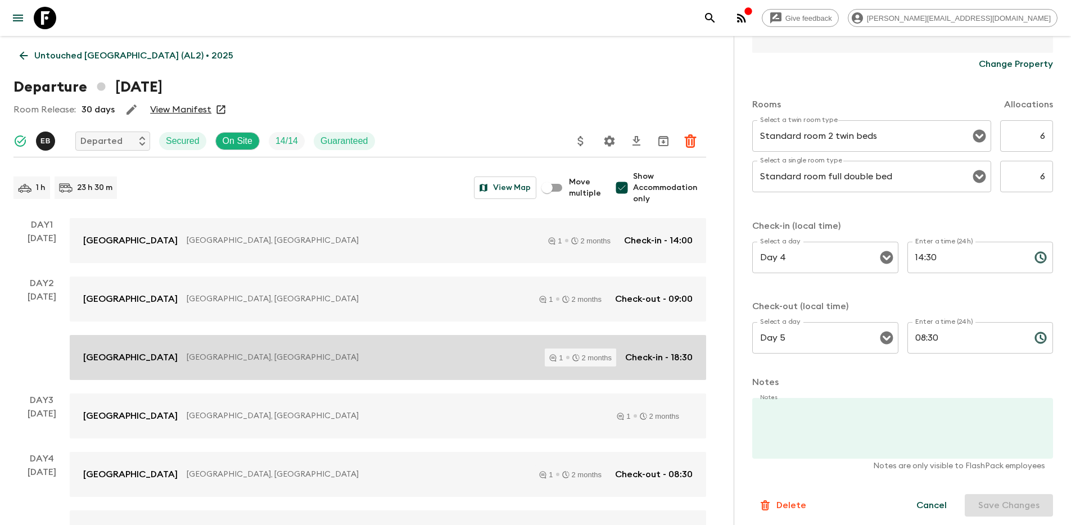
type input "Standard Double room 2 twin beds"
type input "Standard room"
type input "Day 2"
type input "18:30"
type input "Day 4"
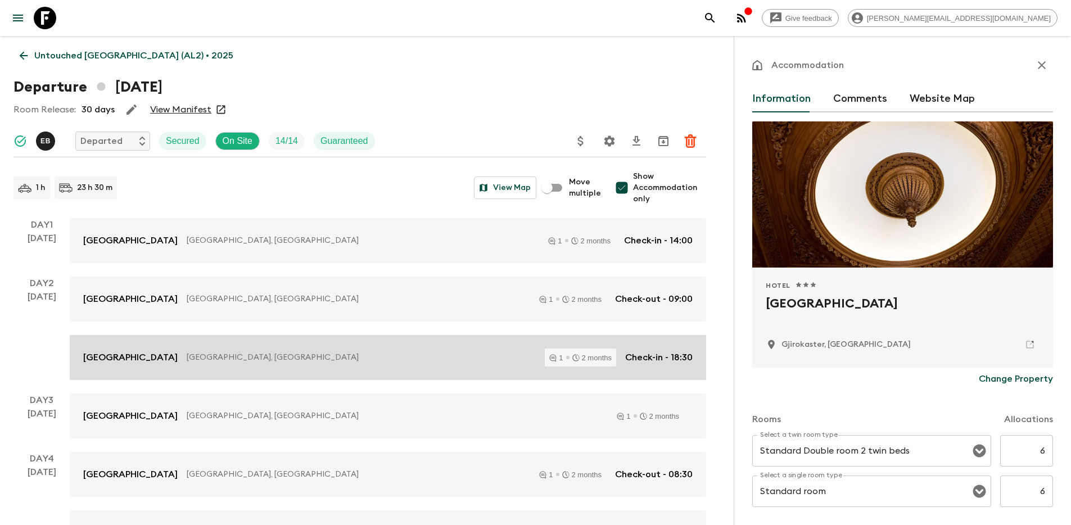
click at [279, 357] on p "[GEOGRAPHIC_DATA], [GEOGRAPHIC_DATA]" at bounding box center [361, 357] width 349 height 11
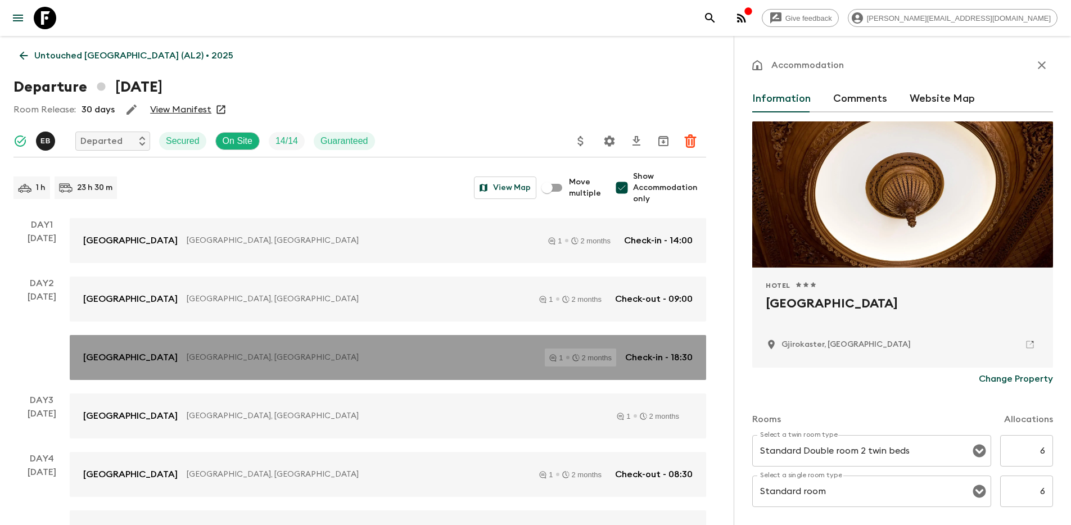
click at [294, 357] on p "[GEOGRAPHIC_DATA], [GEOGRAPHIC_DATA]" at bounding box center [361, 357] width 349 height 11
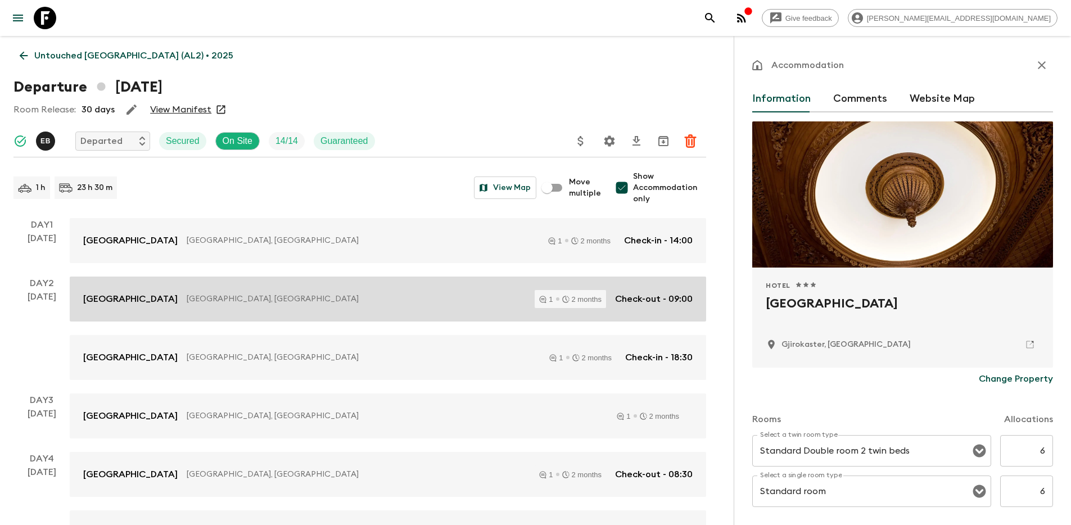
click at [277, 308] on div "[GEOGRAPHIC_DATA], [GEOGRAPHIC_DATA] 1 2 months Check-out - 09:00" at bounding box center [387, 299] width 609 height 18
type input "Day 1"
type input "14:00"
type input "Day 2"
type input "09:00"
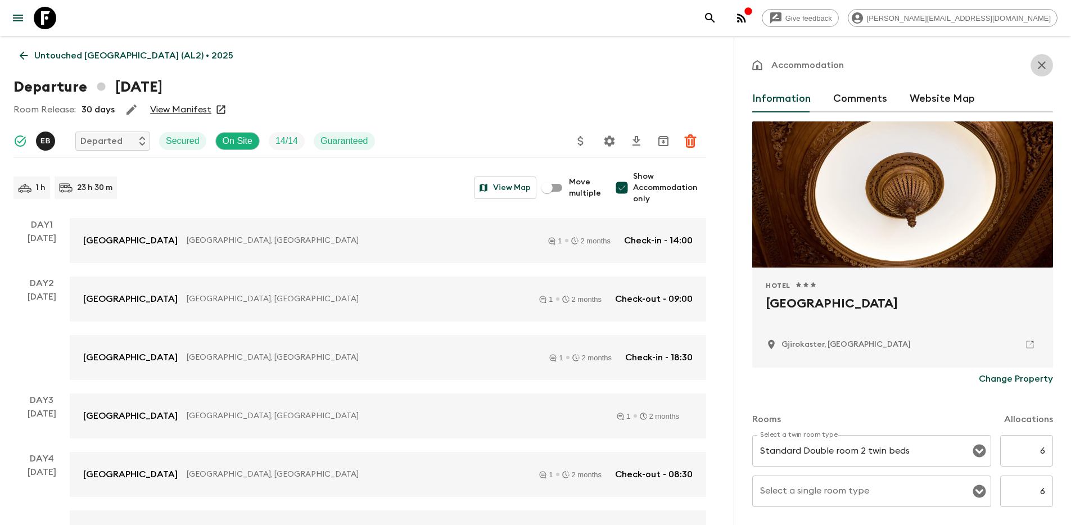
click at [1035, 65] on icon "button" at bounding box center [1041, 64] width 13 height 13
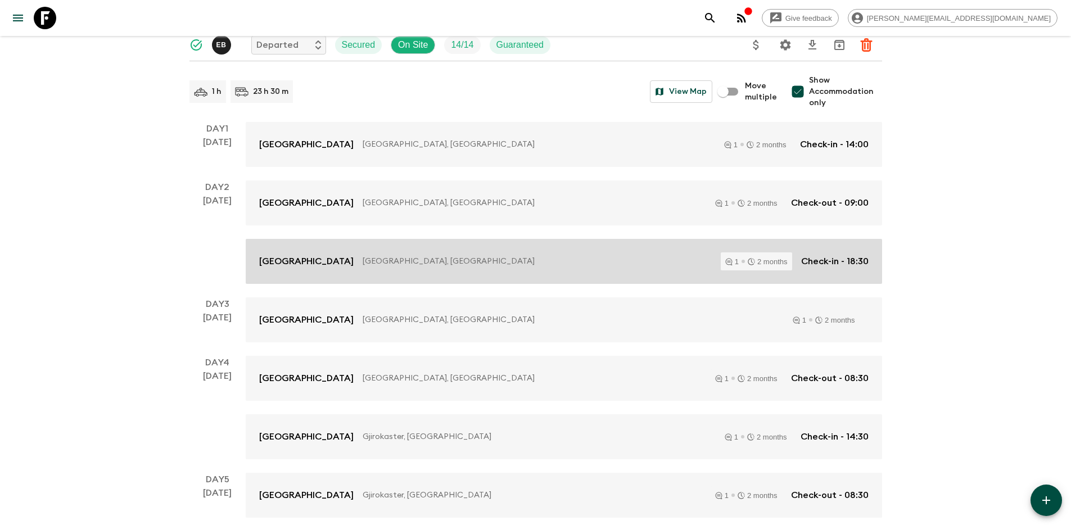
scroll to position [178, 0]
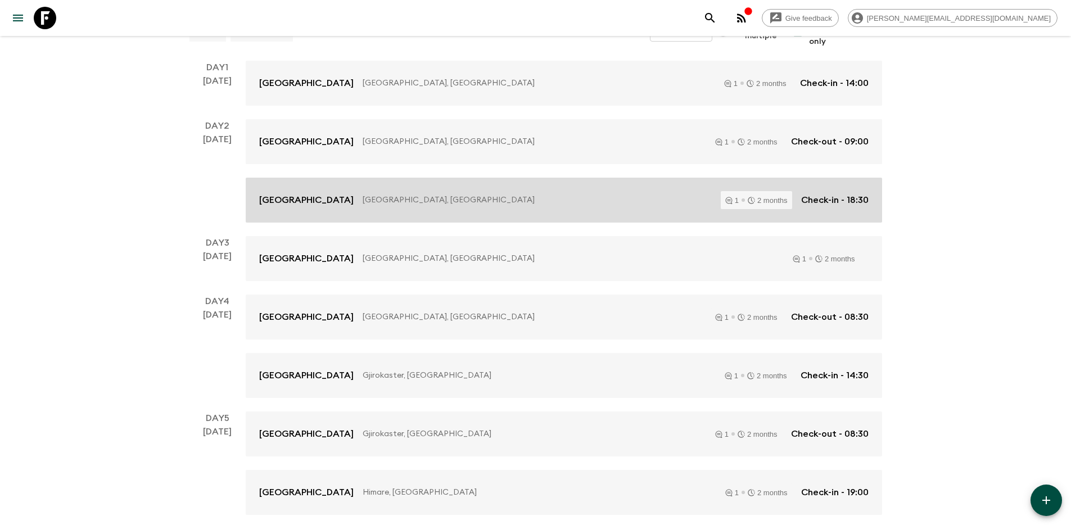
click at [442, 204] on p "[GEOGRAPHIC_DATA], [GEOGRAPHIC_DATA]" at bounding box center [537, 200] width 349 height 11
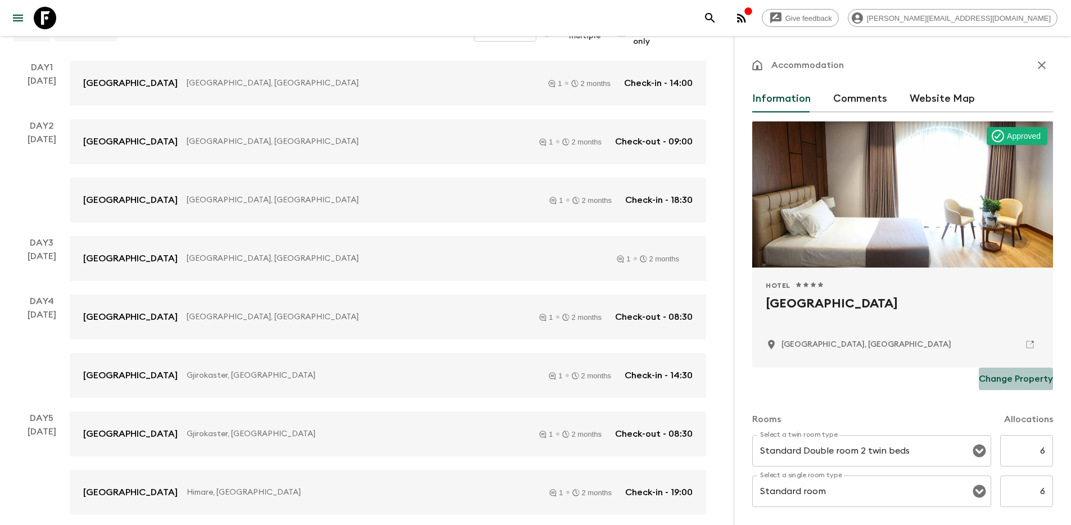
click at [1024, 380] on p "Change Property" at bounding box center [1016, 378] width 74 height 13
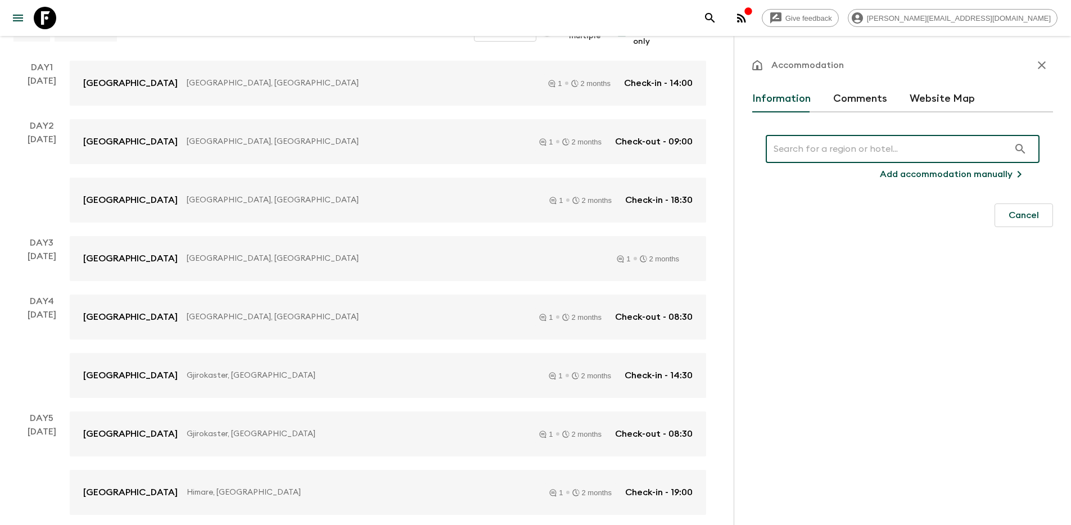
click at [834, 149] on input "text" at bounding box center [887, 148] width 243 height 31
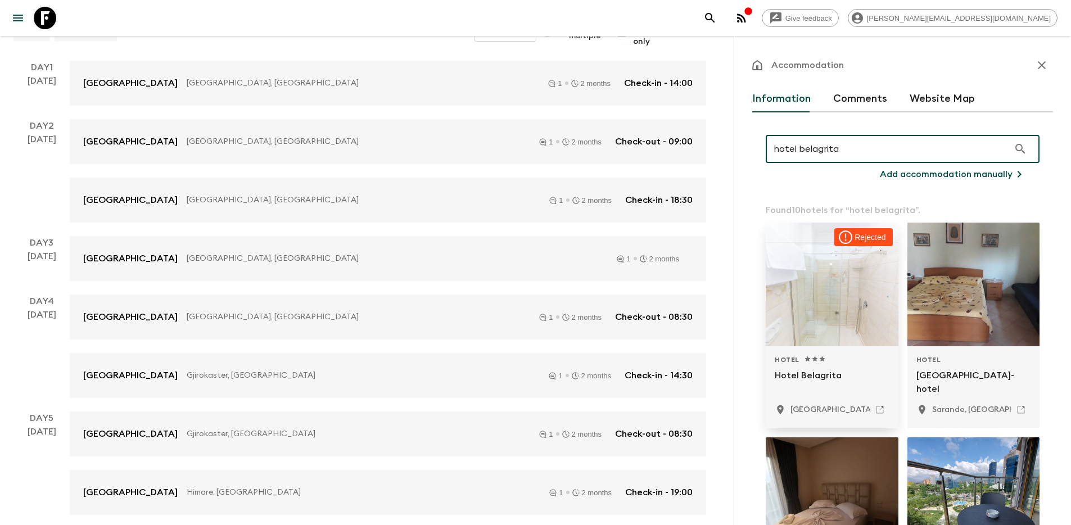
type input "hotel belagrita"
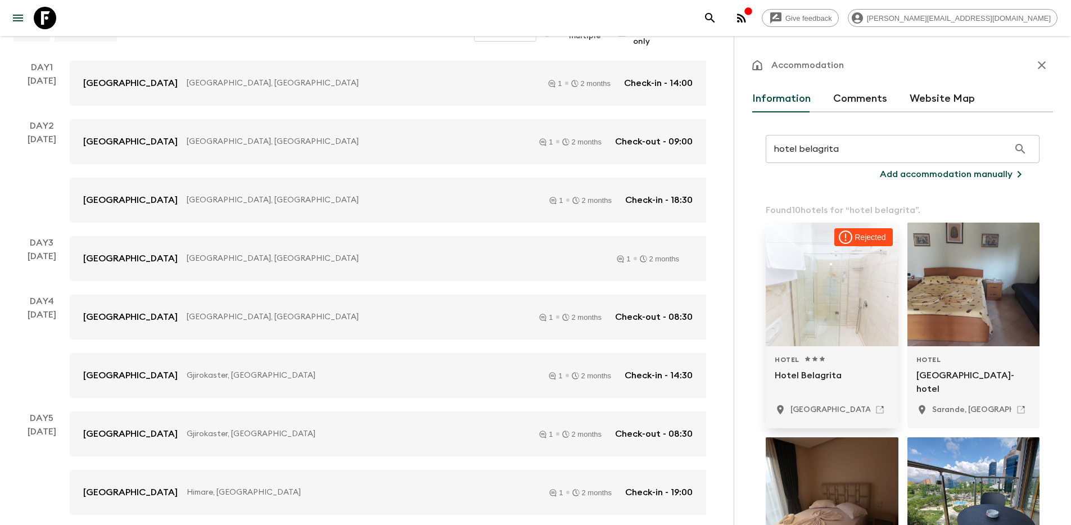
click at [836, 308] on div at bounding box center [832, 285] width 133 height 124
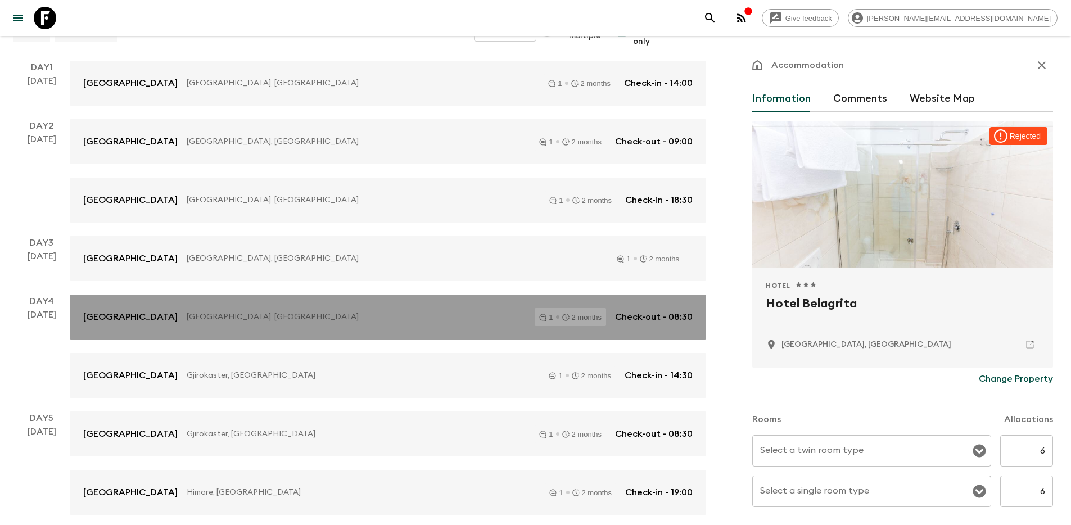
click at [320, 322] on p "[GEOGRAPHIC_DATA], [GEOGRAPHIC_DATA]" at bounding box center [356, 316] width 339 height 11
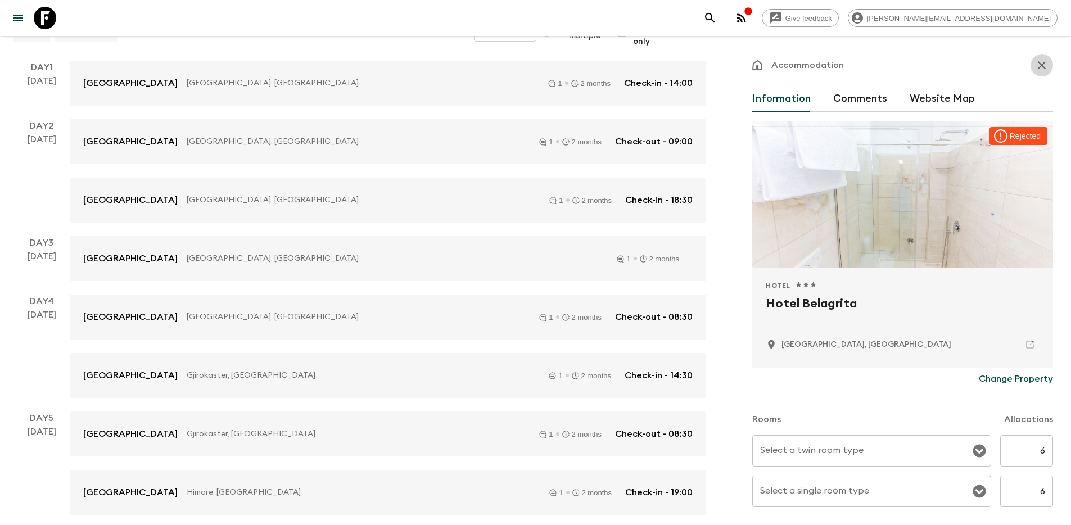
click at [1038, 64] on icon "button" at bounding box center [1041, 64] width 13 height 13
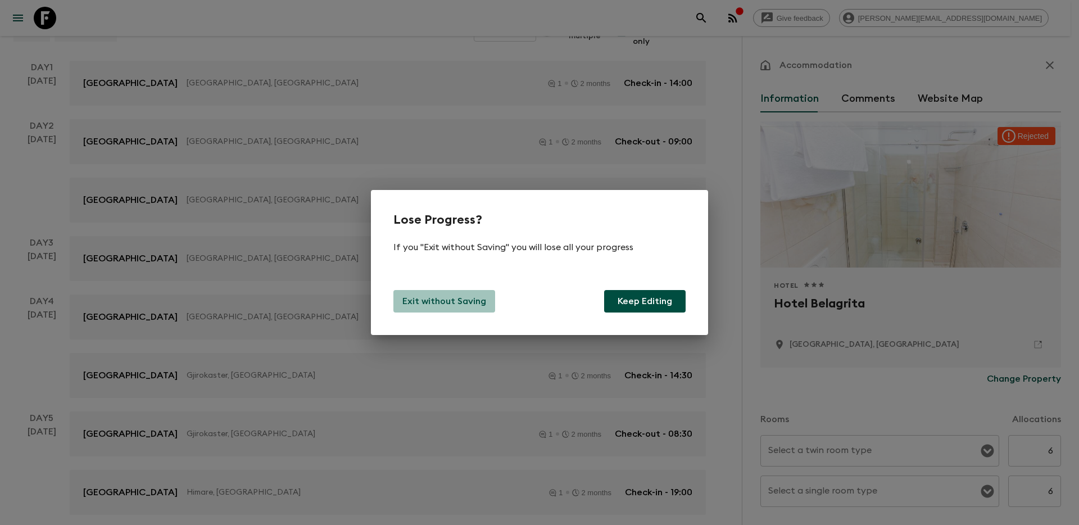
click at [460, 304] on p "Exit without Saving" at bounding box center [445, 301] width 84 height 13
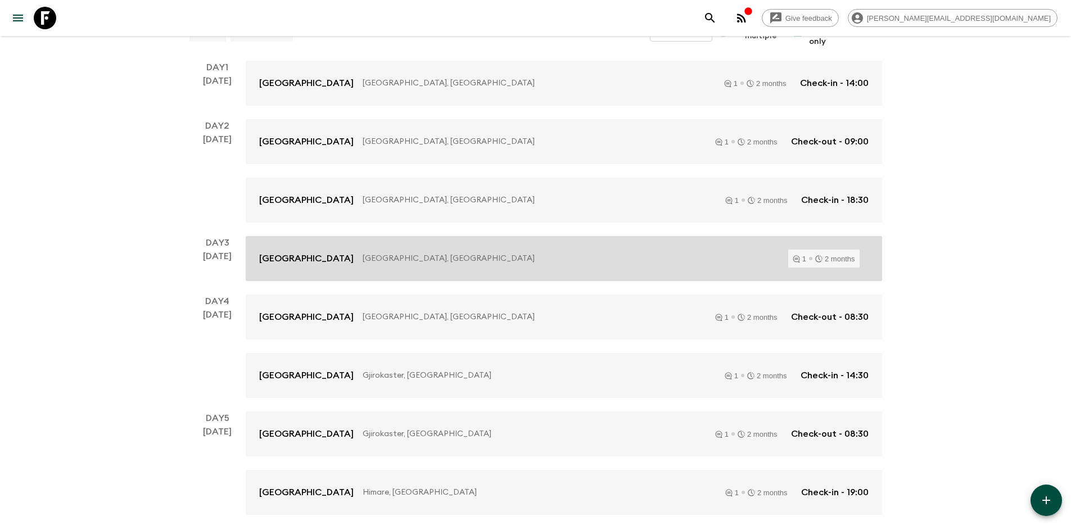
click at [431, 249] on link "[GEOGRAPHIC_DATA], [GEOGRAPHIC_DATA] 1 2 months" at bounding box center [564, 258] width 636 height 45
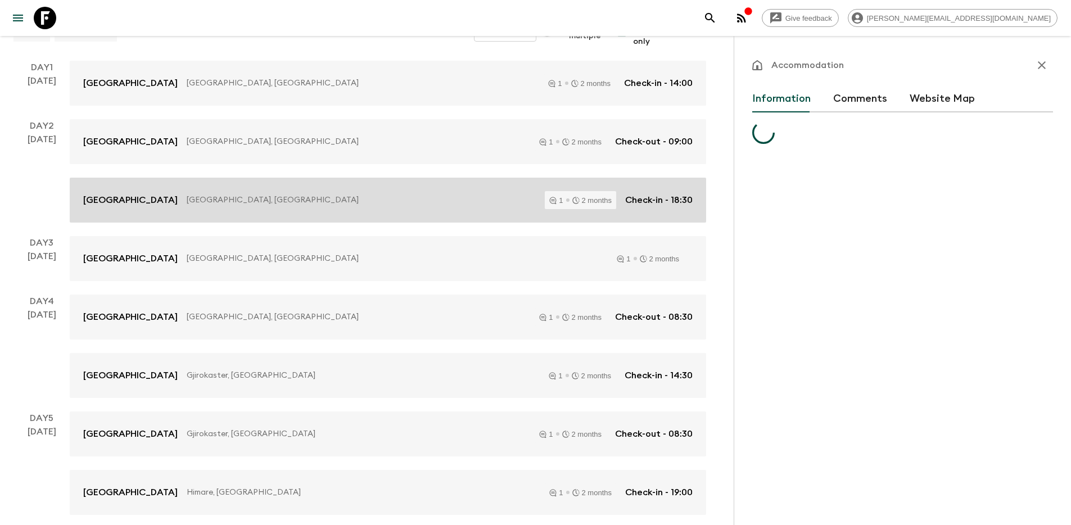
click at [336, 207] on div "[GEOGRAPHIC_DATA], [GEOGRAPHIC_DATA] 1 2 months Check-in - 18:30" at bounding box center [387, 200] width 609 height 18
